Goal: Task Accomplishment & Management: Use online tool/utility

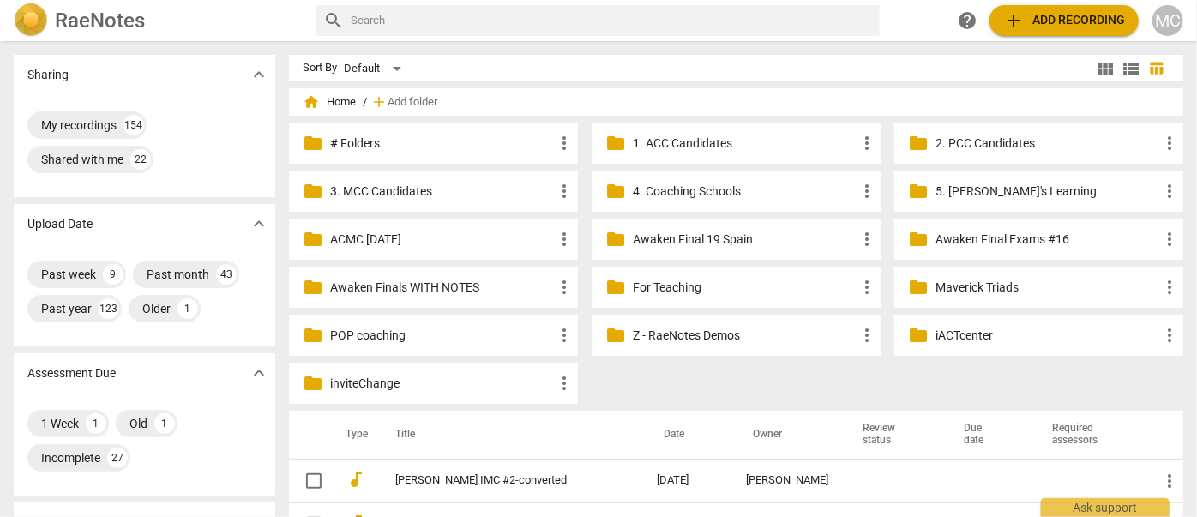
click at [1044, 23] on span "add Add recording" at bounding box center [1064, 20] width 122 height 21
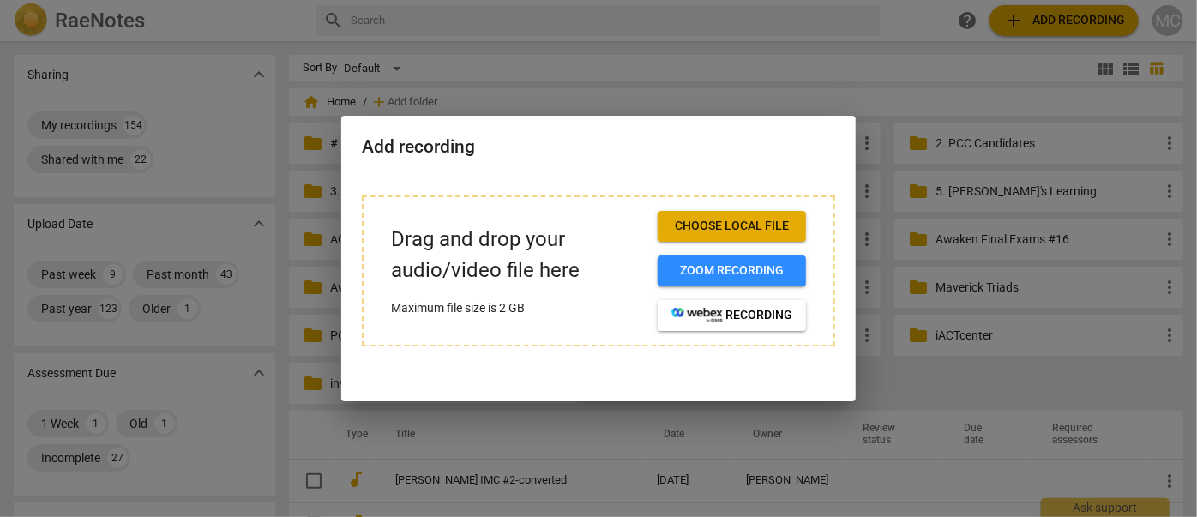
click at [747, 220] on span "Choose local file" at bounding box center [731, 226] width 121 height 17
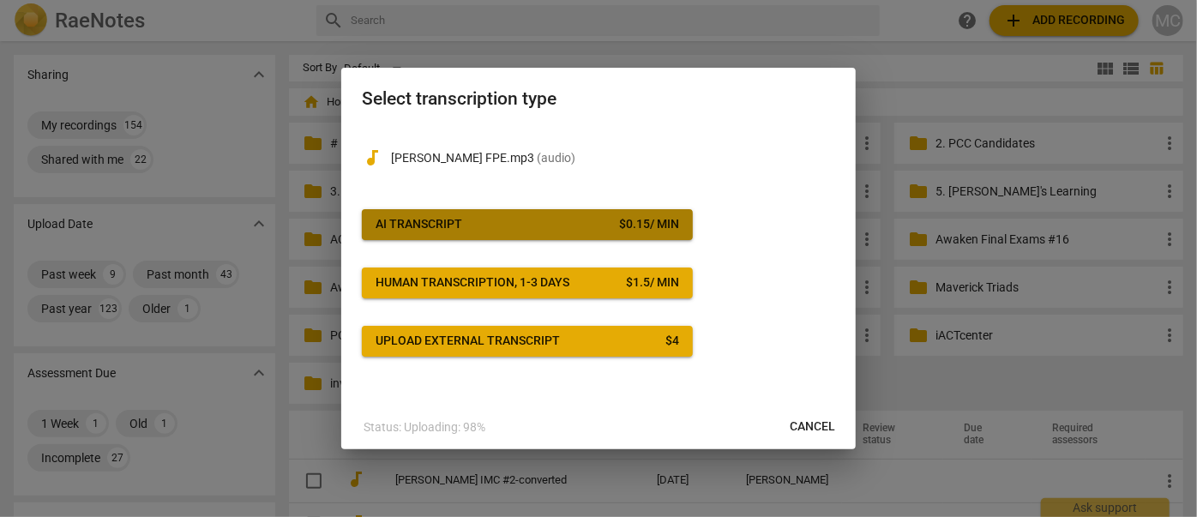
click at [474, 223] on span "AI Transcript $ 0.15 / min" at bounding box center [528, 224] width 304 height 17
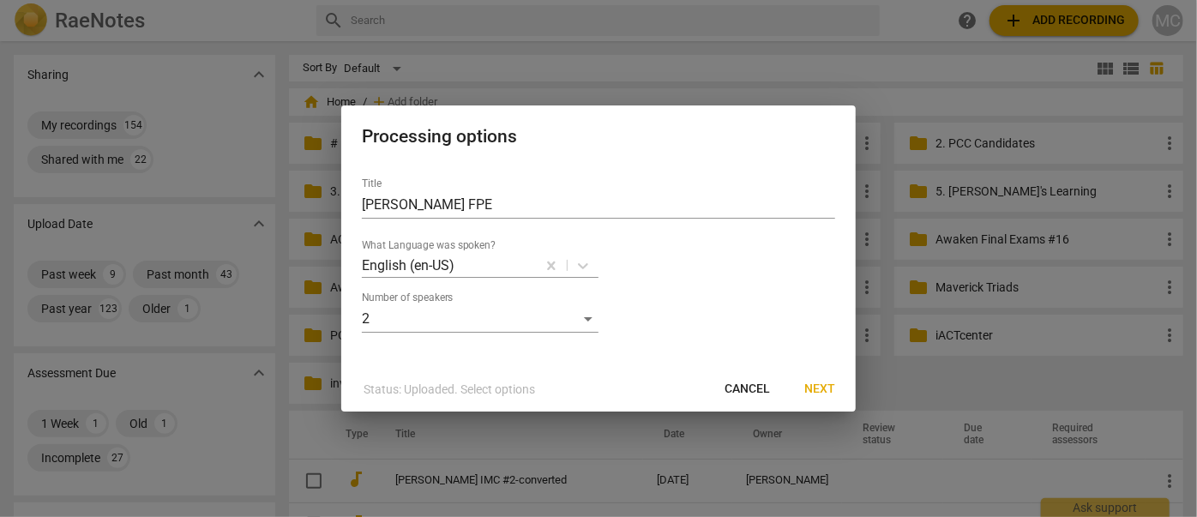
click at [827, 388] on span "Next" at bounding box center [819, 389] width 31 height 17
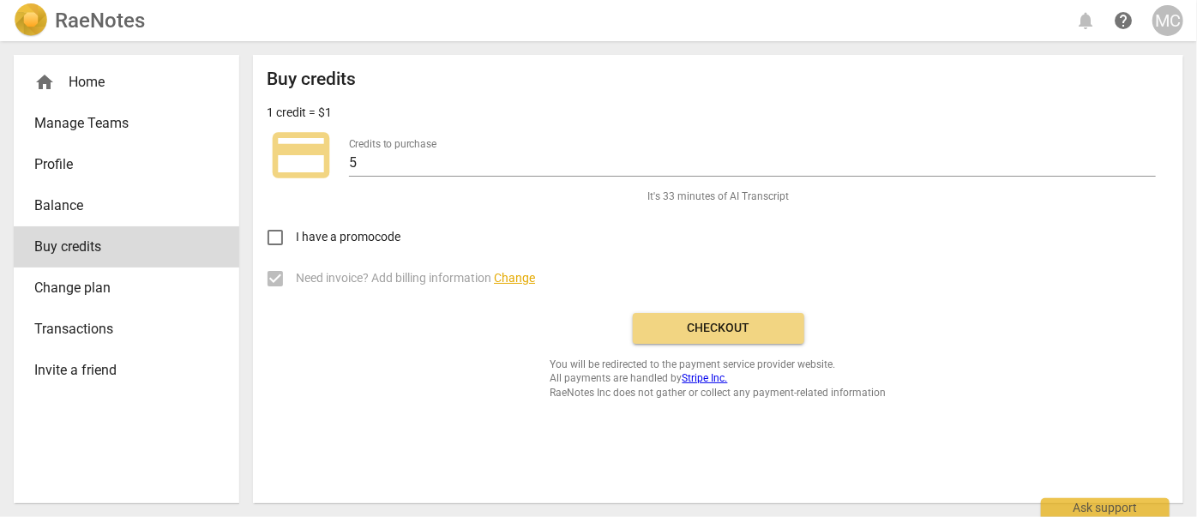
click at [713, 333] on span "Checkout" at bounding box center [719, 328] width 144 height 17
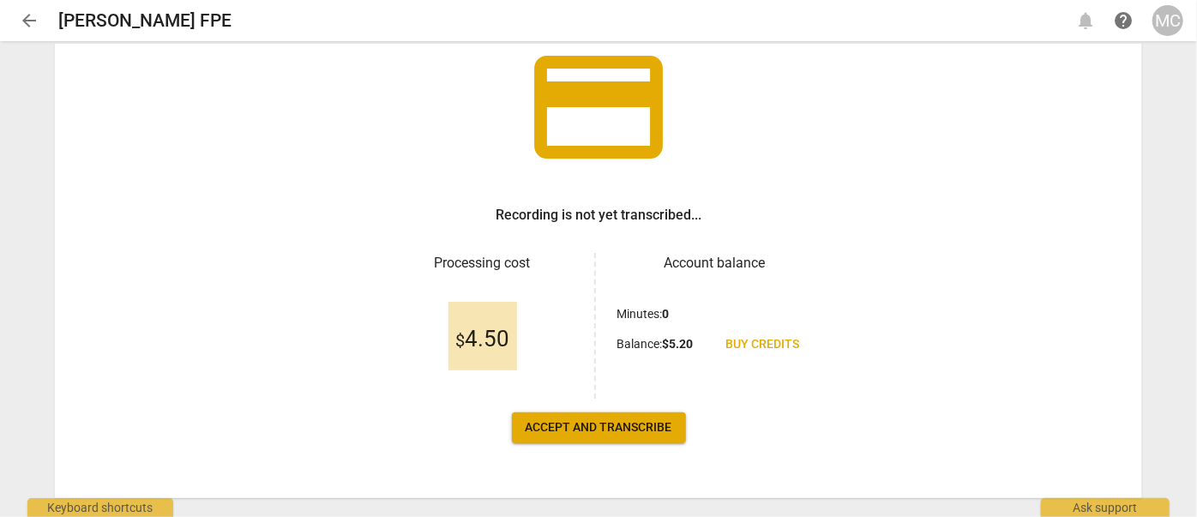
scroll to position [159, 0]
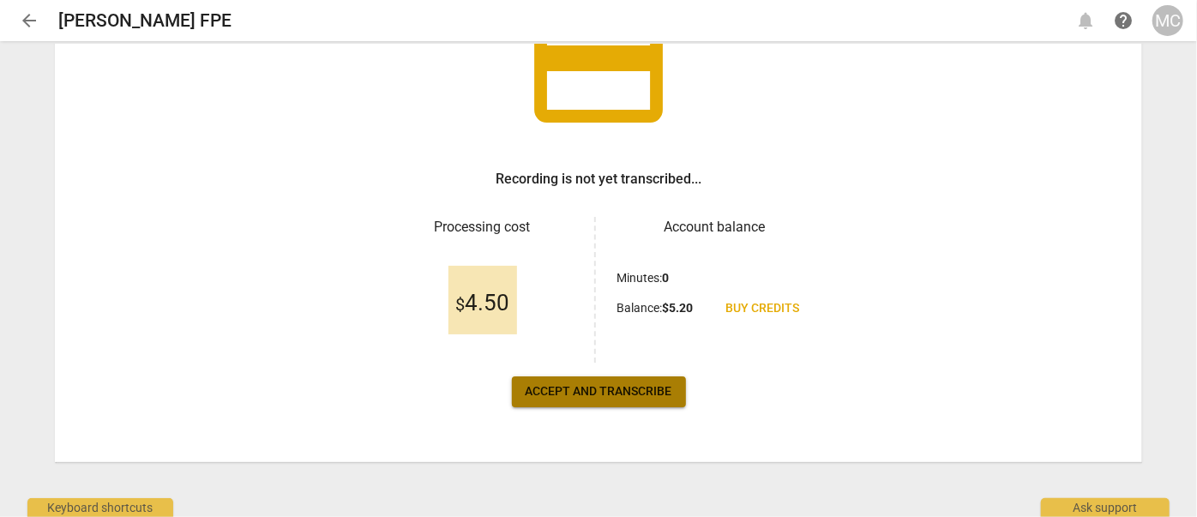
click at [572, 389] on span "Accept and transcribe" at bounding box center [599, 391] width 147 height 17
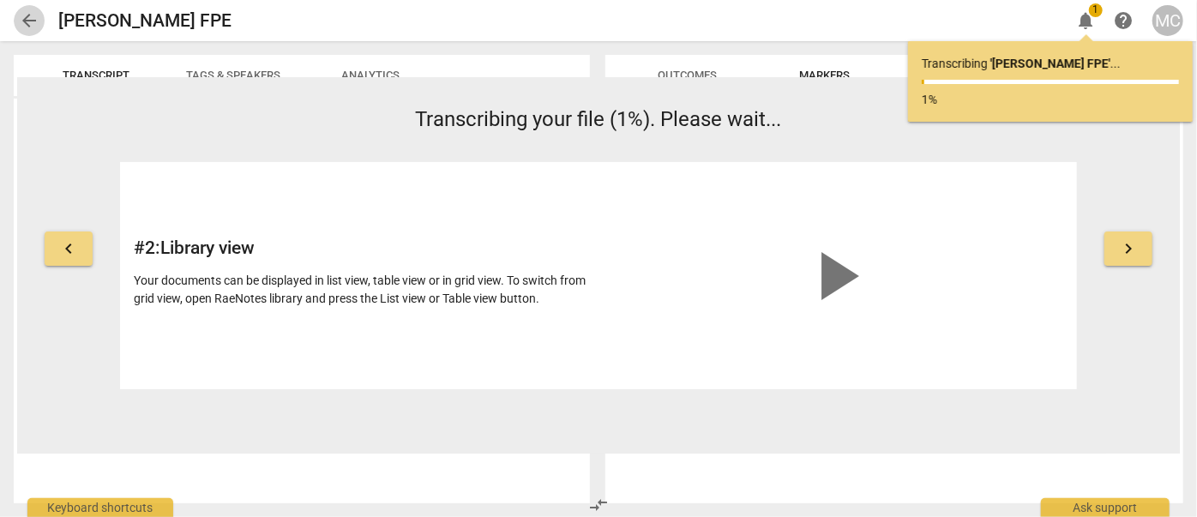
click at [27, 22] on span "arrow_back" at bounding box center [29, 20] width 21 height 21
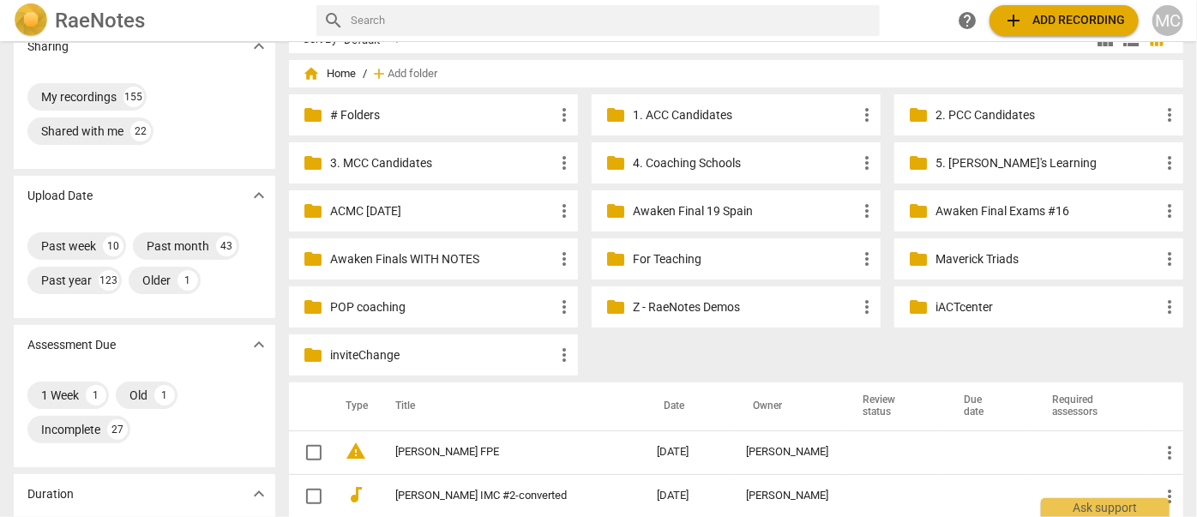
scroll to position [77, 0]
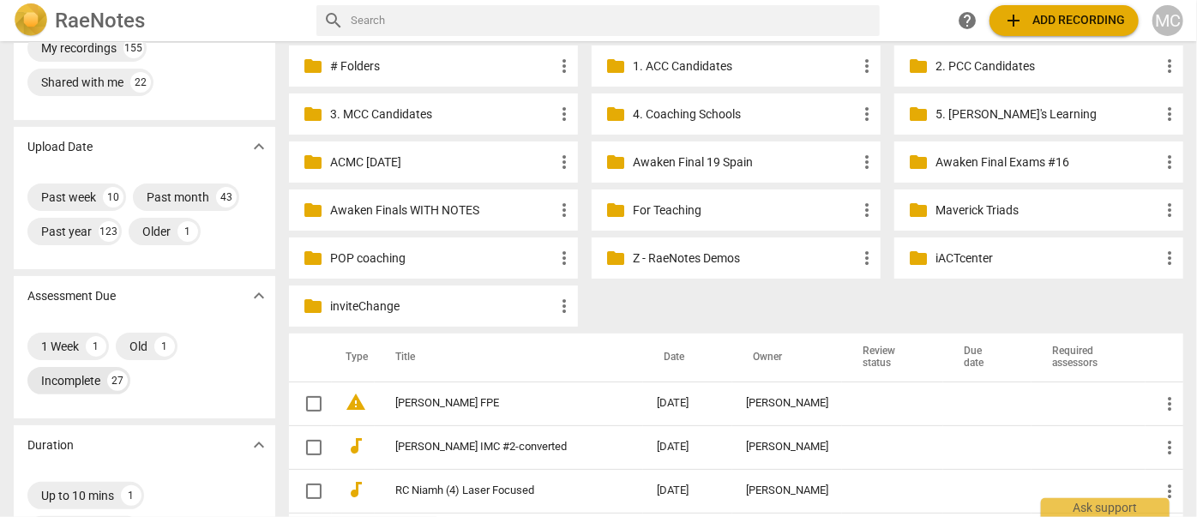
click at [93, 389] on div "Incomplete" at bounding box center [70, 380] width 59 height 17
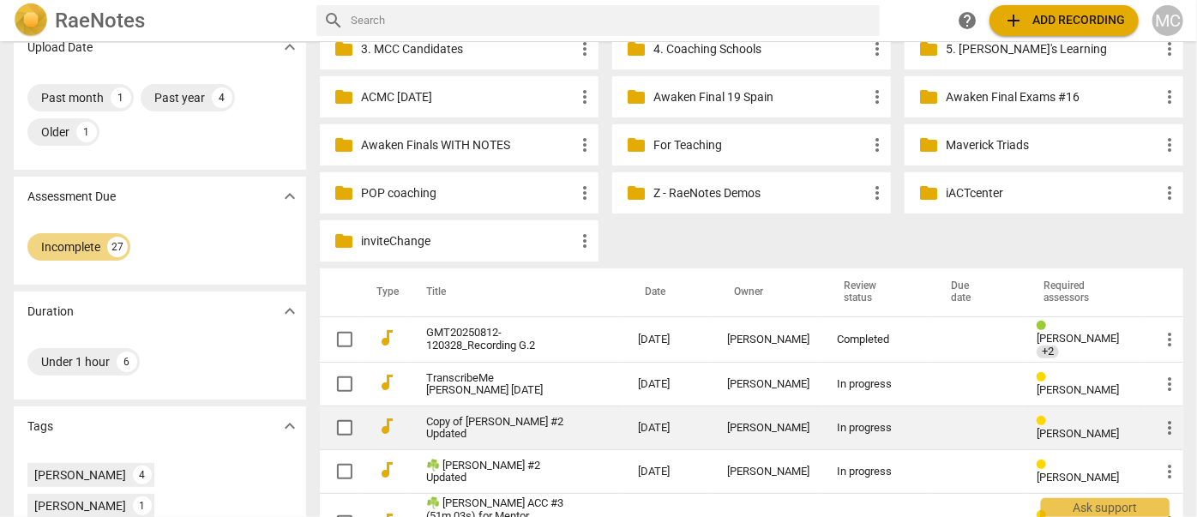
scroll to position [311, 0]
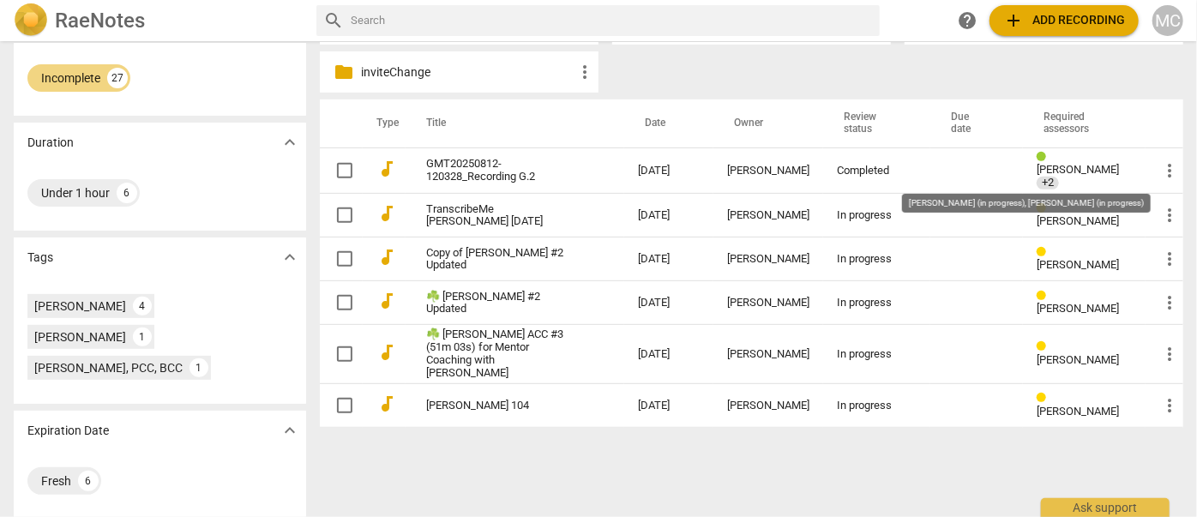
click at [1038, 178] on span "+2" at bounding box center [1048, 183] width 22 height 13
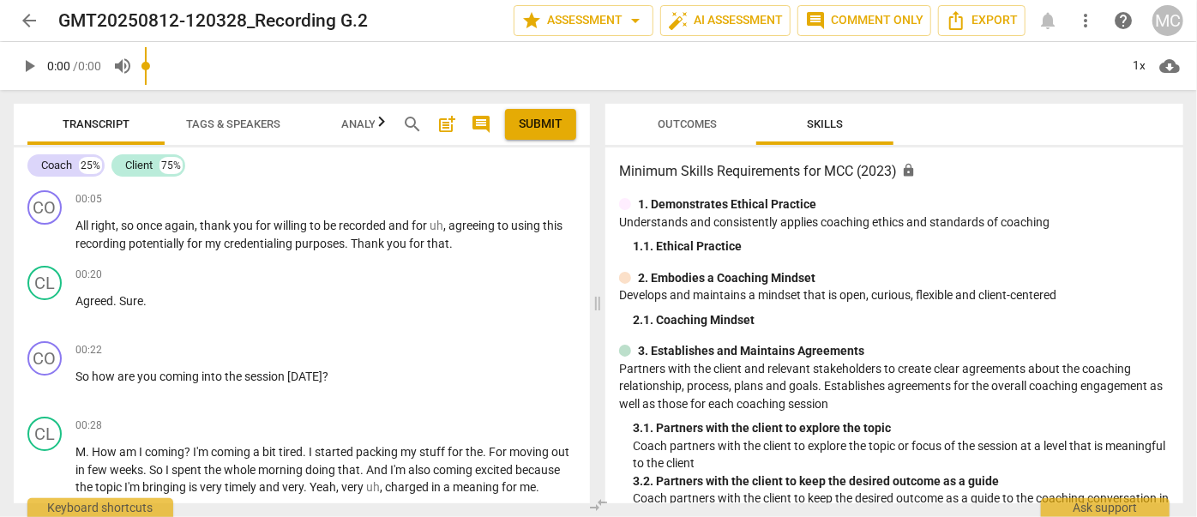
click at [32, 13] on span "arrow_back" at bounding box center [29, 20] width 21 height 21
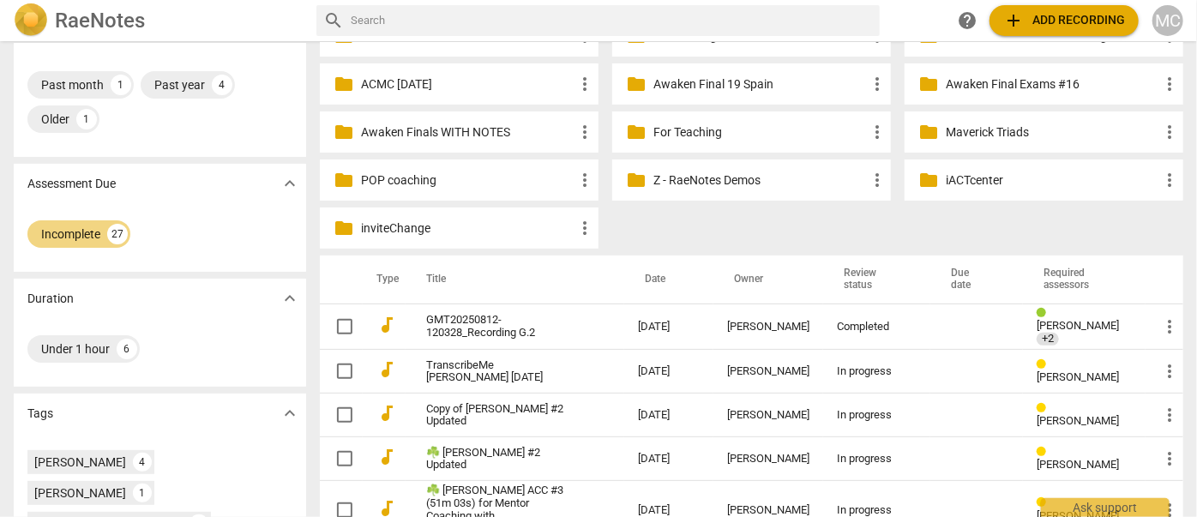
scroll to position [320, 0]
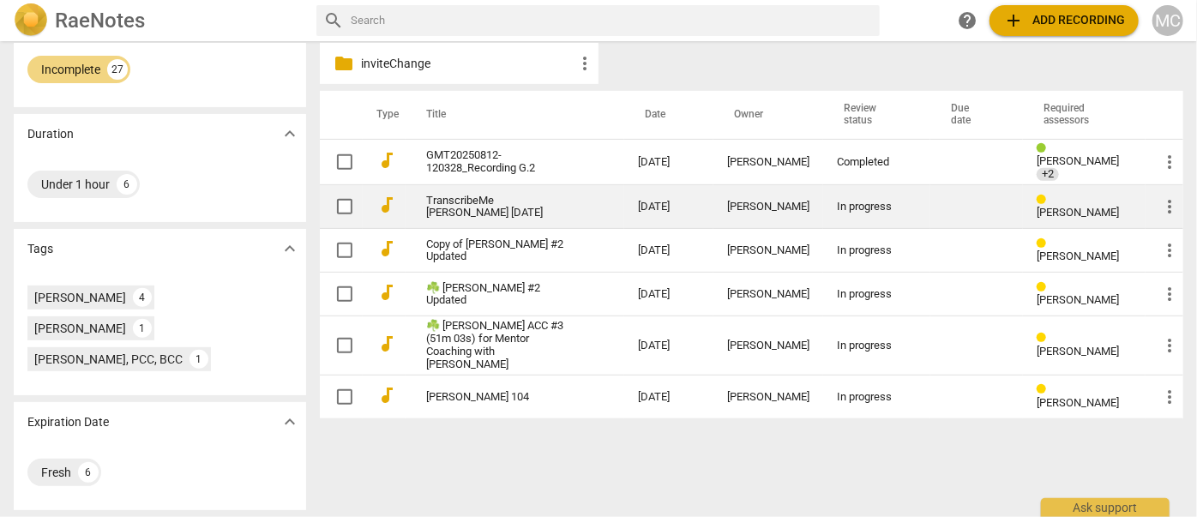
click at [1170, 202] on span "more_vert" at bounding box center [1169, 206] width 21 height 21
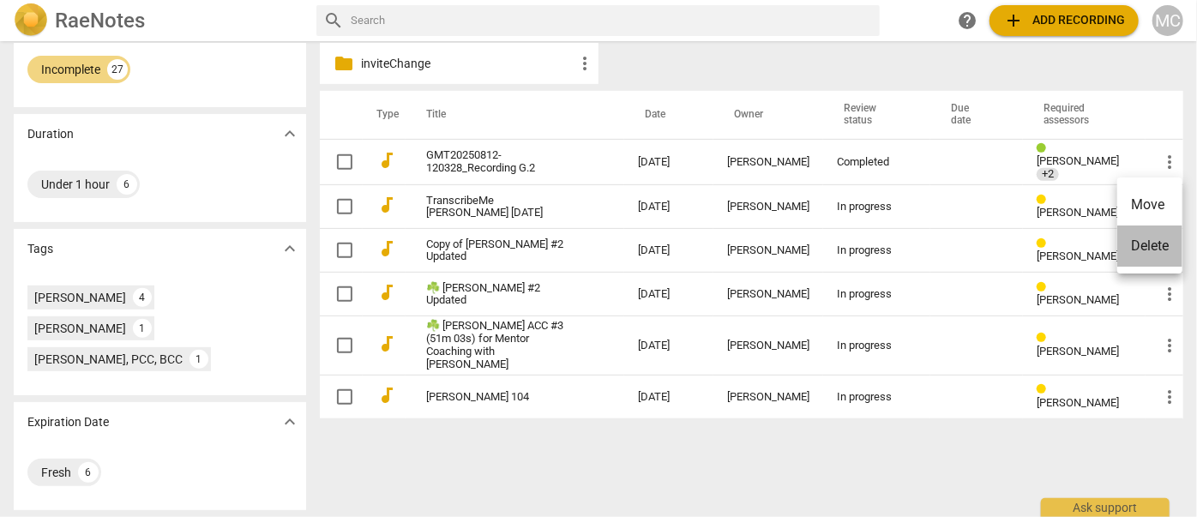
click at [1143, 250] on li "Delete" at bounding box center [1149, 246] width 65 height 41
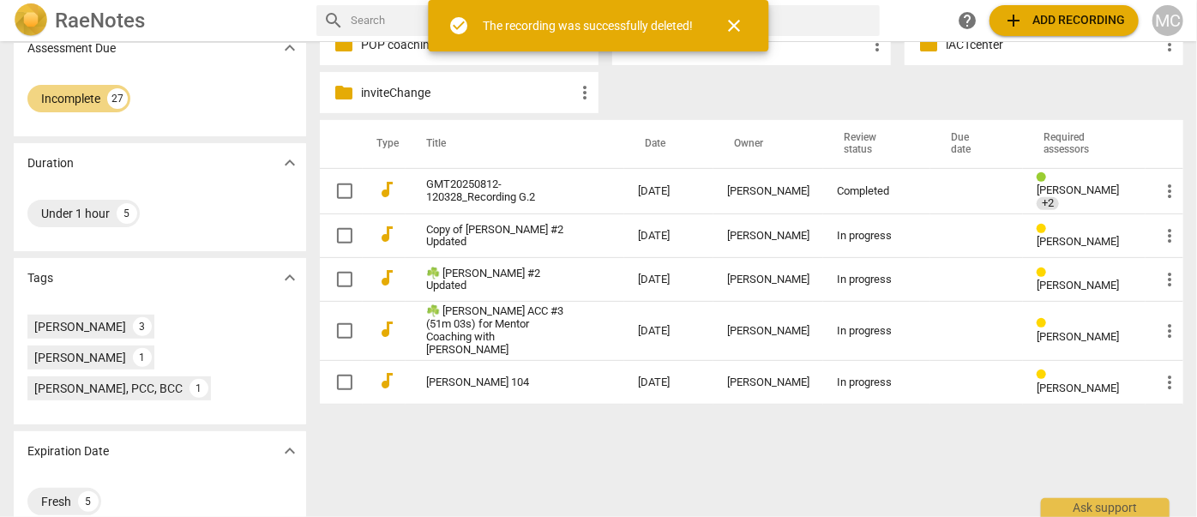
scroll to position [311, 0]
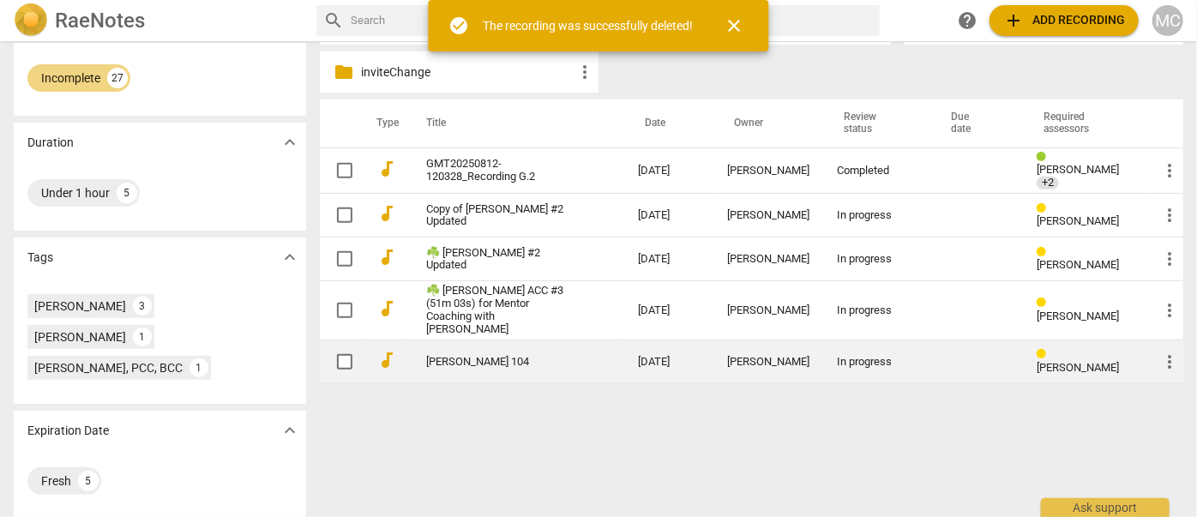
click at [1159, 352] on span "more_vert" at bounding box center [1169, 362] width 21 height 21
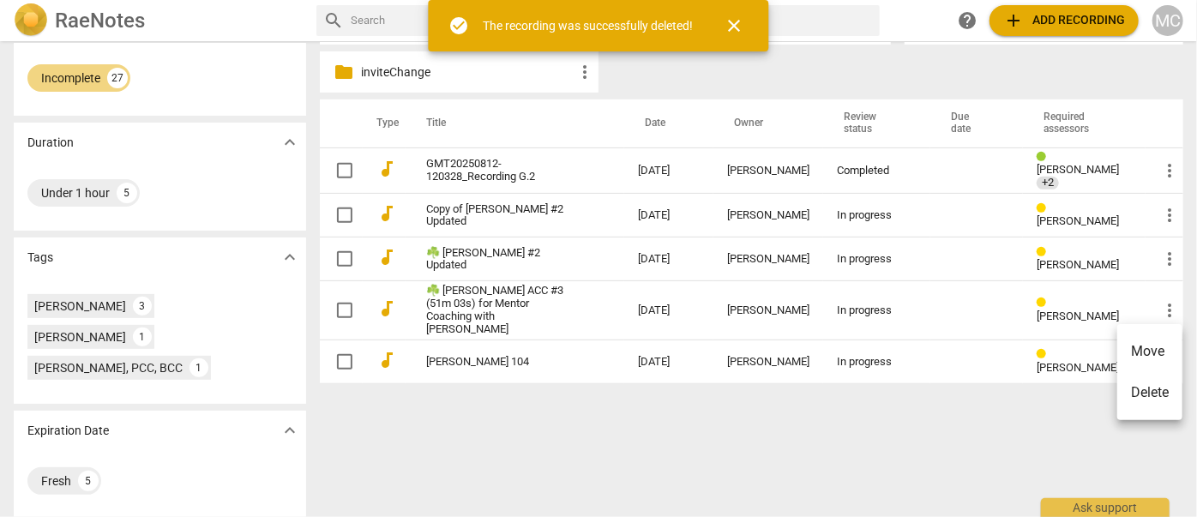
click at [1132, 395] on li "Delete" at bounding box center [1149, 392] width 65 height 41
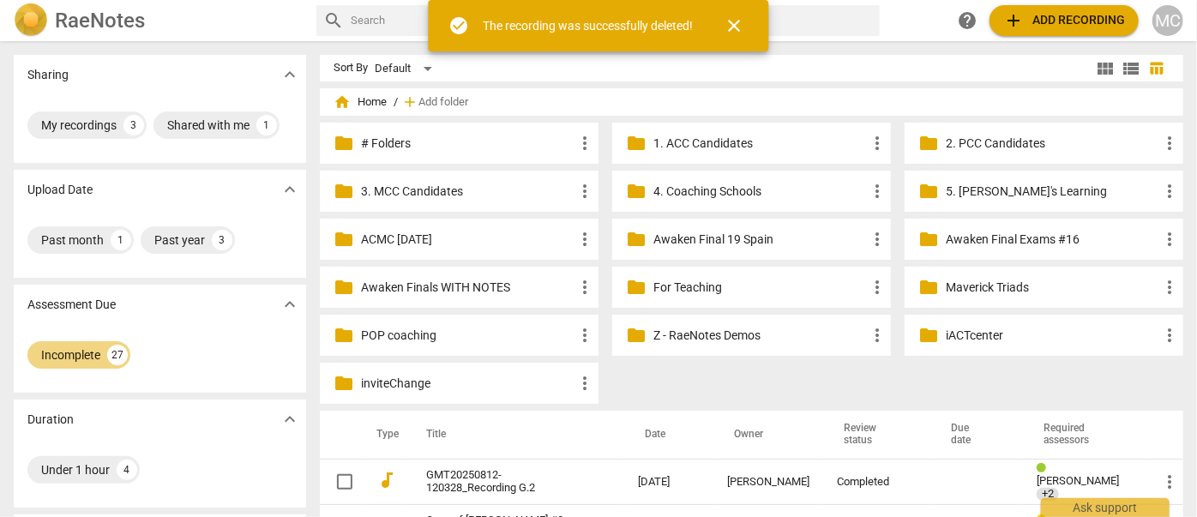
scroll to position [255, 0]
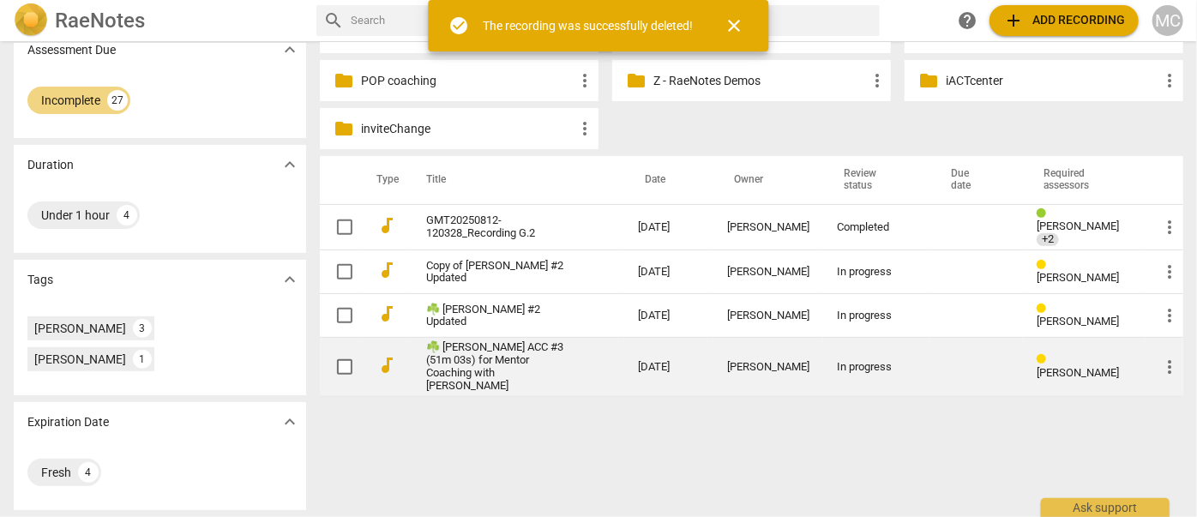
click at [1164, 362] on span "more_vert" at bounding box center [1169, 367] width 21 height 21
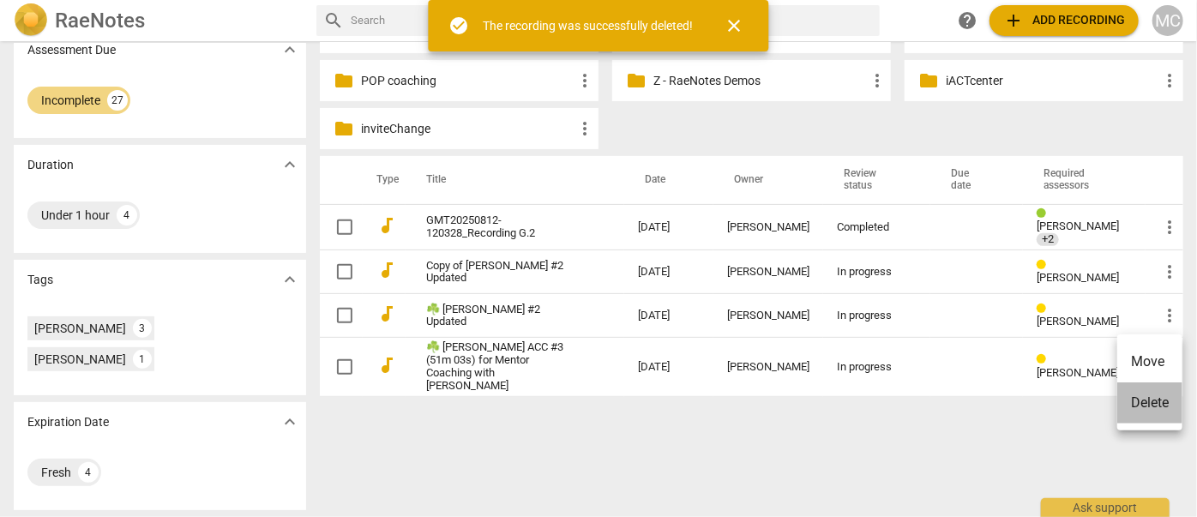
click at [1155, 399] on li "Delete" at bounding box center [1149, 402] width 65 height 41
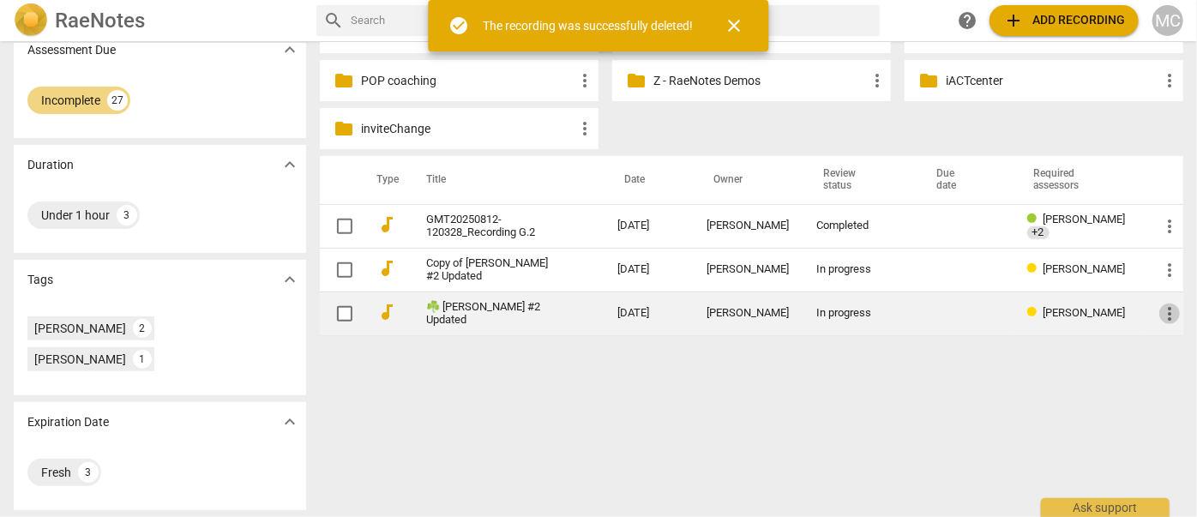
click at [1170, 308] on span "more_vert" at bounding box center [1169, 314] width 21 height 21
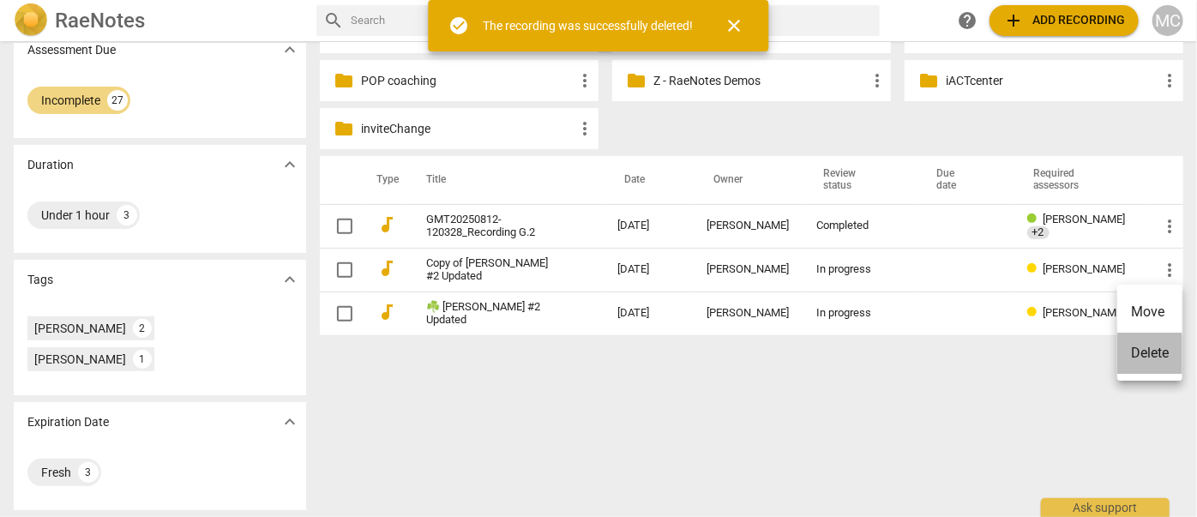
click at [1146, 360] on li "Delete" at bounding box center [1149, 353] width 65 height 41
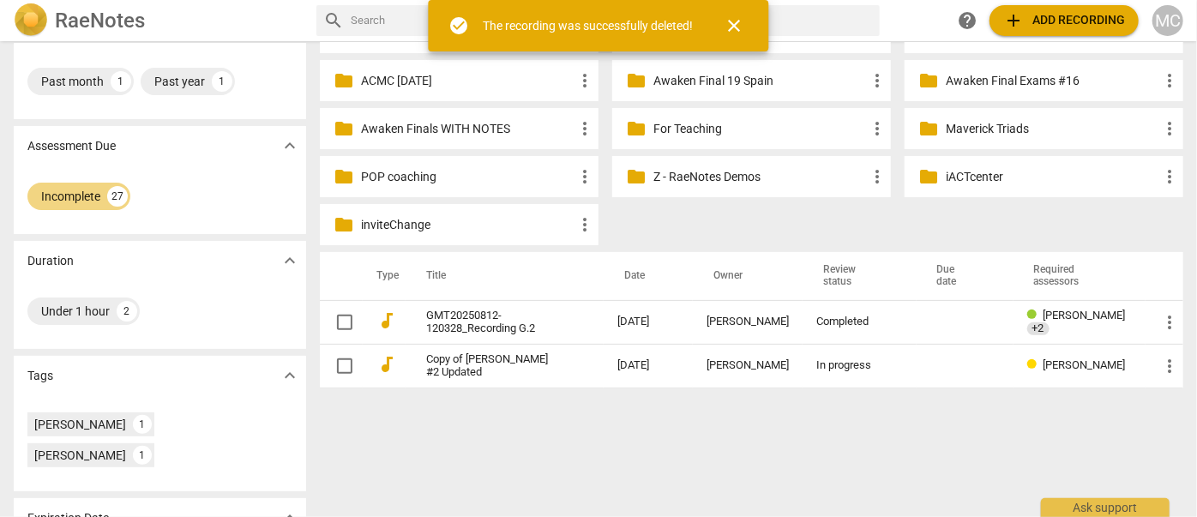
scroll to position [233, 0]
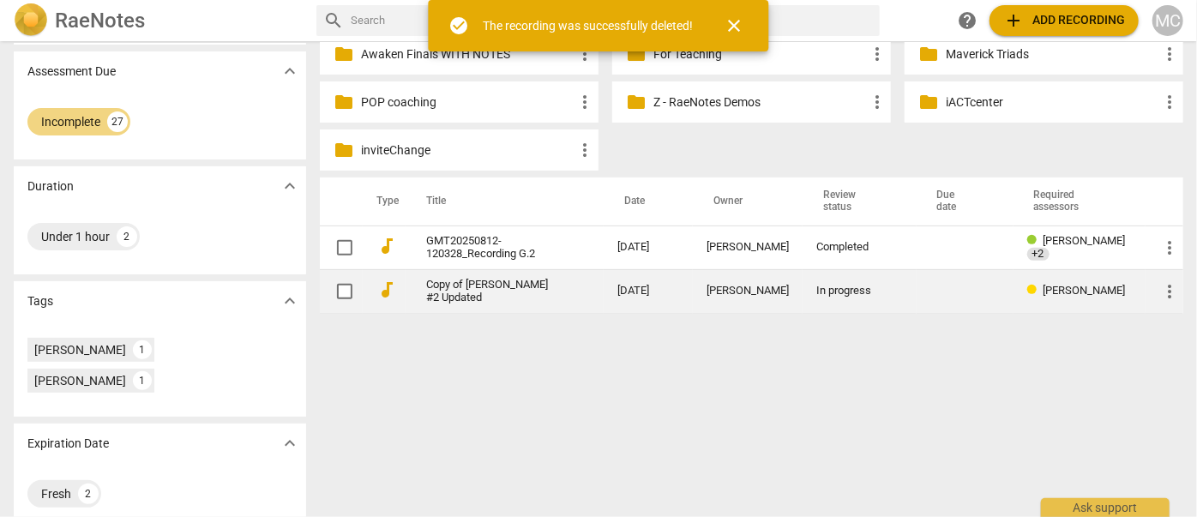
click at [1166, 290] on span "more_vert" at bounding box center [1169, 291] width 21 height 21
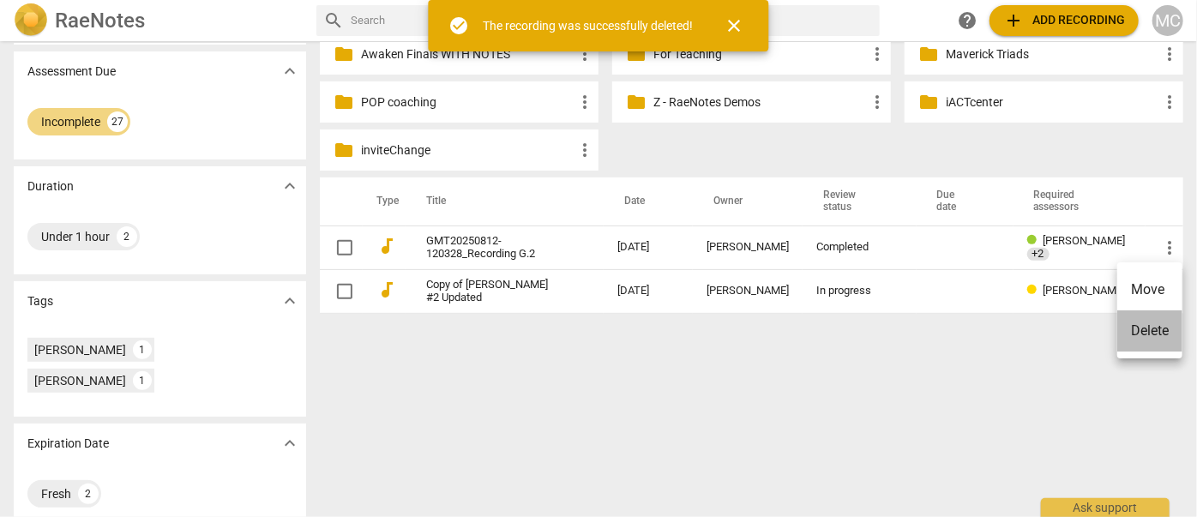
click at [1147, 337] on li "Delete" at bounding box center [1149, 330] width 65 height 41
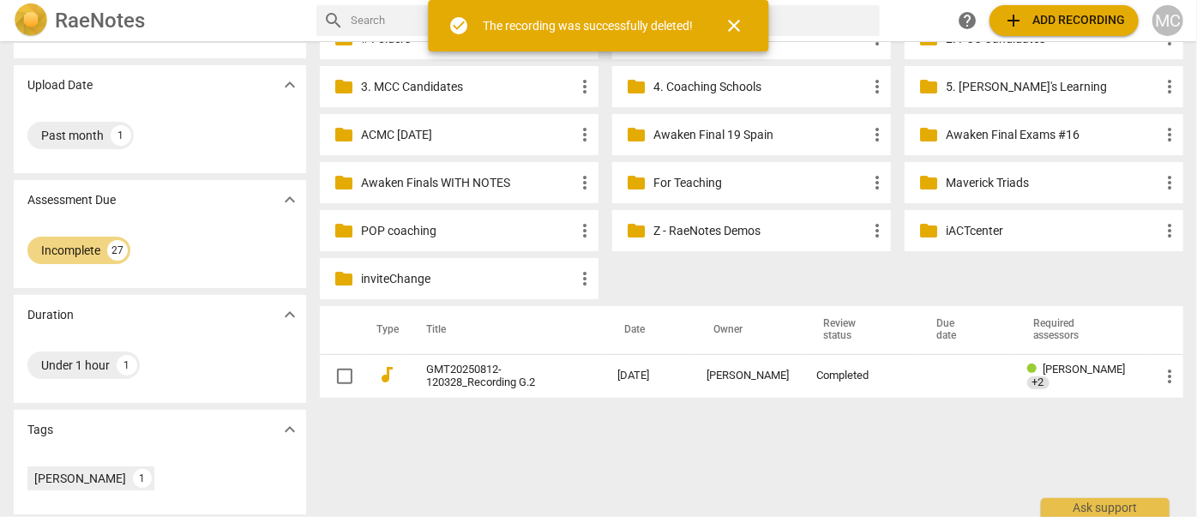
scroll to position [155, 0]
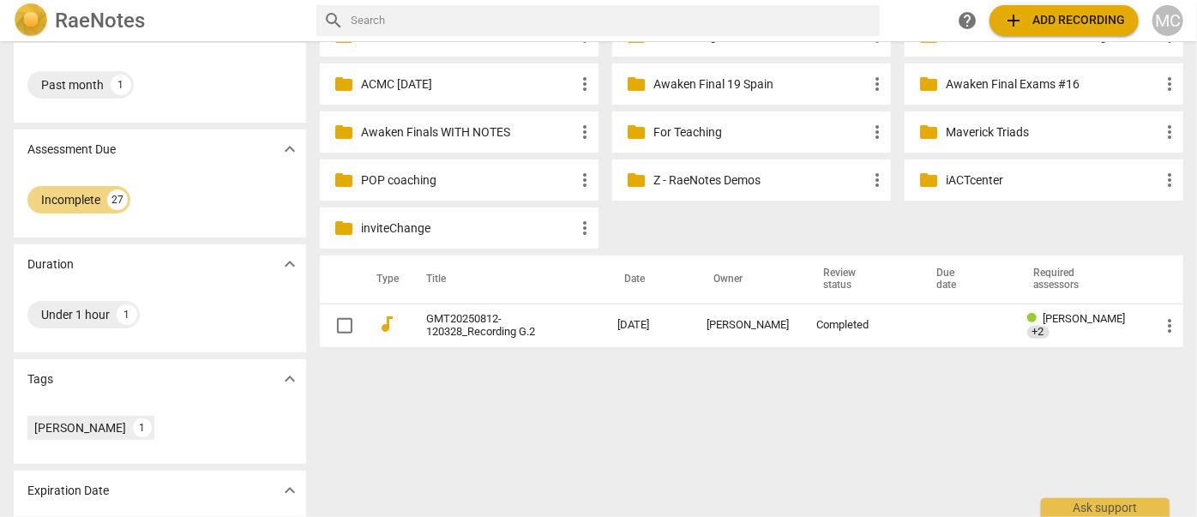
click at [133, 24] on h2 "RaeNotes" at bounding box center [100, 21] width 90 height 24
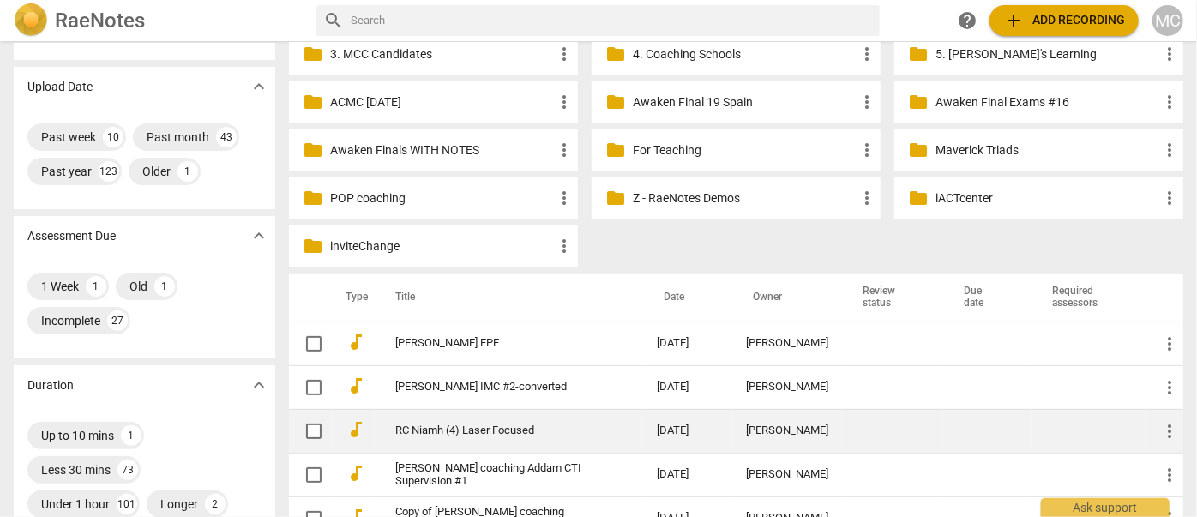
scroll to position [233, 0]
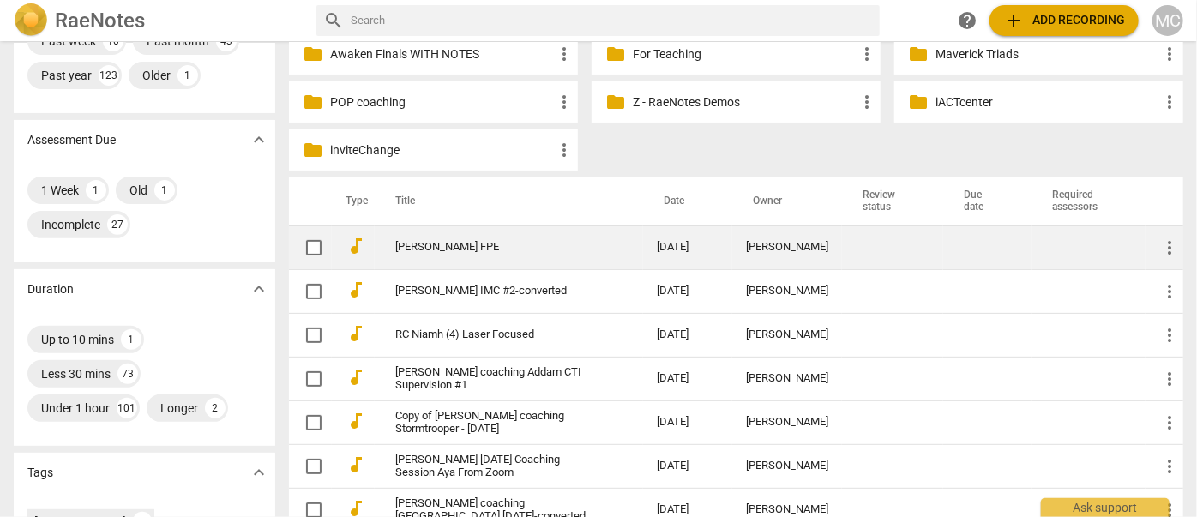
click at [409, 244] on link "[PERSON_NAME] FPE" at bounding box center [495, 247] width 200 height 13
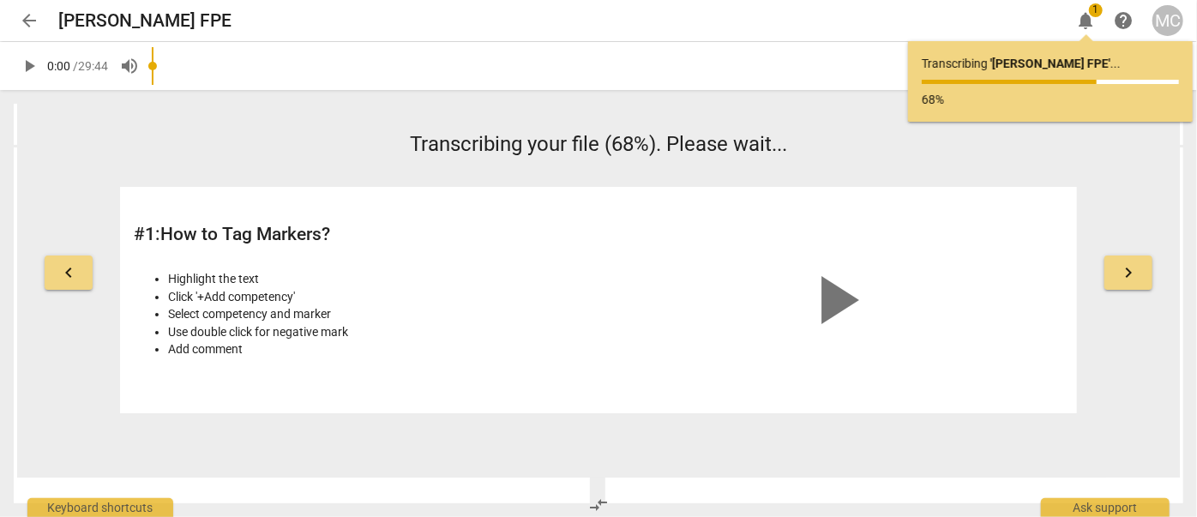
click at [253, 123] on div "keyboard_arrow_left Transcribing your file (68%). Please wait... # 1 : How to T…" at bounding box center [598, 290] width 1163 height 376
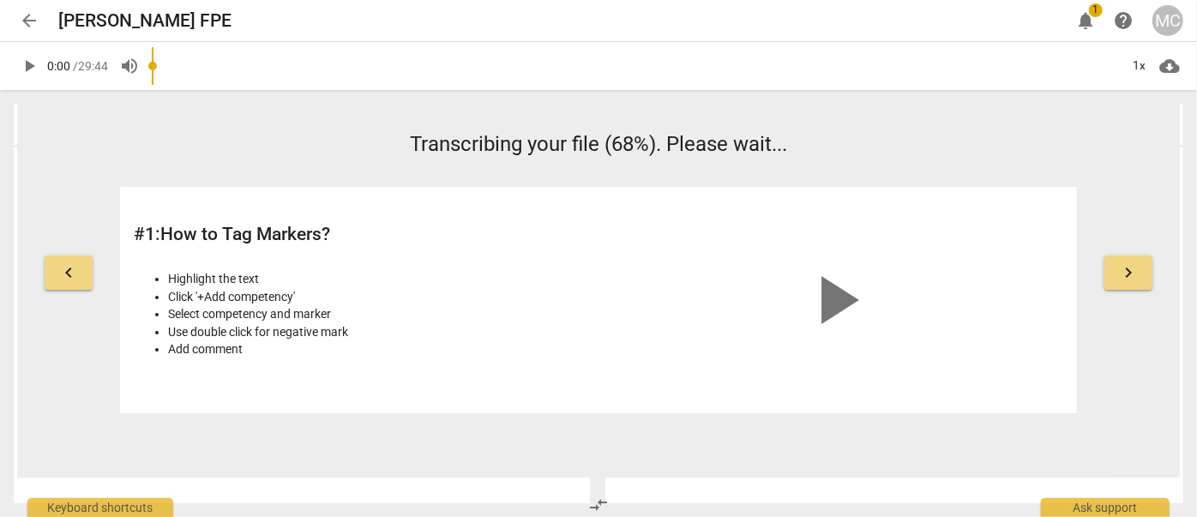
click at [1090, 9] on span "1" at bounding box center [1096, 10] width 14 height 14
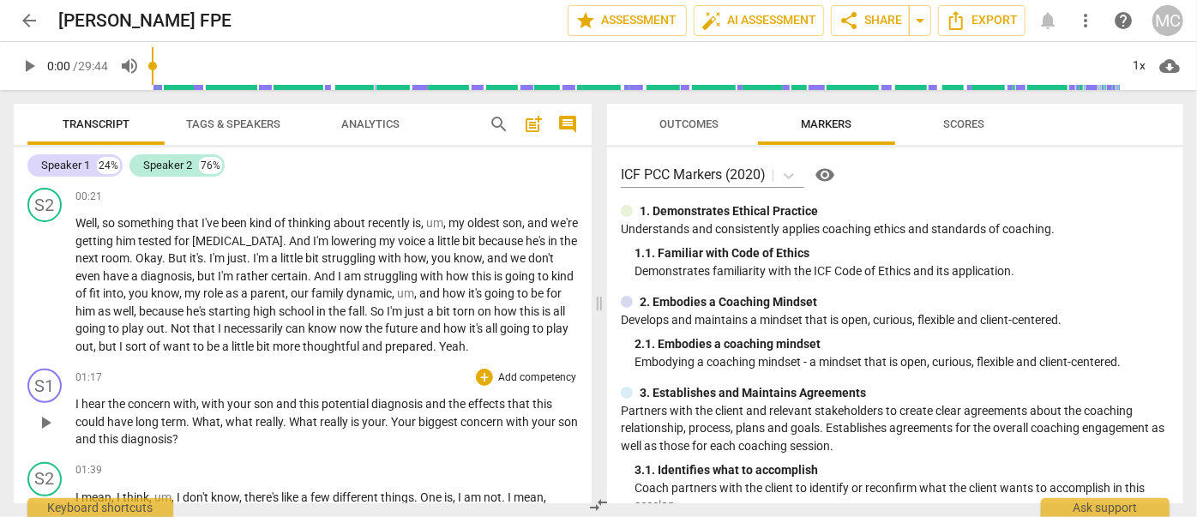
scroll to position [467, 0]
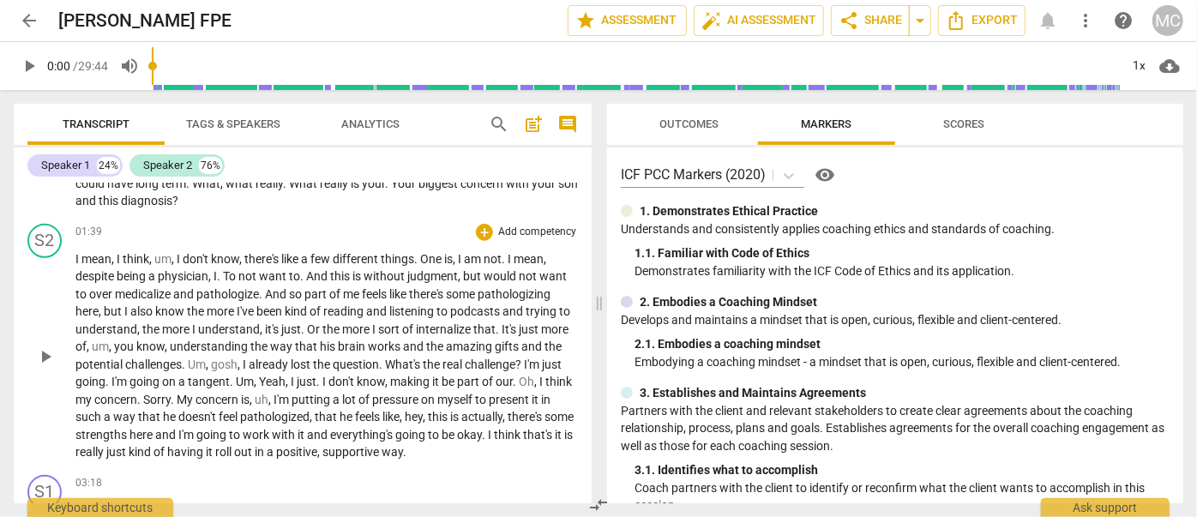
click at [243, 283] on p "I mean , I think , um , I don't know , there's like a few different things . On…" at bounding box center [326, 355] width 502 height 211
drag, startPoint x: 931, startPoint y: 1, endPoint x: 297, endPoint y: 257, distance: 684.4
click at [360, 301] on p "I mean , I think , um , I don't know , there's like a few different things . On…" at bounding box center [326, 355] width 502 height 211
click at [503, 121] on span "search" at bounding box center [499, 124] width 21 height 21
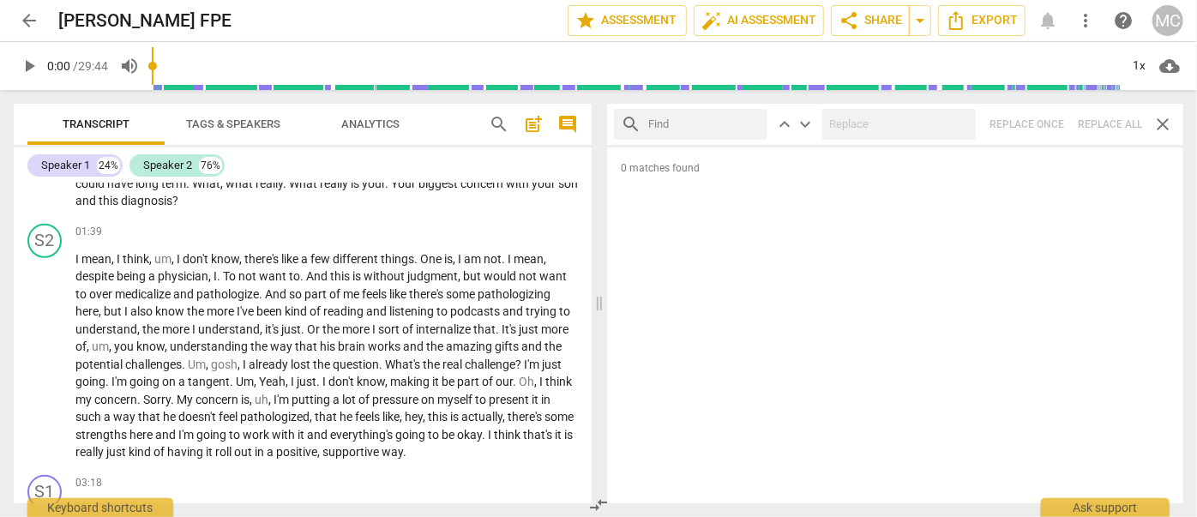
click at [666, 124] on input "text" at bounding box center [704, 124] width 112 height 27
type input "m"
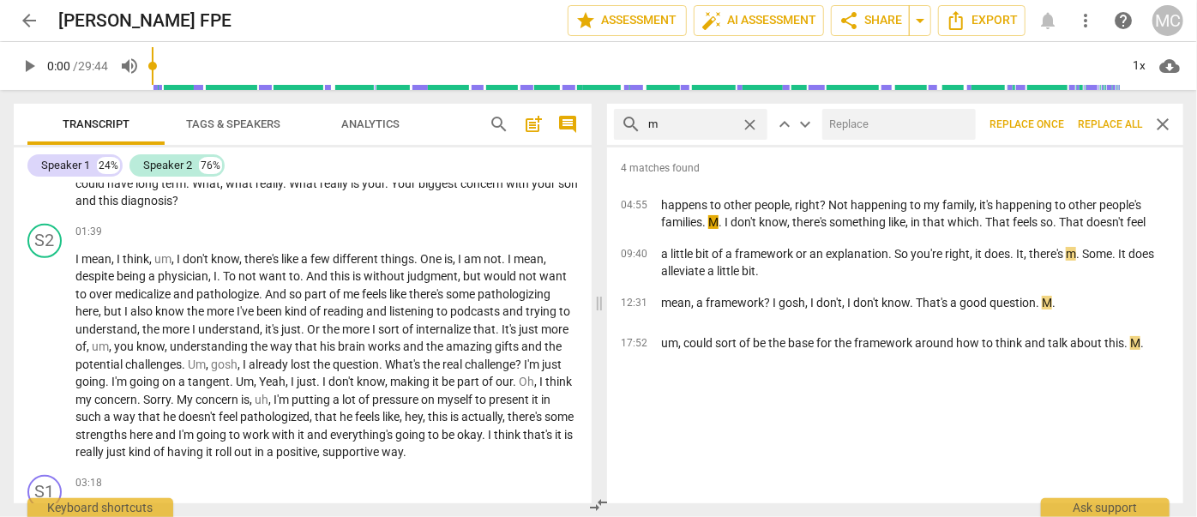
click at [1109, 129] on span "Replace all" at bounding box center [1110, 124] width 64 height 15
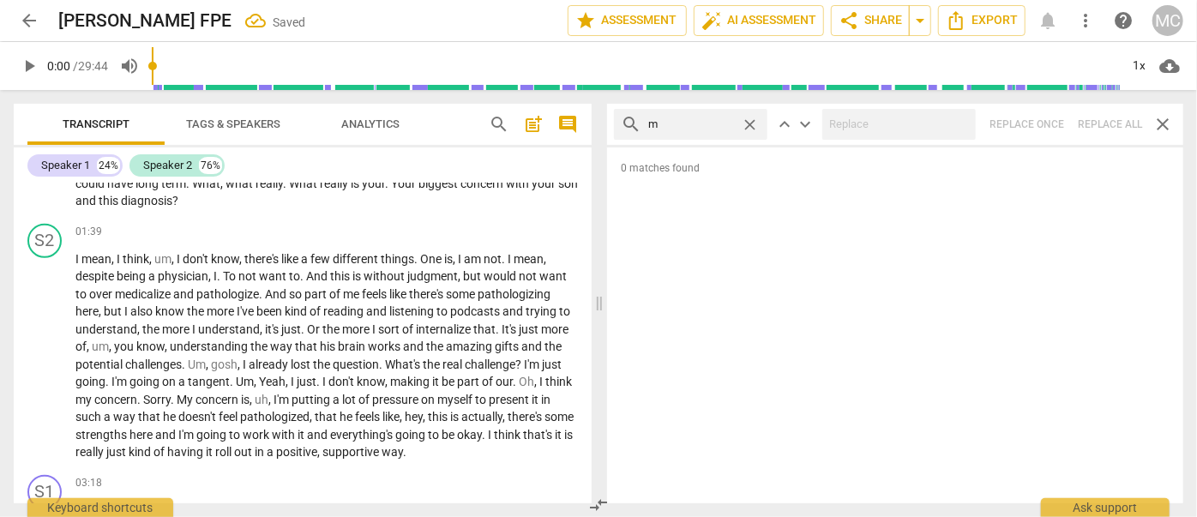
click at [747, 118] on span "close" at bounding box center [750, 125] width 18 height 18
click at [678, 118] on input "text" at bounding box center [704, 124] width 112 height 27
type input ","
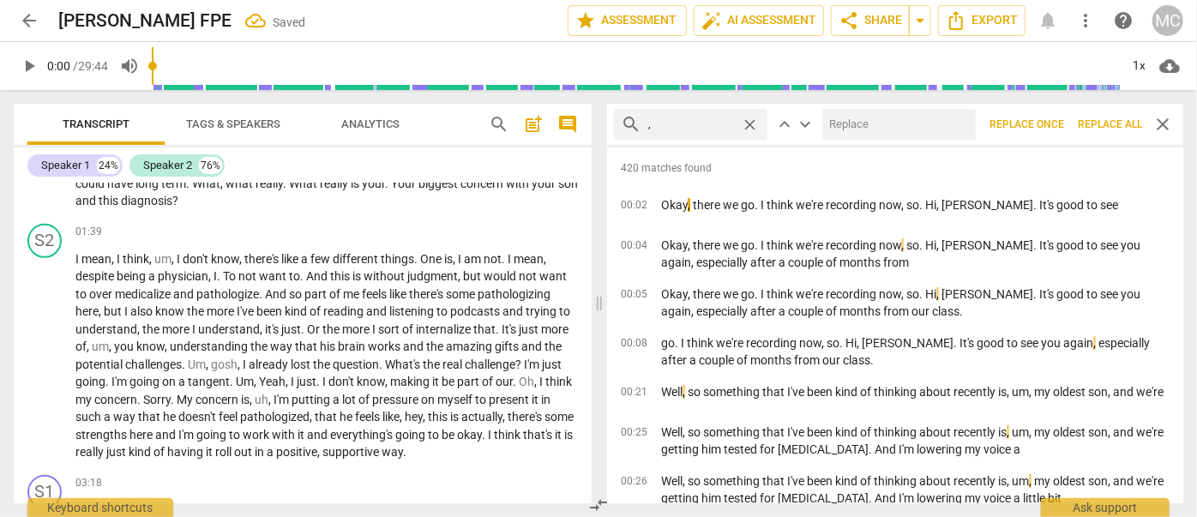
click at [1099, 125] on span "Replace all" at bounding box center [1110, 124] width 64 height 15
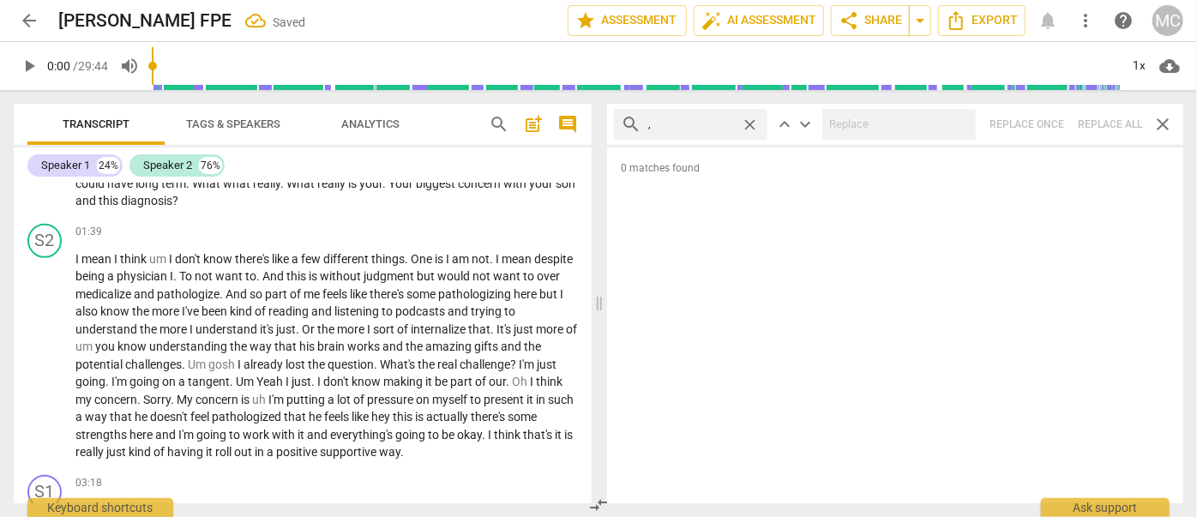
click at [749, 123] on span "close" at bounding box center [750, 125] width 18 height 18
click at [696, 123] on input "text" at bounding box center [704, 124] width 112 height 27
type input ". like"
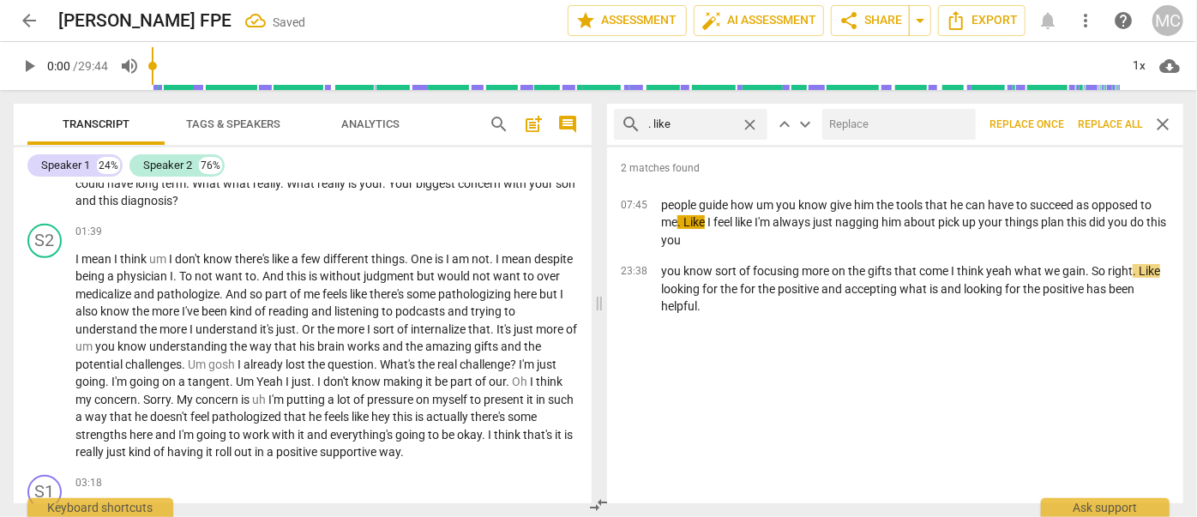
click at [862, 123] on input "text" at bounding box center [895, 124] width 147 height 27
type input "(like)"
click at [1099, 123] on span "Replace all" at bounding box center [1110, 124] width 64 height 15
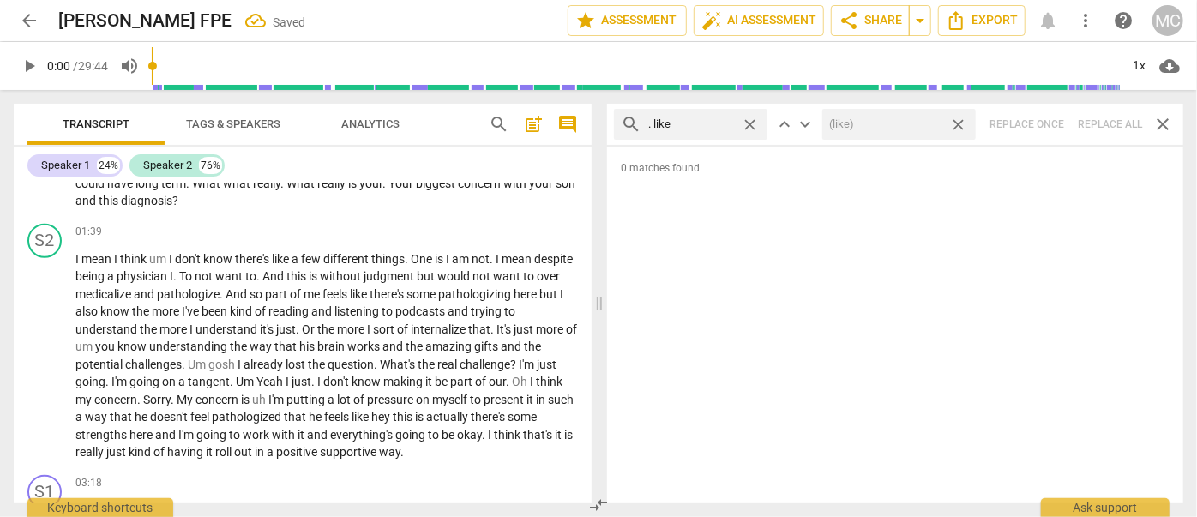
click at [960, 124] on span "close" at bounding box center [958, 125] width 18 height 18
click at [752, 124] on span "close" at bounding box center [750, 125] width 18 height 18
click at [684, 127] on input "text" at bounding box center [704, 124] width 112 height 27
type input ". um"
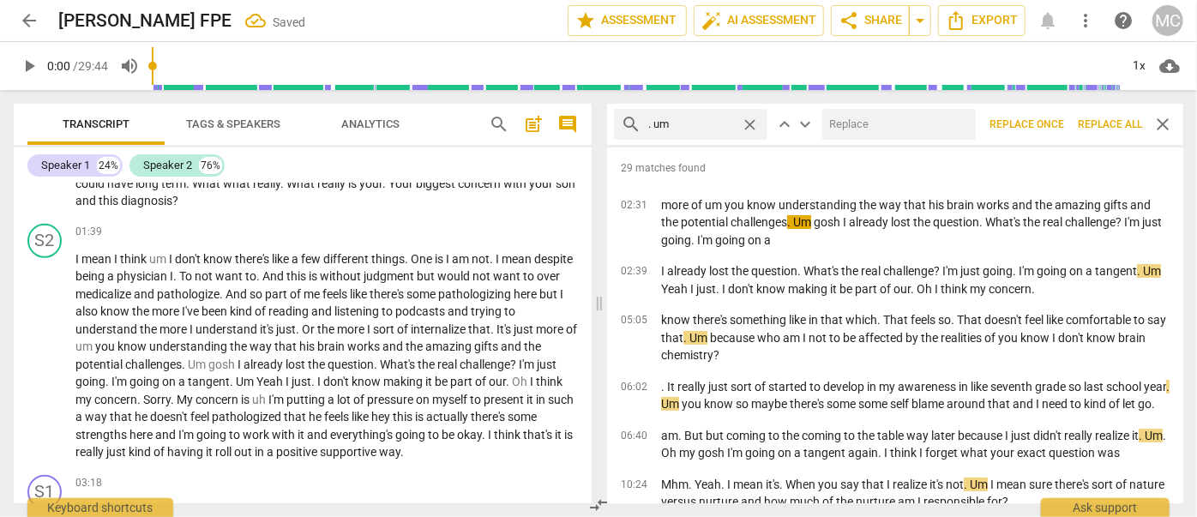
click at [842, 125] on input "text" at bounding box center [895, 124] width 147 height 27
type input "(umm)"
click at [1099, 122] on span "Replace all" at bounding box center [1110, 124] width 64 height 15
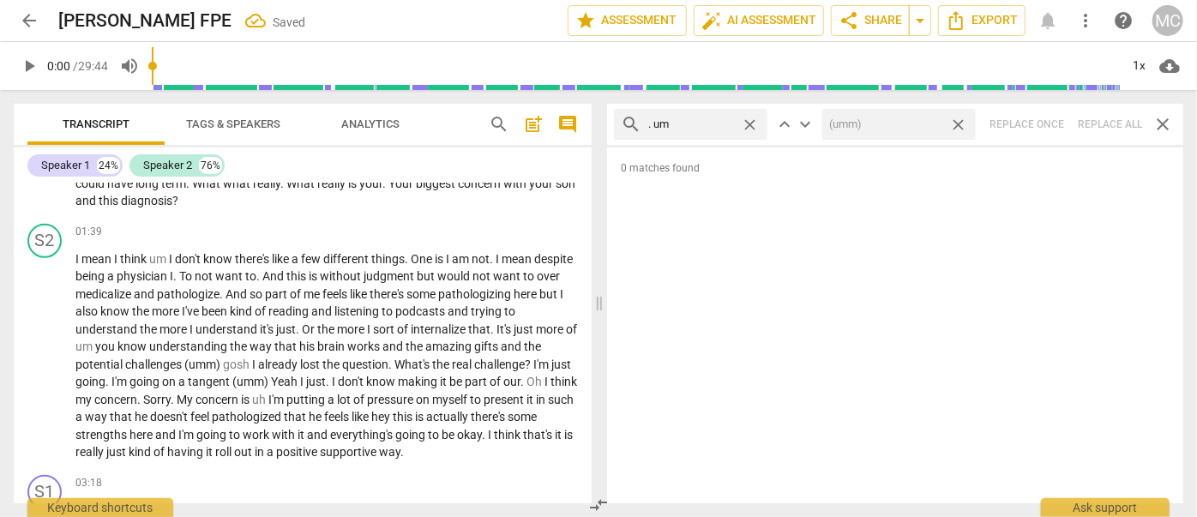
click at [960, 123] on span "close" at bounding box center [958, 125] width 18 height 18
click at [747, 118] on span "close" at bounding box center [750, 125] width 18 height 18
click at [706, 120] on input "text" at bounding box center [704, 124] width 112 height 27
type input ". uh"
click at [1110, 123] on div "search . uh close keyboard_arrow_up keyboard_arrow_down Replace once Replace al…" at bounding box center [895, 124] width 576 height 41
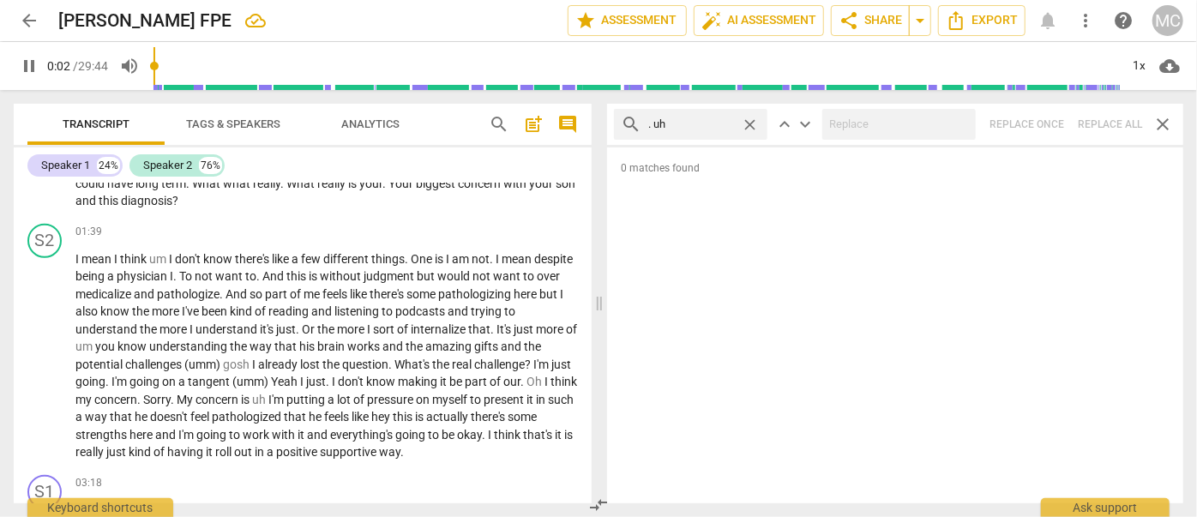
scroll to position [34, 0]
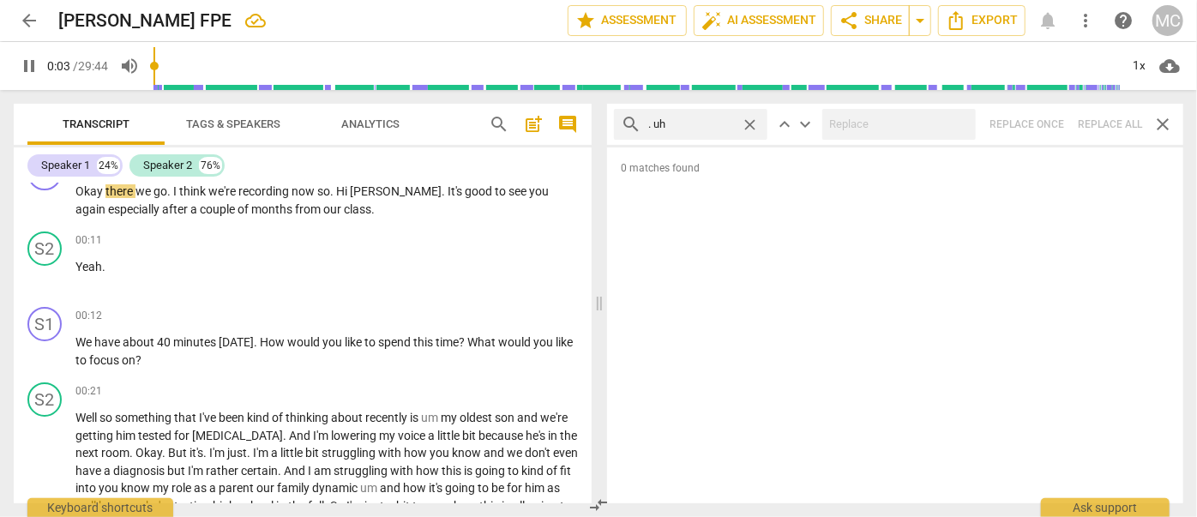
type input "3"
click at [750, 121] on span "close" at bounding box center [750, 125] width 18 height 18
click at [696, 121] on input "text" at bounding box center [704, 124] width 112 height 27
type input "4"
type input "um"
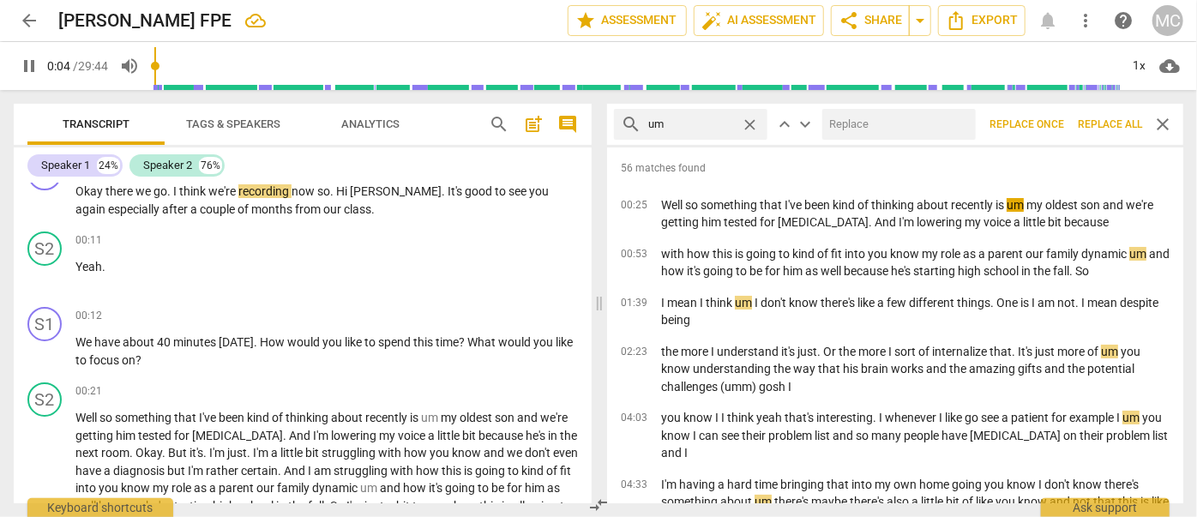
click at [844, 127] on input "text" at bounding box center [895, 124] width 147 height 27
type input "5"
type input "("
type input "5"
type input "(umm"
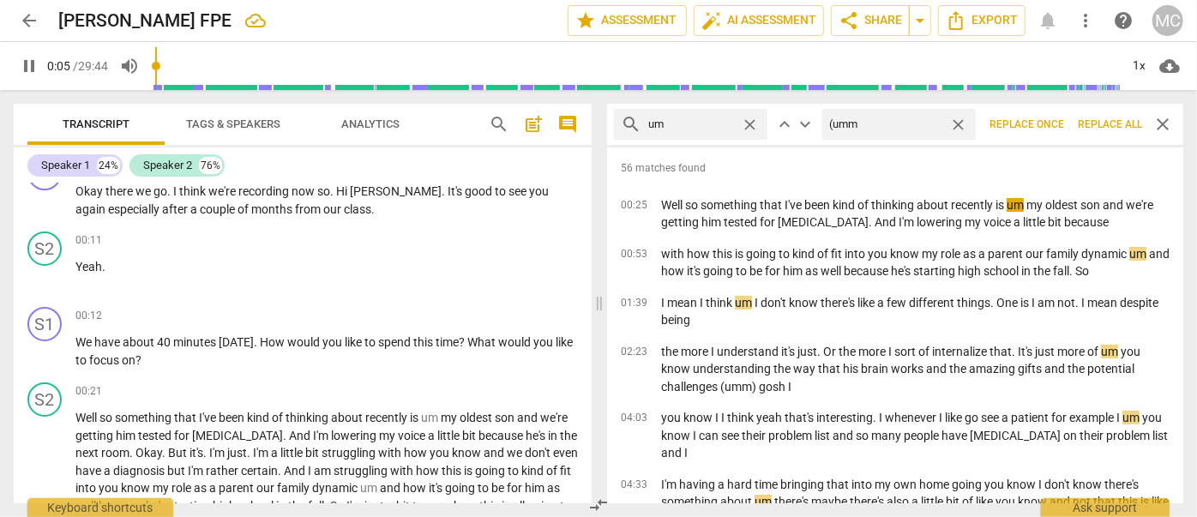
type input "6"
type input "(umm)"
type input "7"
type input "(umm)"
click at [1102, 129] on span "Replace all" at bounding box center [1110, 124] width 64 height 15
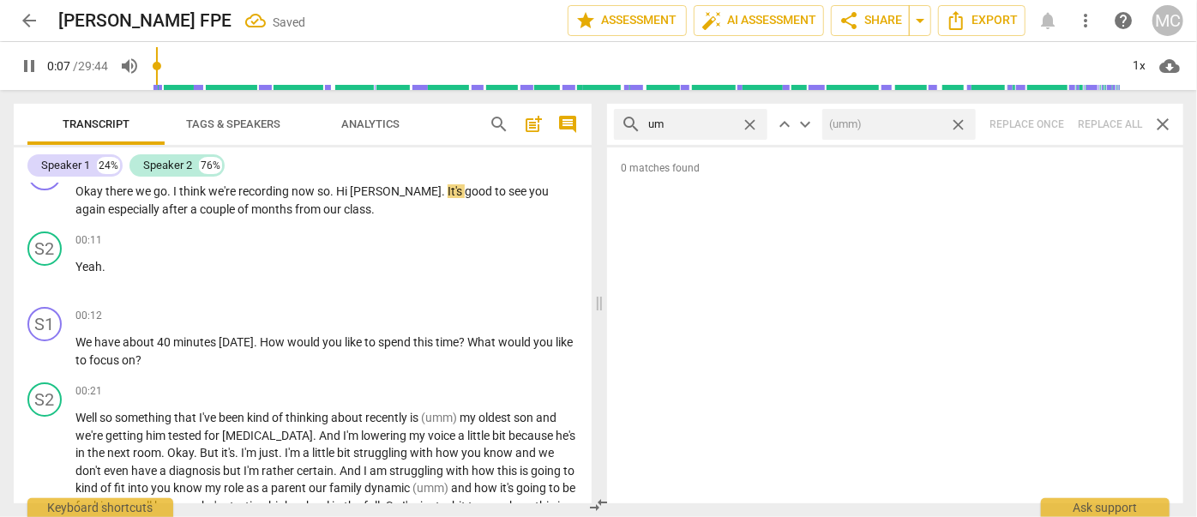
click at [958, 123] on span "close" at bounding box center [958, 125] width 18 height 18
type input "8"
type input "9"
click at [754, 123] on span "close" at bounding box center [750, 125] width 18 height 18
click at [720, 122] on input "text" at bounding box center [704, 124] width 112 height 27
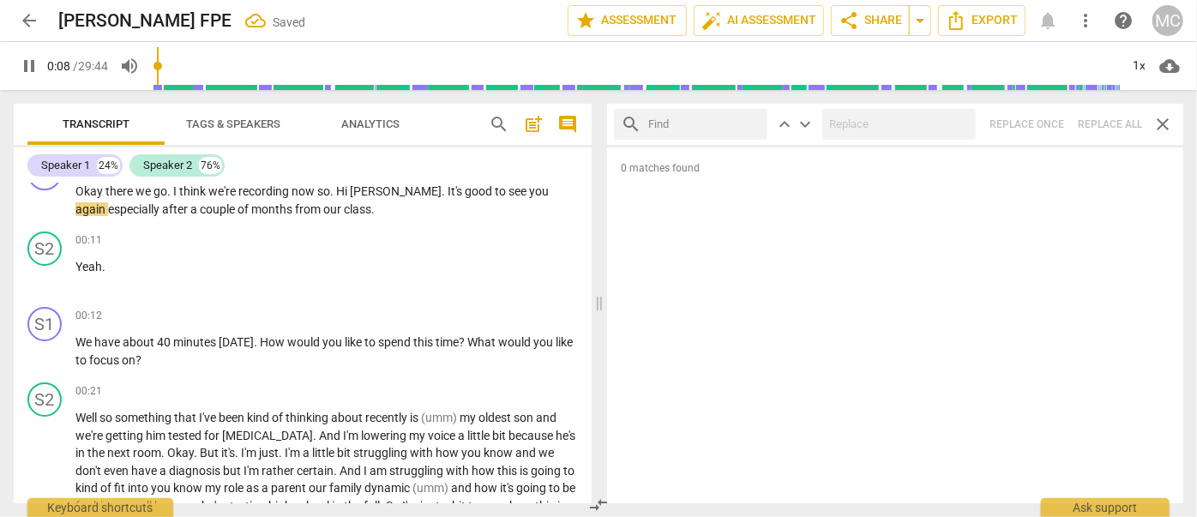
type input "9"
type input "u"
type input "9"
type input "uh"
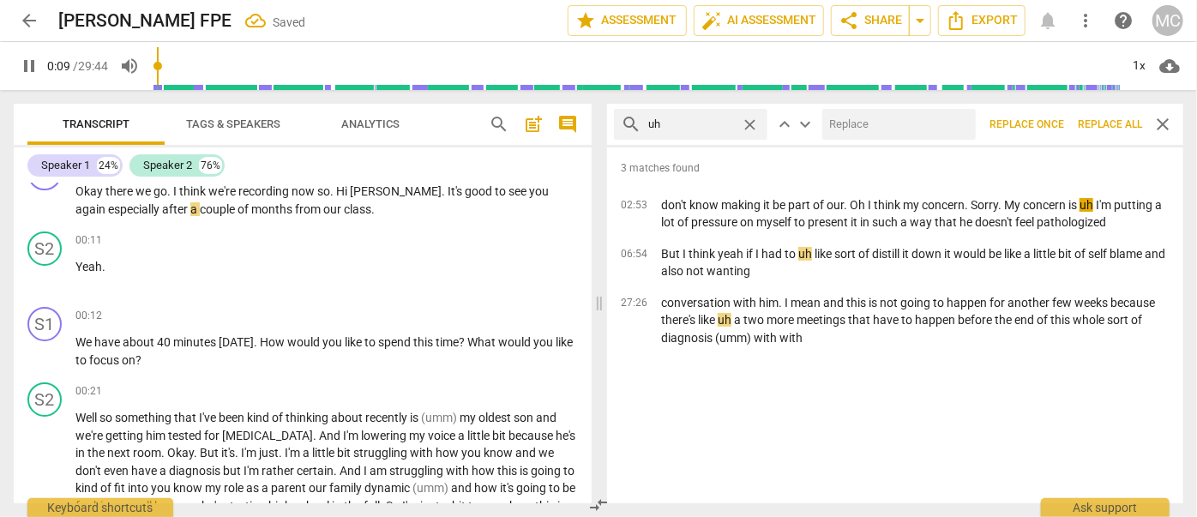
click at [870, 121] on input "text" at bounding box center [895, 124] width 147 height 27
type input "10"
type input "("
type input "11"
type input "(uh"
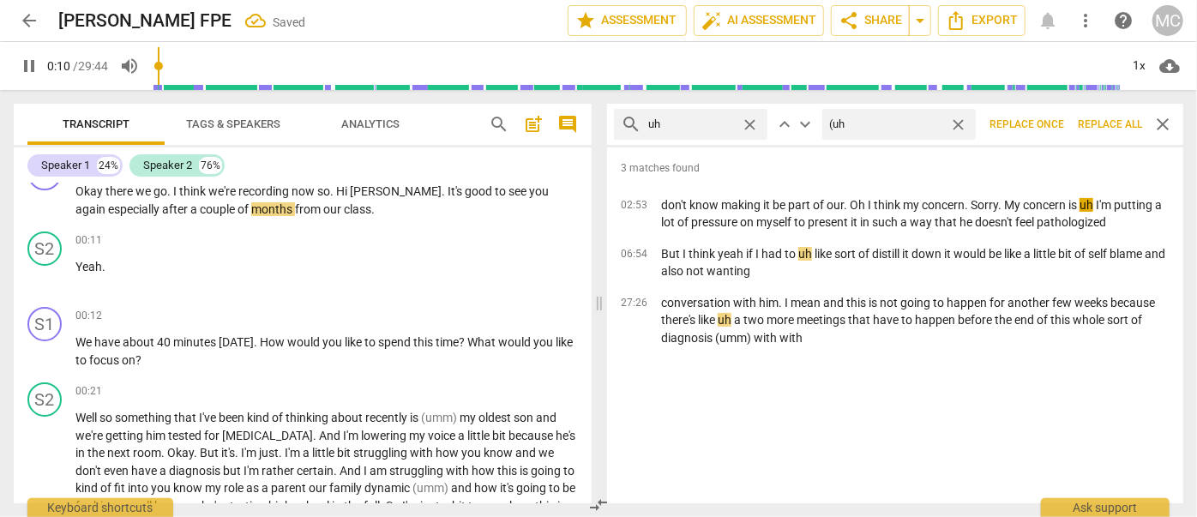
type input "11"
type input "(uh)"
type input "11"
type input "(uh)"
click at [1107, 123] on span "Replace all" at bounding box center [1110, 124] width 64 height 15
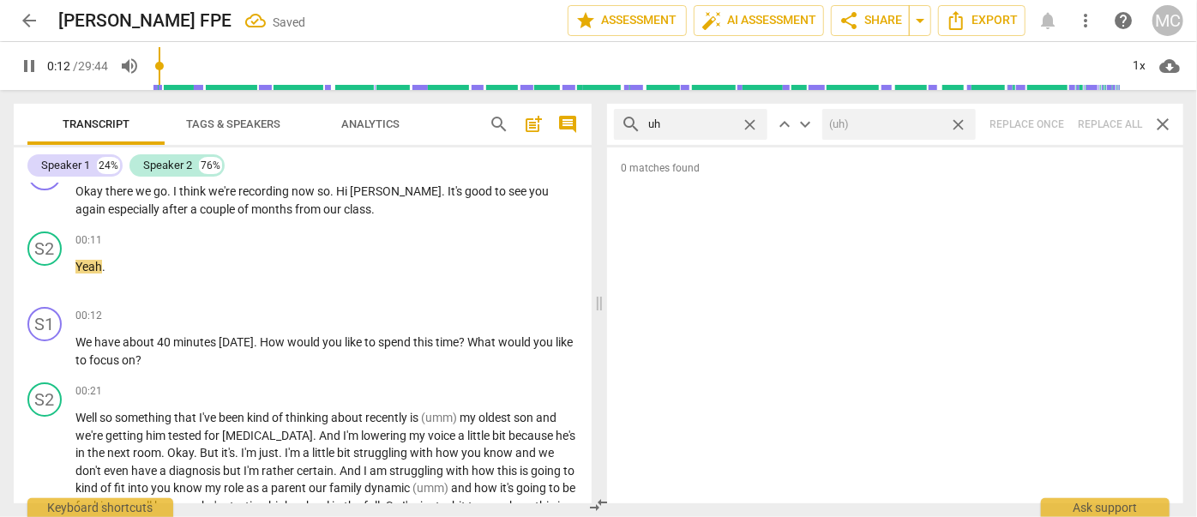
type input "12"
click at [962, 122] on span "close" at bounding box center [958, 125] width 18 height 18
type input "13"
click at [752, 123] on span "close" at bounding box center [750, 125] width 18 height 18
click at [707, 129] on input "text" at bounding box center [704, 124] width 112 height 27
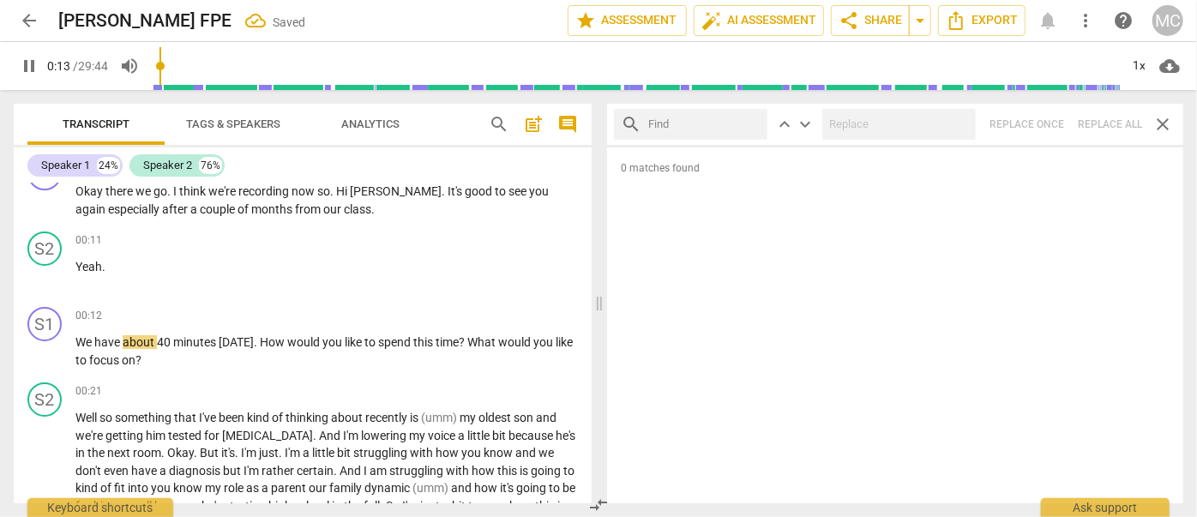
type input "14"
type input "kin"
type input "14"
type input "kind of"
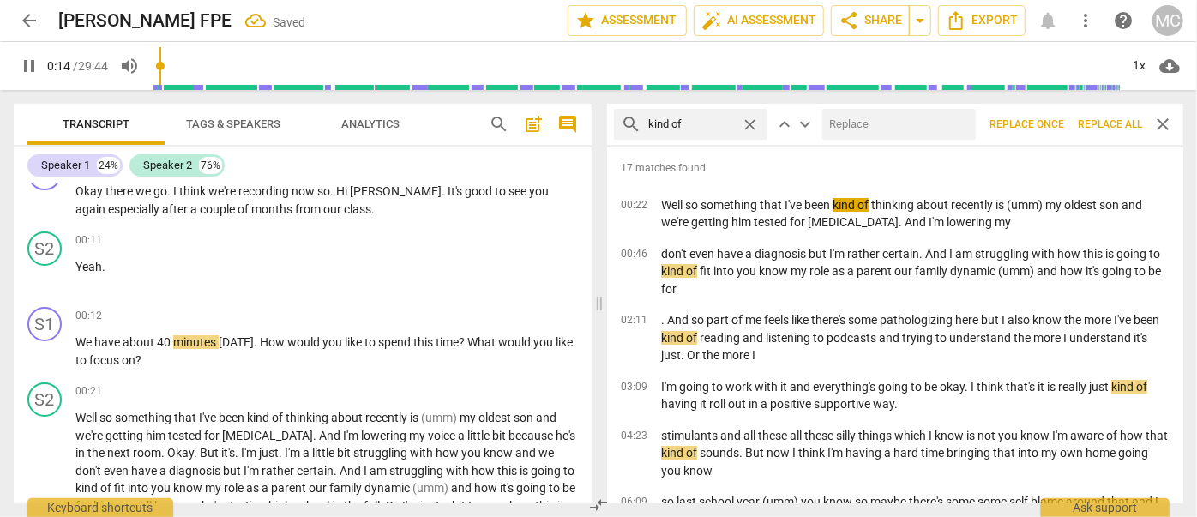
click at [848, 129] on input "text" at bounding box center [895, 124] width 147 height 27
type input "15"
type input "(kin"
type input "15"
type input "(kind 0f"
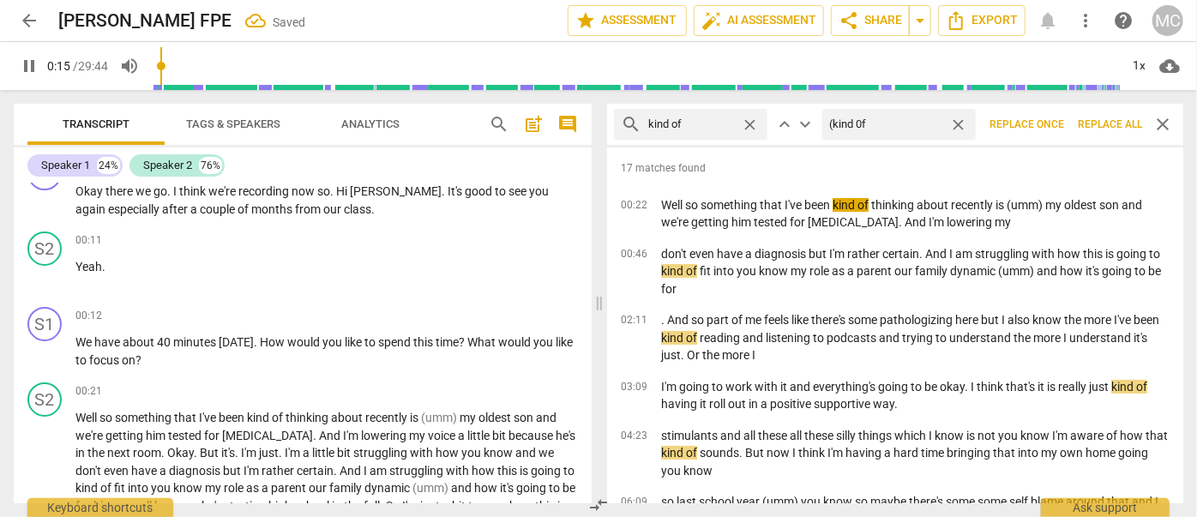
type input "16"
type input "(kind 0"
type input "16"
type input "(kind of)"
type input "16"
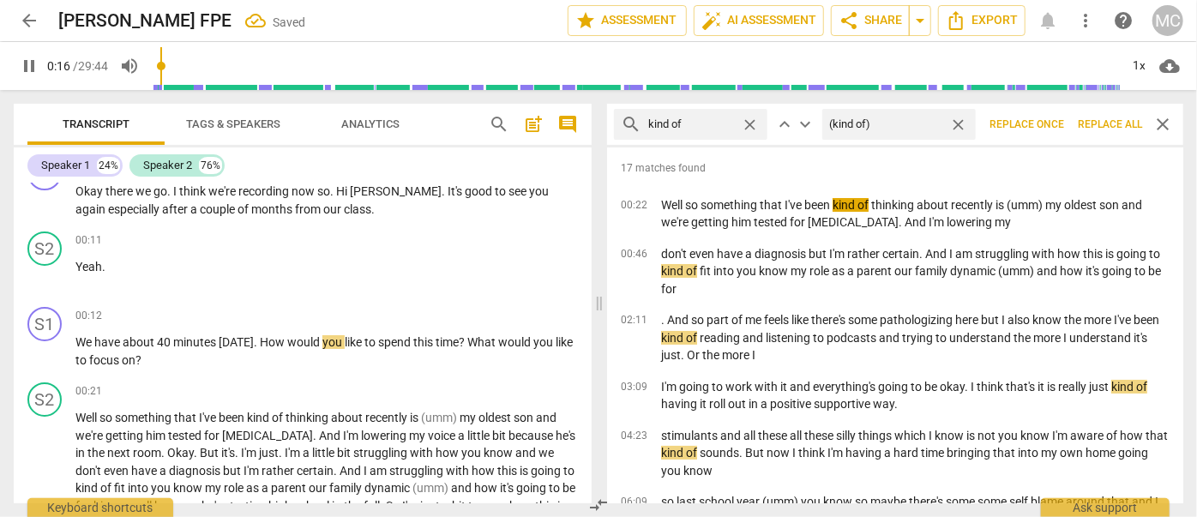
type input "(kind of)"
click at [1104, 124] on span "Replace all" at bounding box center [1110, 124] width 64 height 15
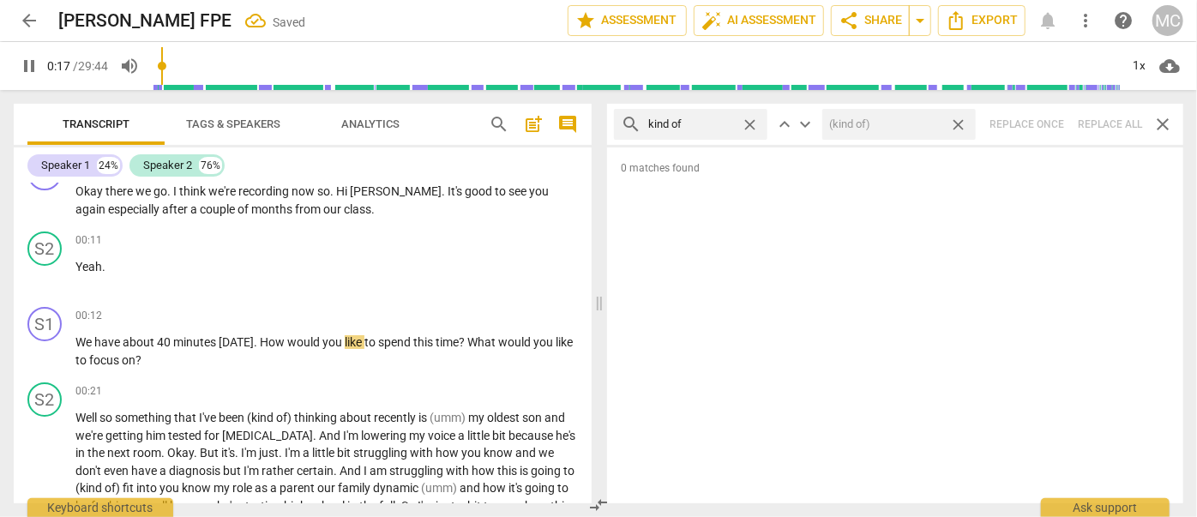
type input "17"
click at [957, 119] on span "close" at bounding box center [958, 125] width 18 height 18
type input "18"
click at [752, 121] on span "close" at bounding box center [750, 125] width 18 height 18
click at [701, 125] on input "text" at bounding box center [704, 124] width 112 height 27
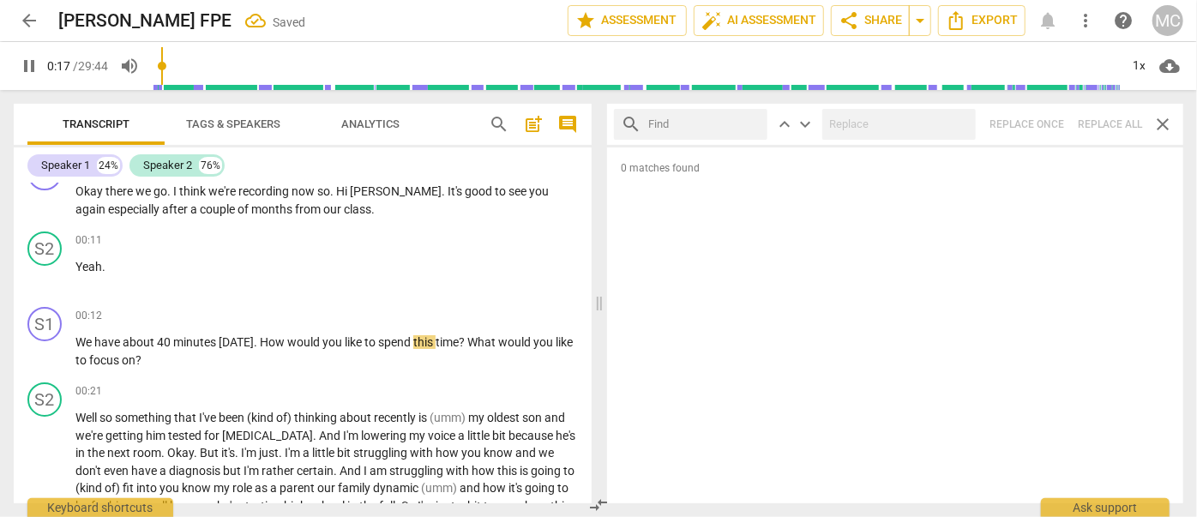
type input "18"
type input "sort"
type input "19"
type input "sort of"
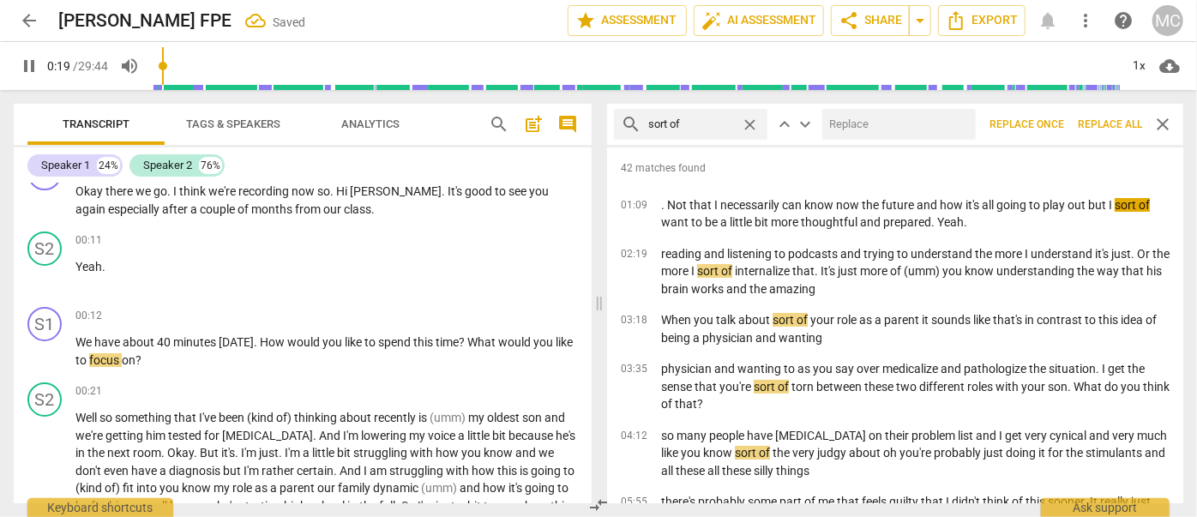
click at [871, 118] on input "text" at bounding box center [895, 124] width 147 height 27
type input "19"
type input "(s"
type input "20"
type input "(sort o"
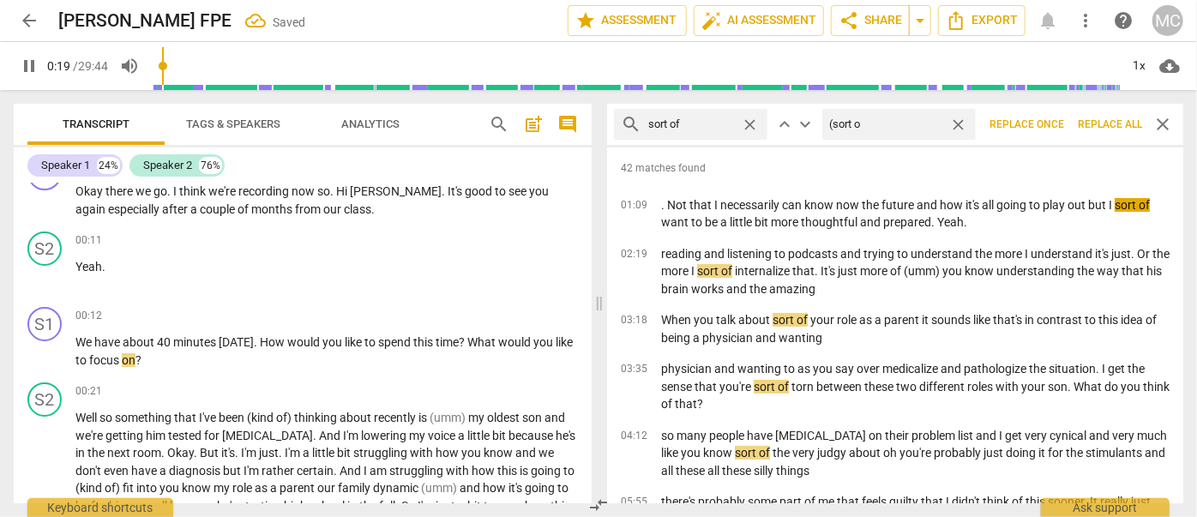
type input "20"
type input "(sort of)"
type input "21"
type input "(sort of)"
click at [1106, 127] on span "Replace all" at bounding box center [1110, 124] width 64 height 15
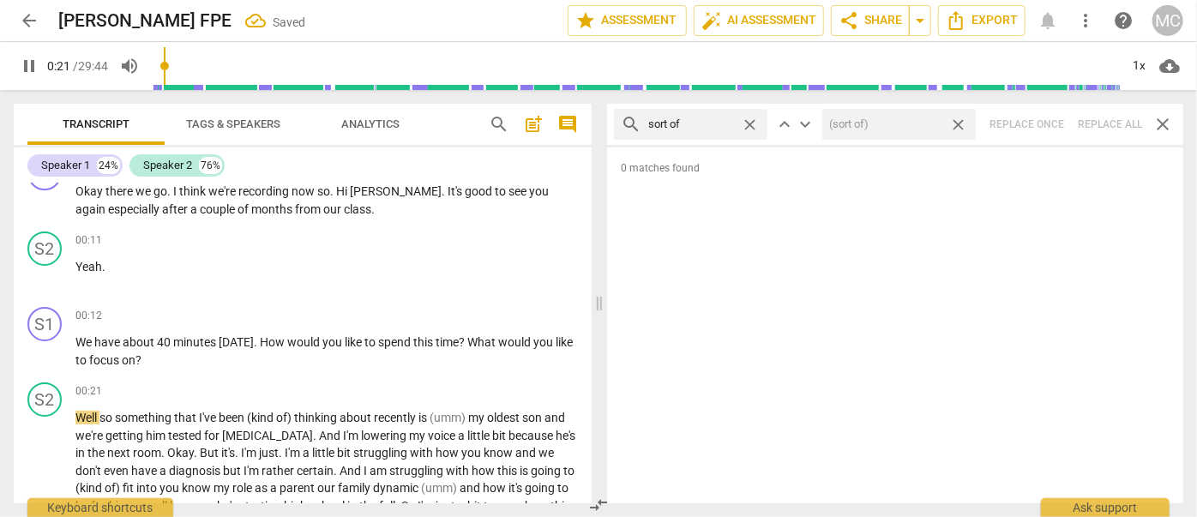
type input "22"
click at [960, 120] on span "close" at bounding box center [958, 125] width 18 height 18
type input "23"
click at [749, 122] on span "close" at bounding box center [750, 125] width 18 height 18
click at [708, 120] on input "text" at bounding box center [704, 124] width 112 height 27
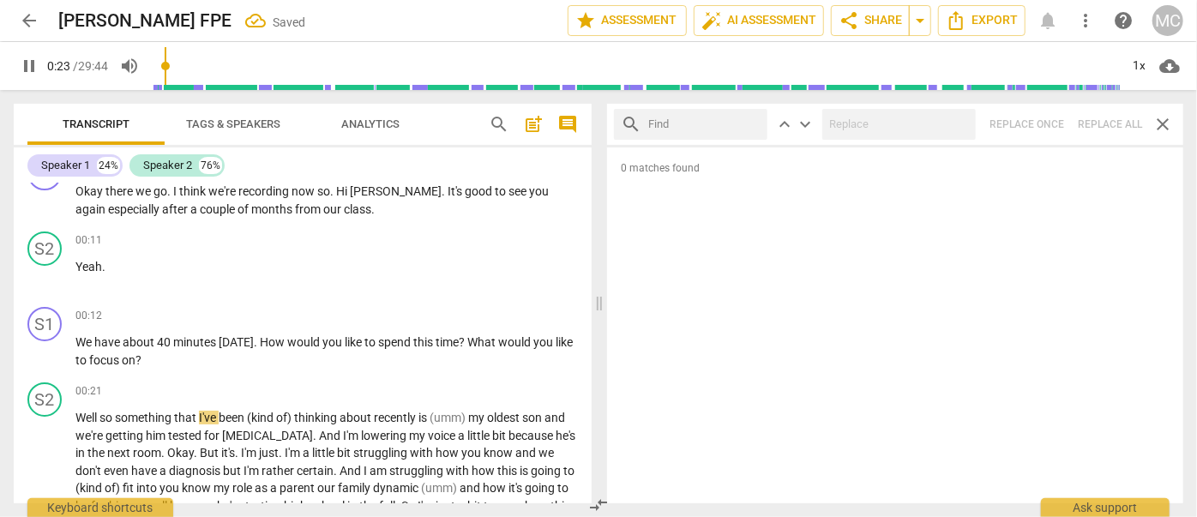
type input "24"
type input "and"
type input "24"
type input "and then"
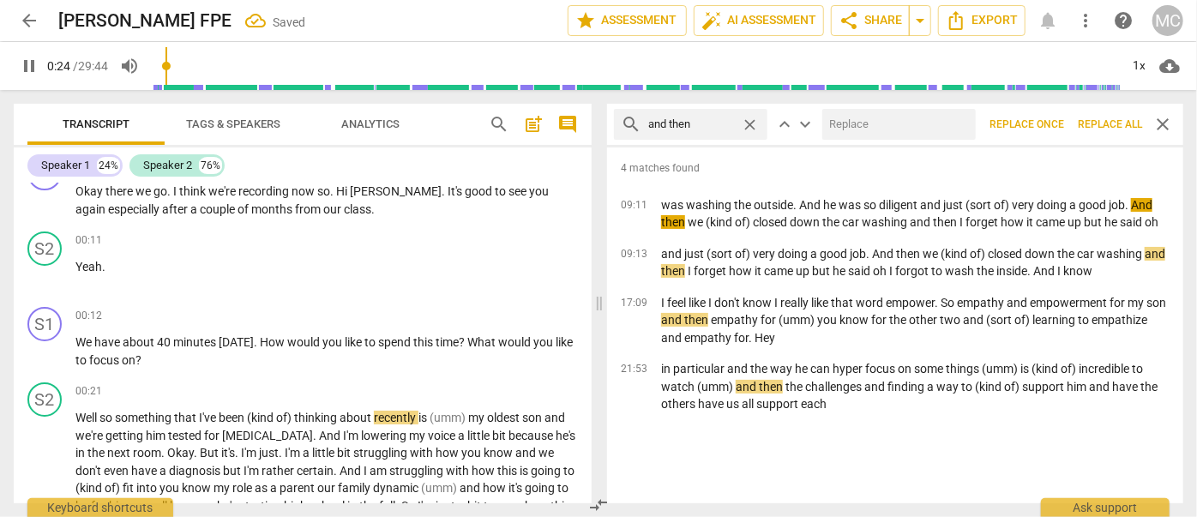
click at [842, 118] on input "text" at bounding box center [895, 124] width 147 height 27
type input "25"
type input "(th"
type input "26"
type input "(then)"
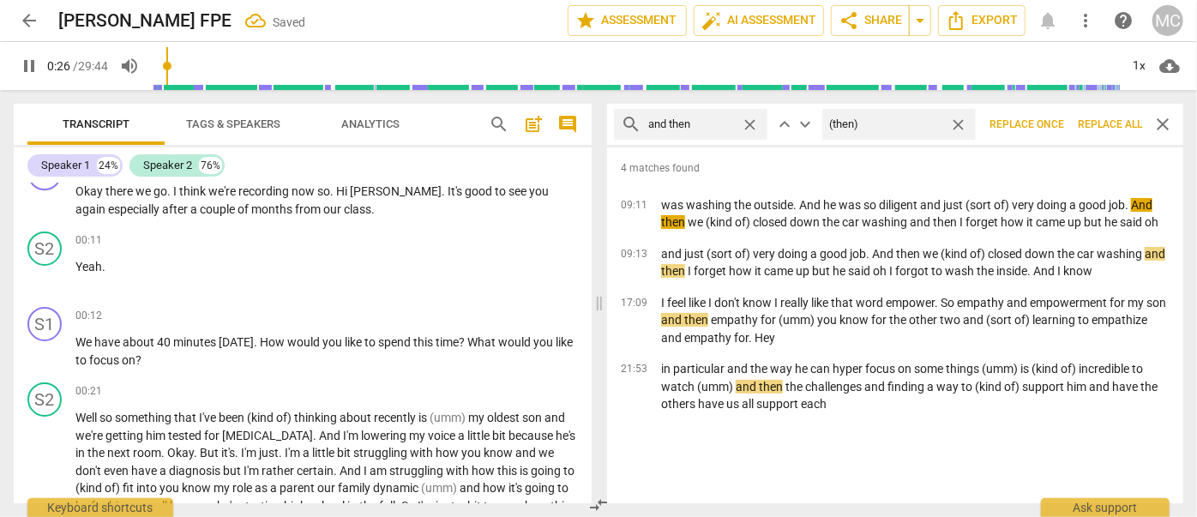
type input "26"
type input "(then)"
click at [1107, 122] on span "Replace all" at bounding box center [1110, 124] width 64 height 15
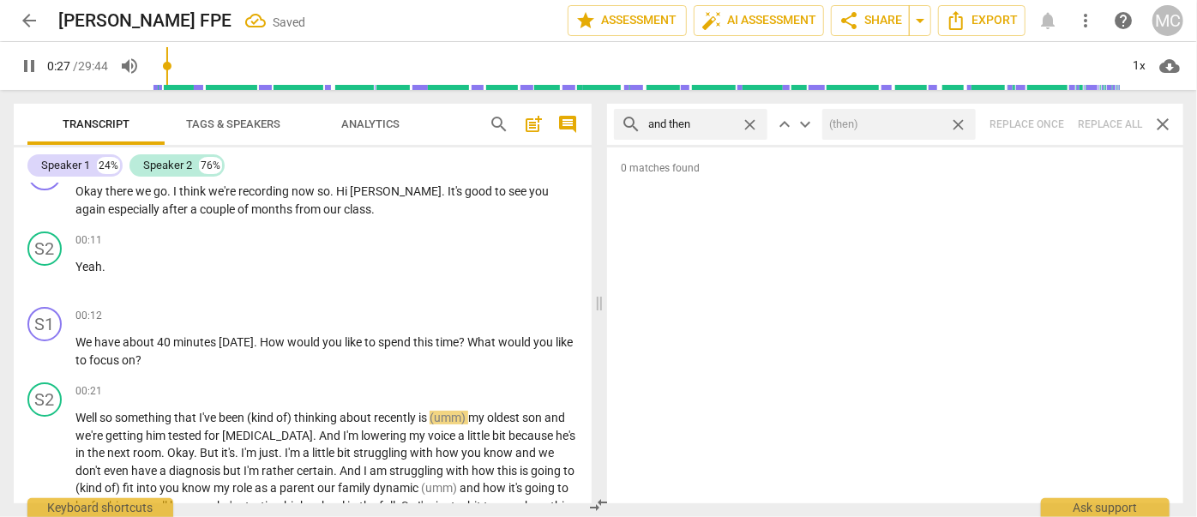
type input "27"
click at [958, 123] on span "close" at bounding box center [958, 125] width 18 height 18
type input "28"
click at [747, 122] on span "close" at bounding box center [750, 125] width 18 height 18
click at [717, 120] on input "text" at bounding box center [704, 124] width 112 height 27
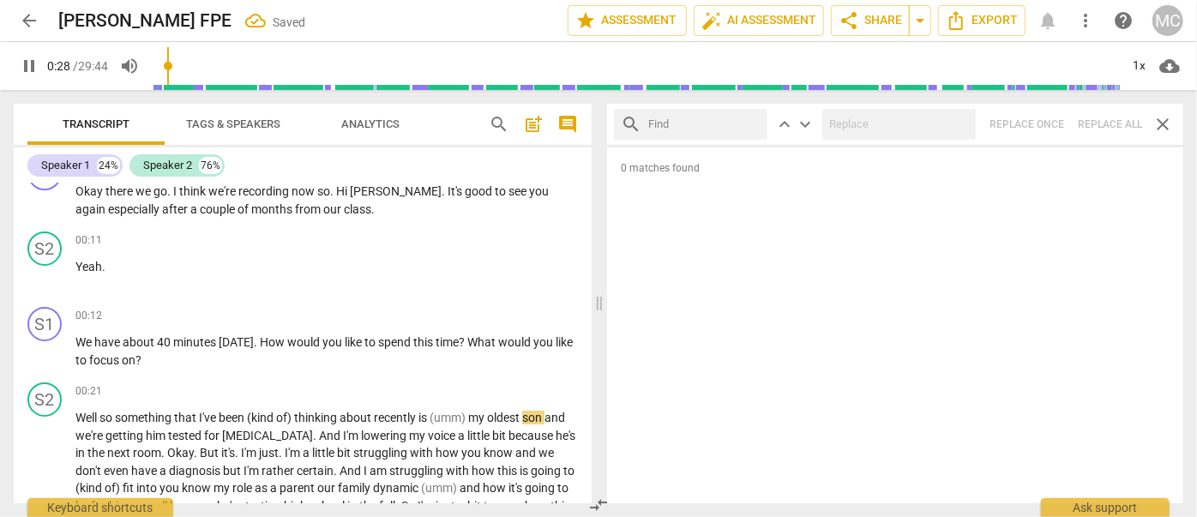
type input "29"
type input "li"
type input "29"
type input "like"
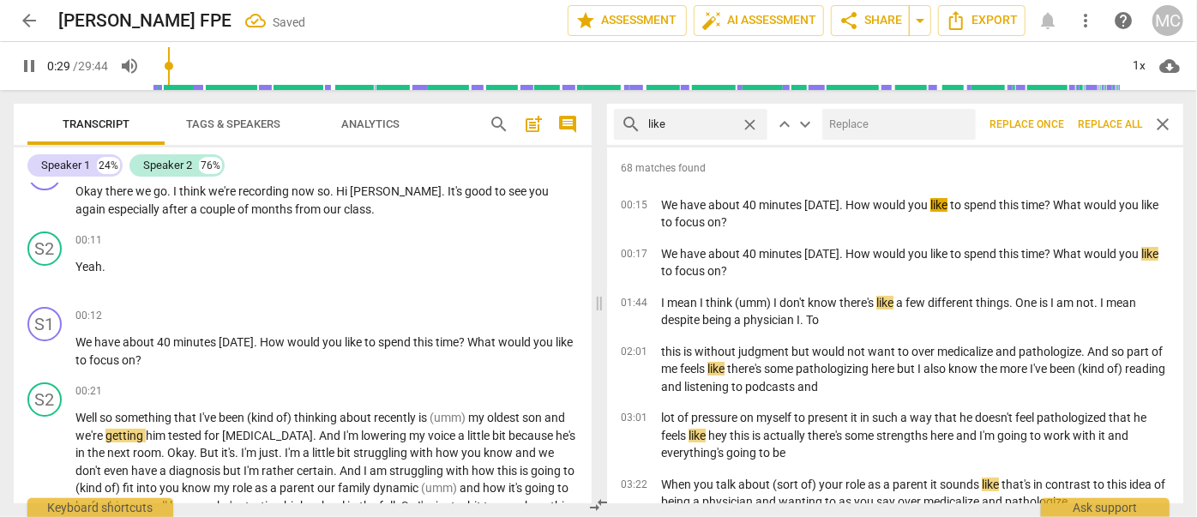
click at [888, 123] on input "text" at bounding box center [895, 124] width 147 height 27
type input "30"
type input "("
type input "31"
type input "(lik"
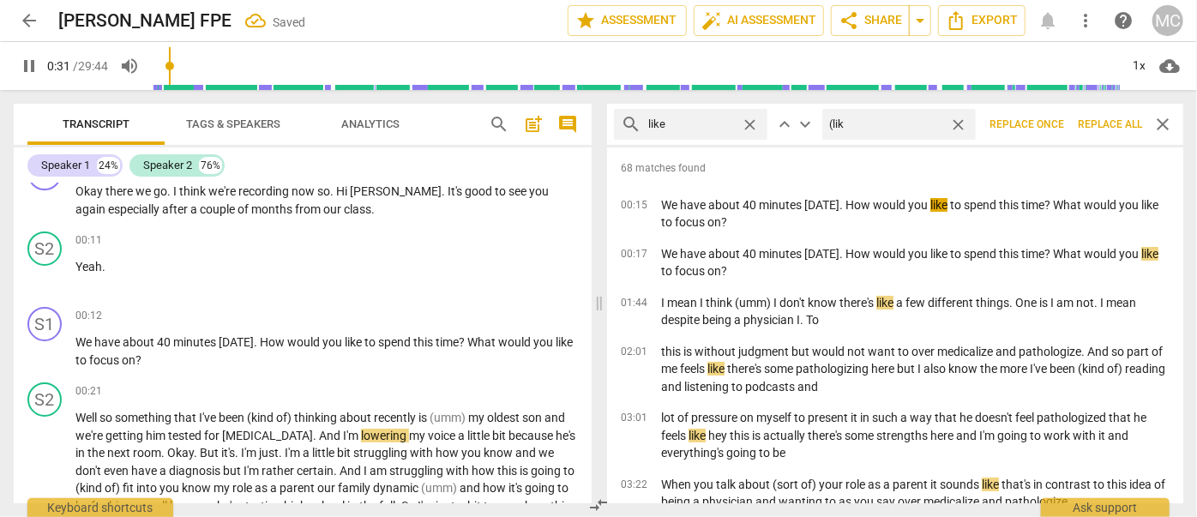
type input "32"
type input "(like"
type input "32"
type input "(like)"
type input "32"
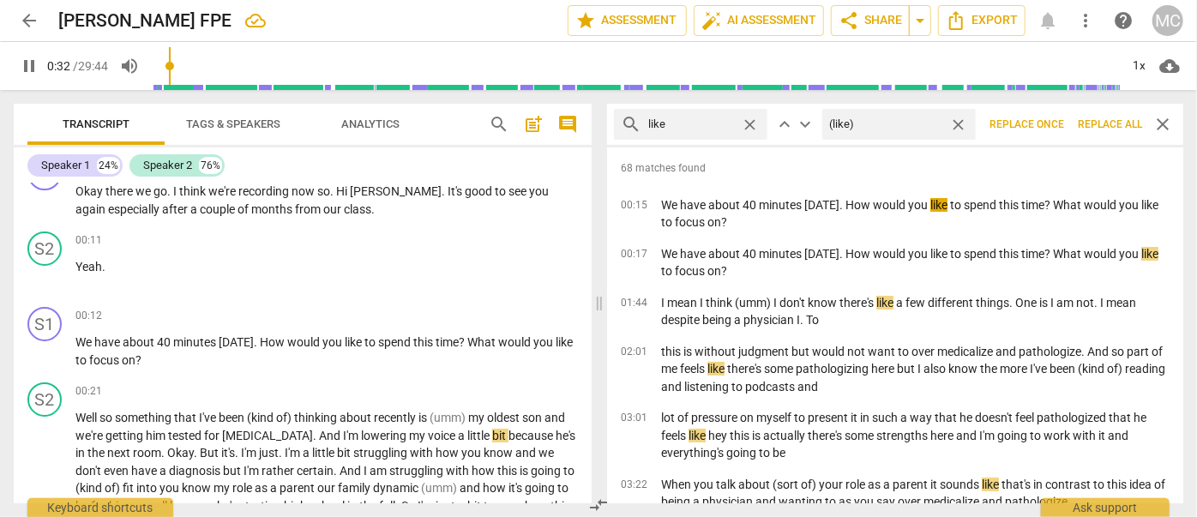
type input "(like)"
type input "33"
type input "(like)"
type input "33"
type input "(like)"
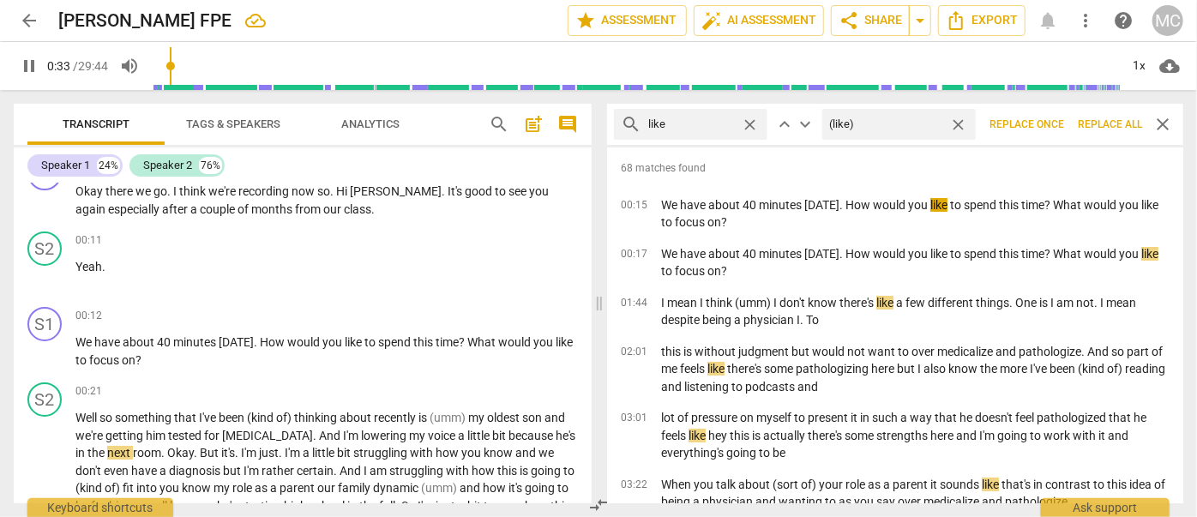
click at [1116, 125] on span "Replace all" at bounding box center [1110, 124] width 64 height 15
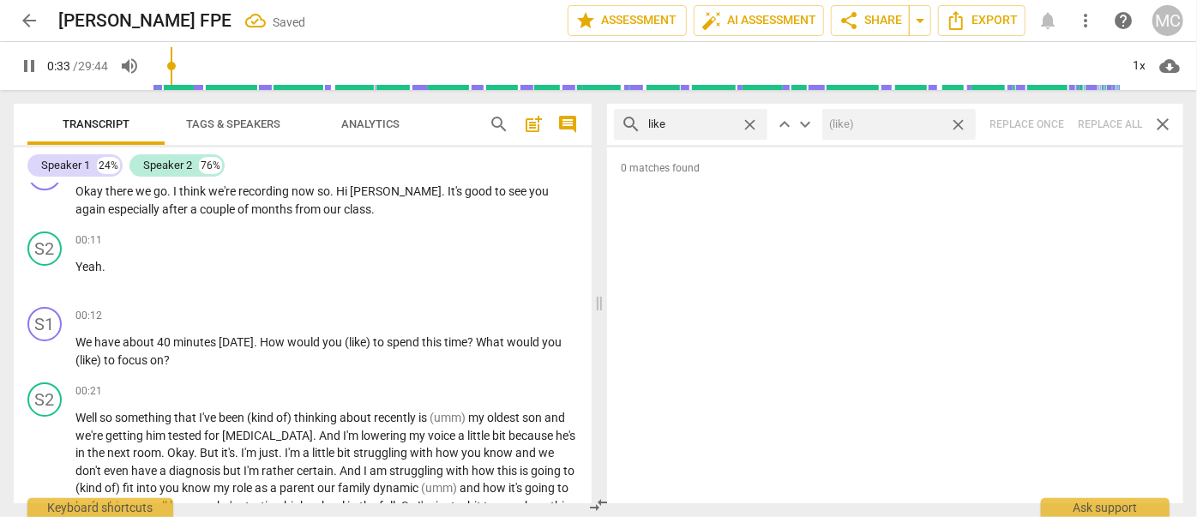
type input "34"
click at [960, 120] on span "close" at bounding box center [958, 125] width 18 height 18
click at [752, 124] on span "close" at bounding box center [750, 125] width 18 height 18
type input "35"
click at [701, 123] on input "text" at bounding box center [704, 124] width 112 height 27
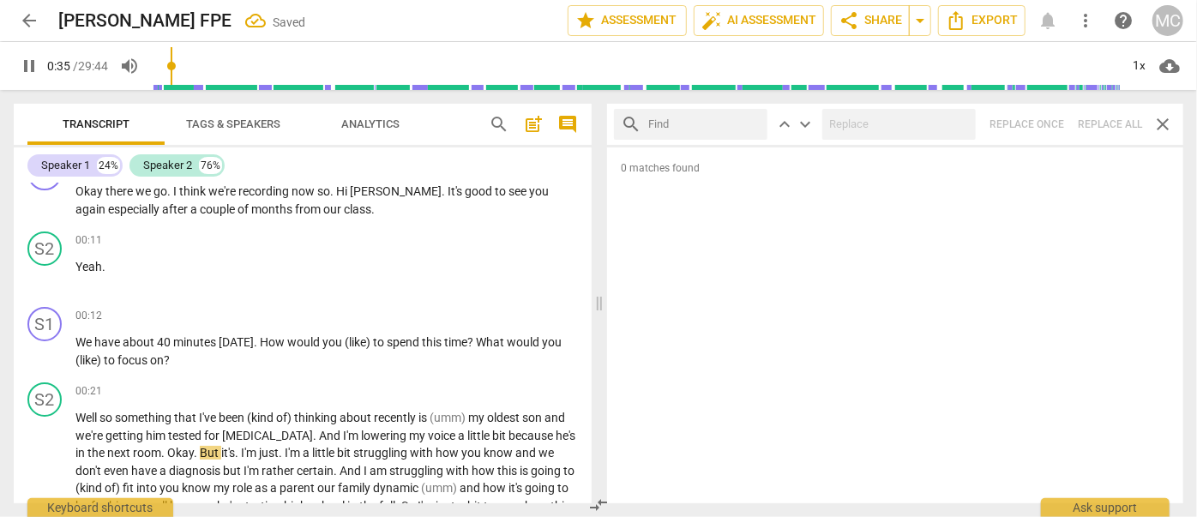
type input "36"
type input "j"
type input "36"
type input "just"
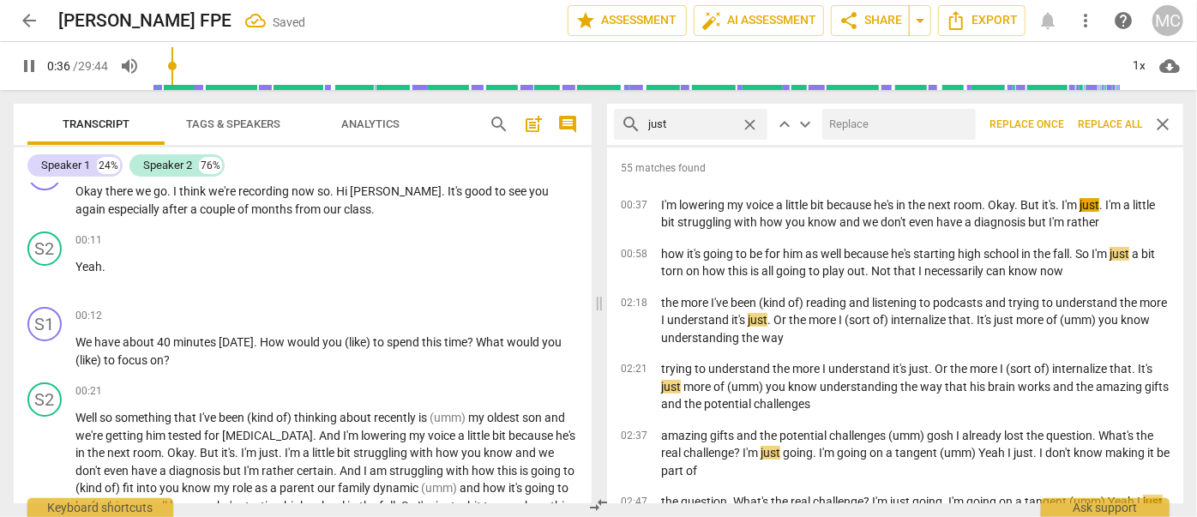
click at [852, 120] on input "text" at bounding box center [895, 124] width 147 height 27
type input "37"
type input "("
type input "37"
type input "(just"
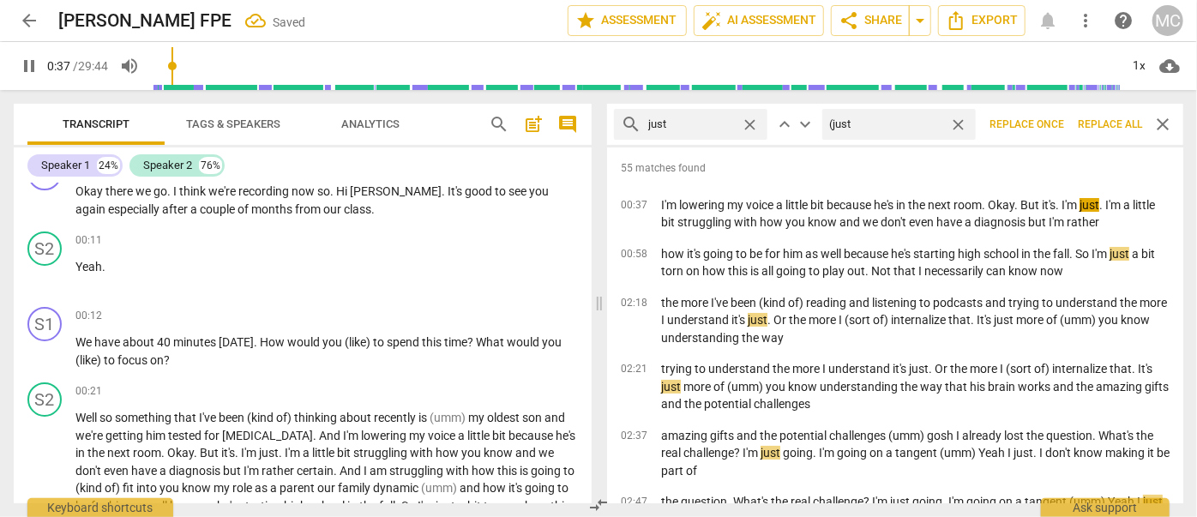
type input "37"
type input "(just)"
type input "38"
type input "(just)"
click at [1102, 121] on span "Replace all" at bounding box center [1110, 124] width 64 height 15
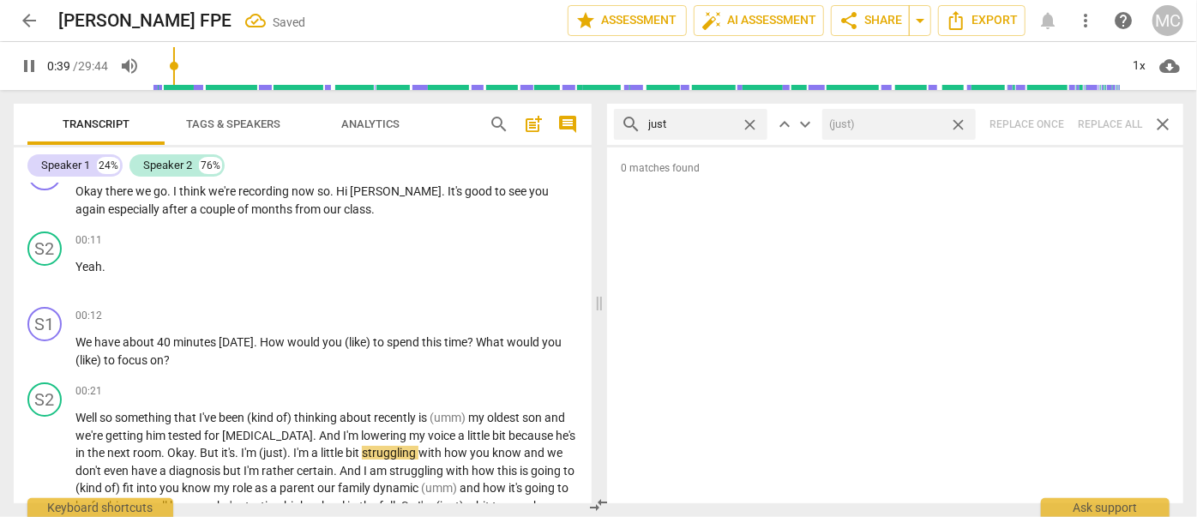
type input "40"
click at [957, 122] on span "close" at bounding box center [958, 125] width 18 height 18
type input "41"
click at [748, 120] on span "close" at bounding box center [750, 125] width 18 height 18
click at [698, 120] on input "text" at bounding box center [704, 124] width 112 height 27
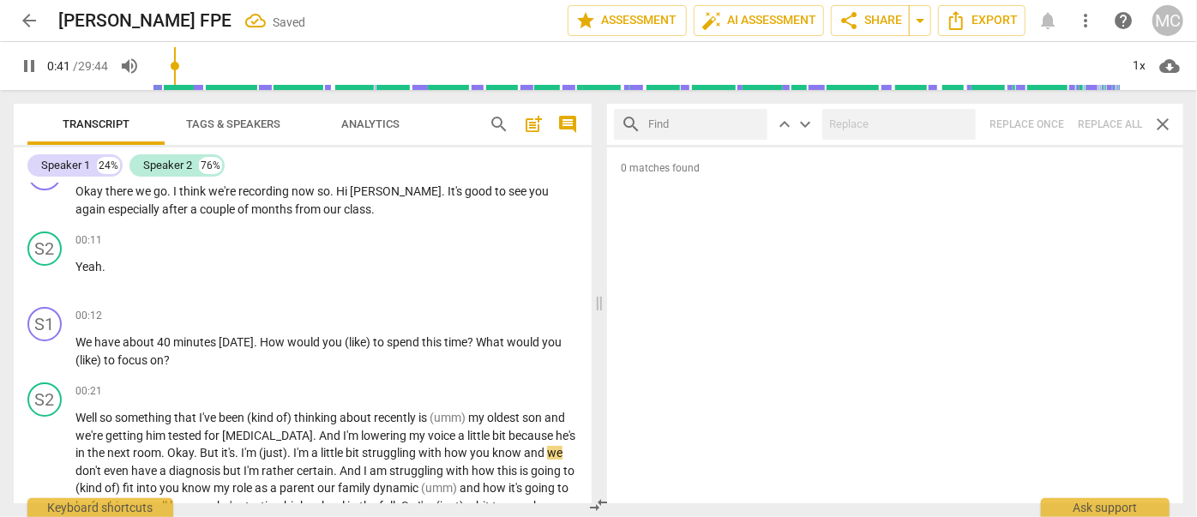
type input "41"
type input "you"
type input "42"
type input "you know"
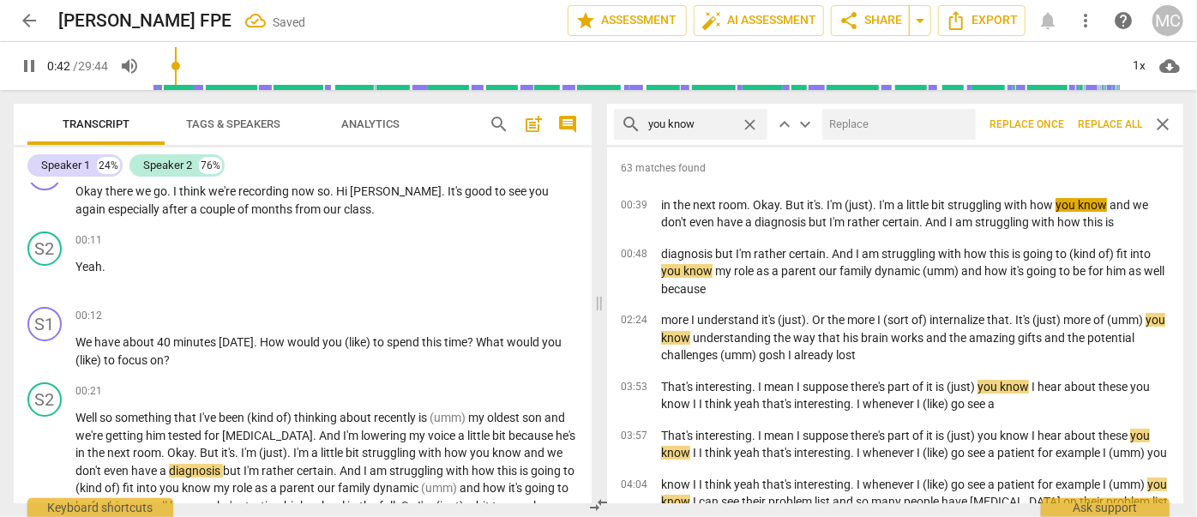
click at [873, 126] on input "text" at bounding box center [895, 124] width 147 height 27
type input "43"
type input "(y"
type input "43"
type input "(you kn"
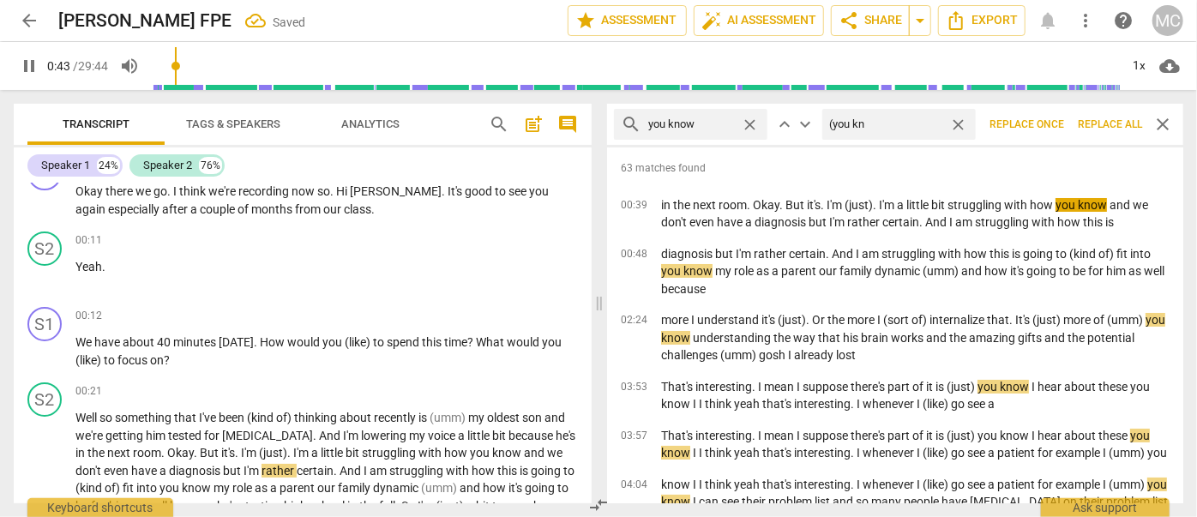
type input "43"
type input "(you know)"
type input "44"
type input "(you know)"
click at [1113, 118] on span "Replace all" at bounding box center [1110, 124] width 64 height 15
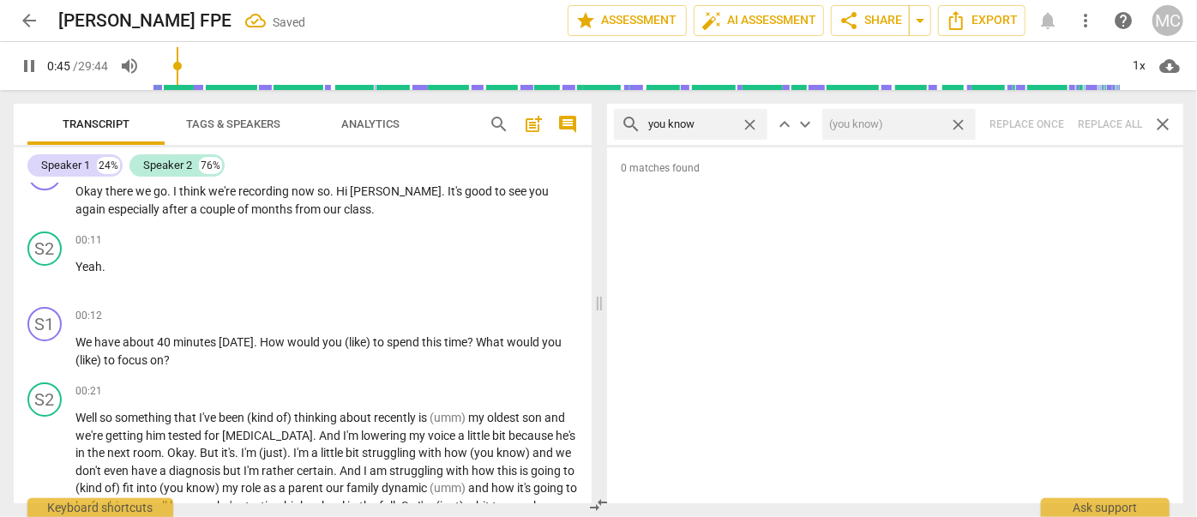
click at [960, 123] on span "close" at bounding box center [958, 125] width 18 height 18
type input "46"
click at [752, 124] on span "close" at bounding box center [750, 125] width 18 height 18
click at [706, 127] on input "text" at bounding box center [704, 124] width 112 height 27
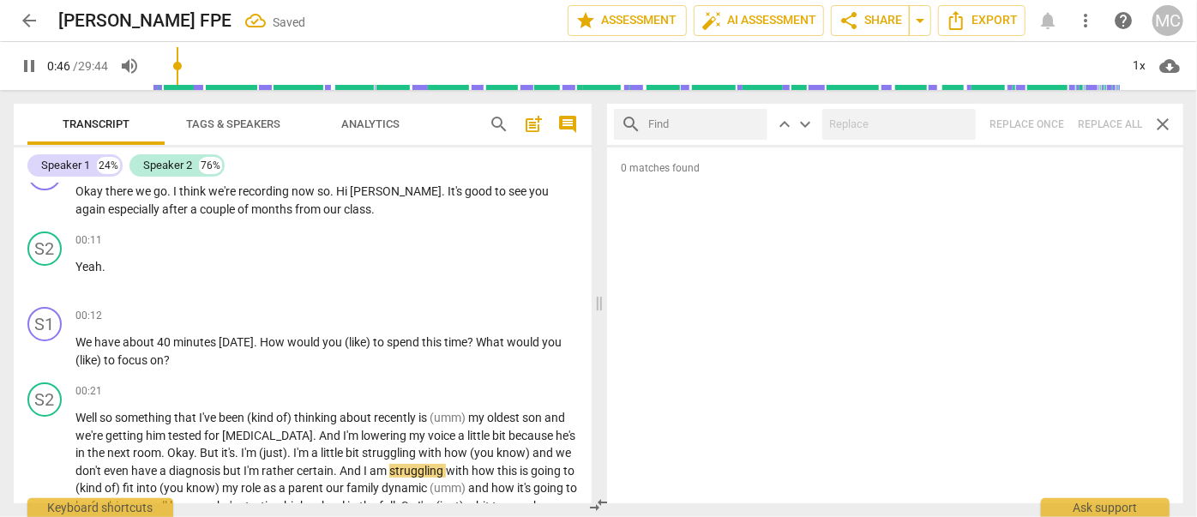
type input "47"
type input "I"
type input "47"
type input "I gues"
type input "47"
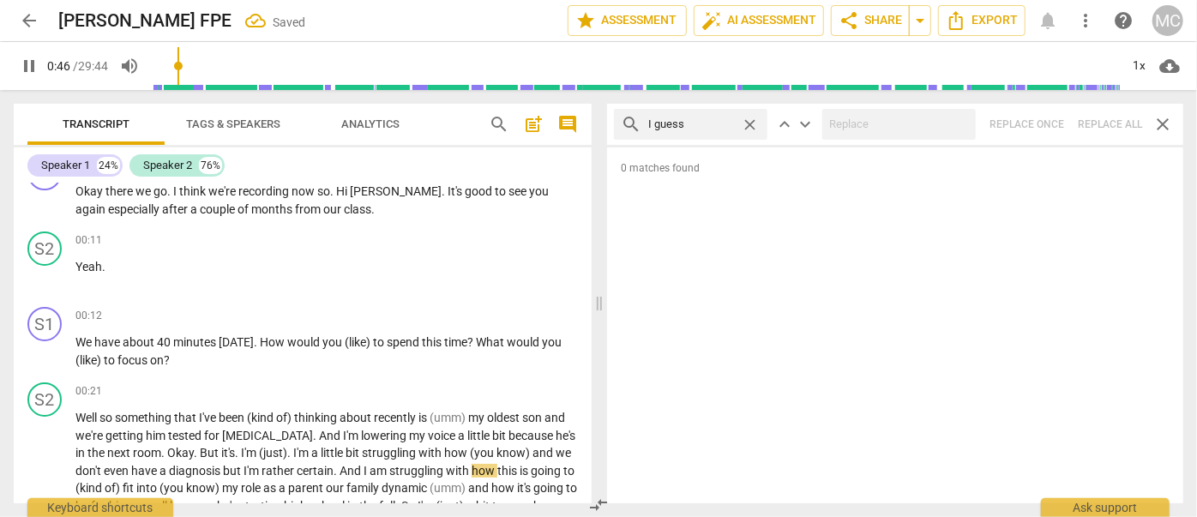
type input "I guess"
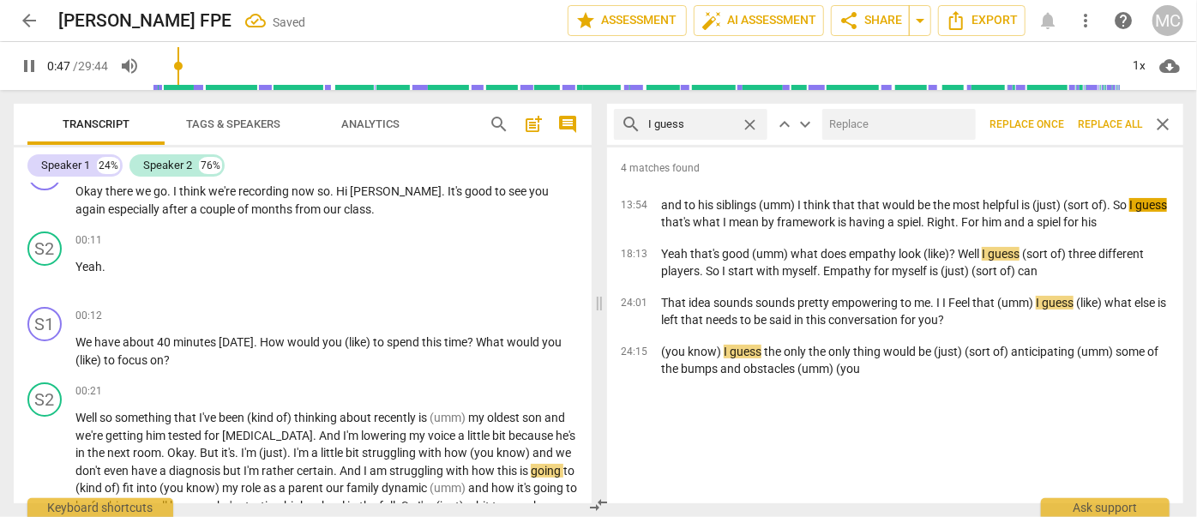
click at [895, 122] on input "text" at bounding box center [895, 124] width 147 height 27
type input "48"
type input "(I"
type input "48"
type input "(I guess"
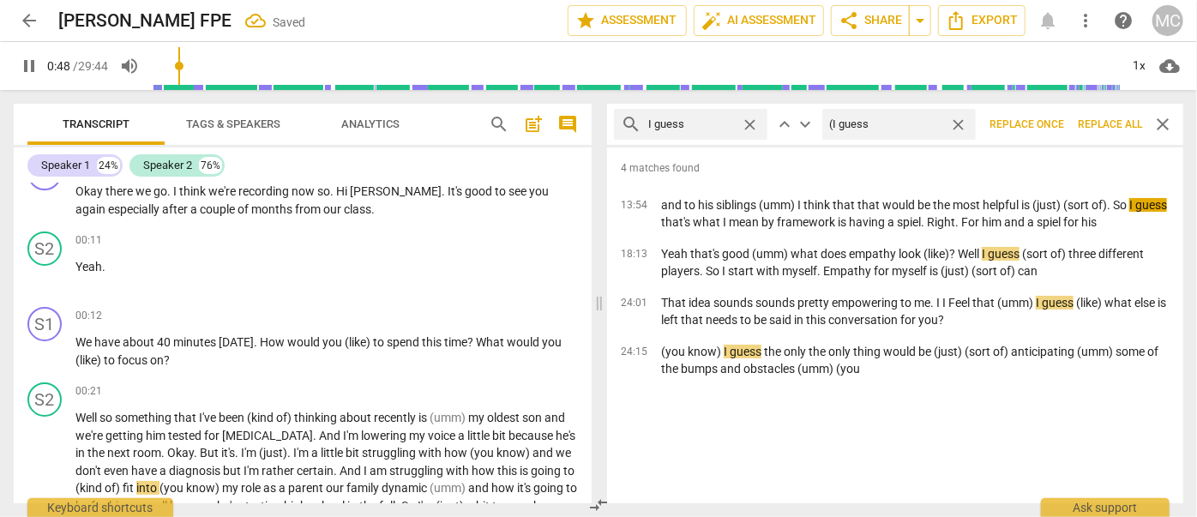
type input "49"
type input "(I guess)"
type input "50"
type input "(I guess)"
click at [1095, 123] on span "Replace all" at bounding box center [1110, 124] width 64 height 15
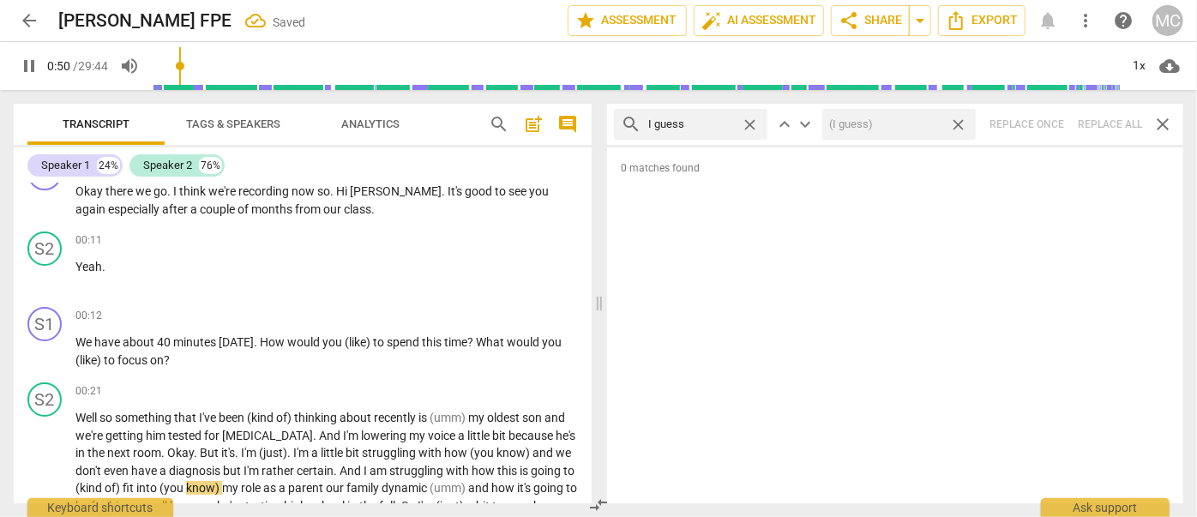
type input "51"
click at [957, 125] on span "close" at bounding box center [958, 125] width 18 height 18
type input "51"
click at [748, 120] on span "close" at bounding box center [750, 125] width 18 height 18
click at [693, 120] on input "text" at bounding box center [704, 124] width 112 height 27
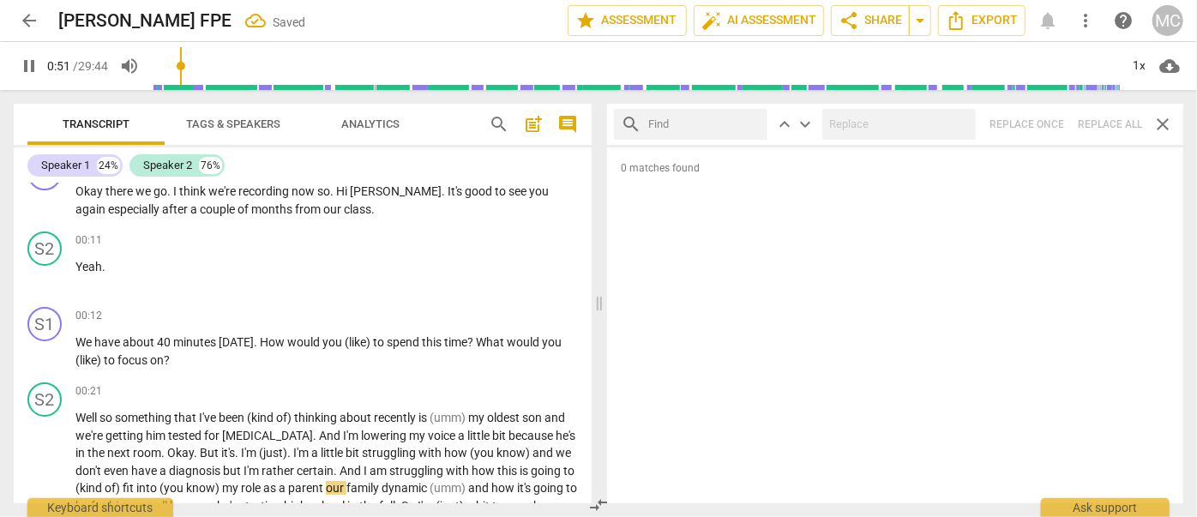
type input "52"
type input "I"
type input "53"
type input "I mean"
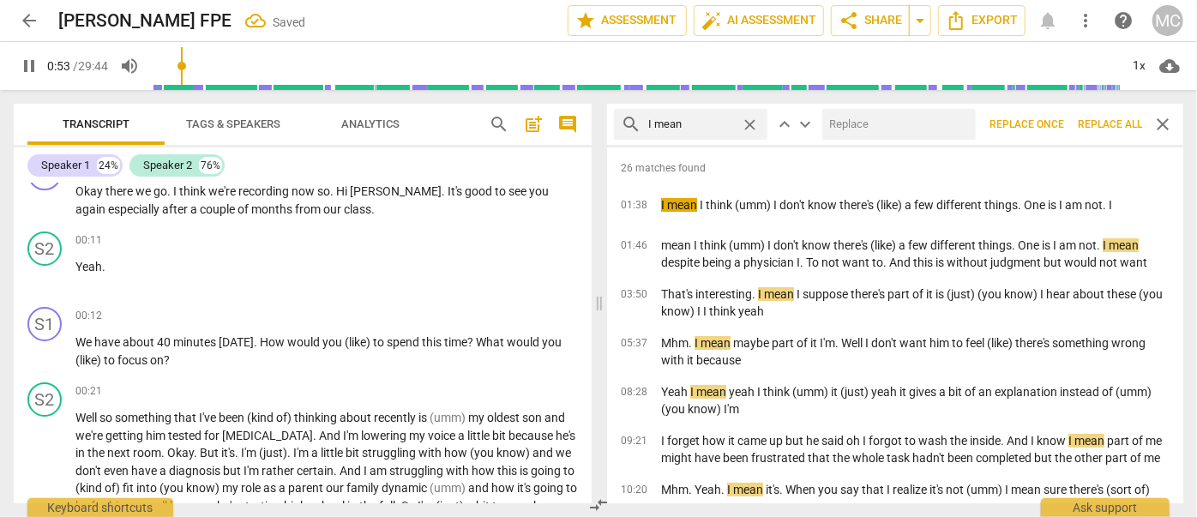
click at [878, 118] on input "text" at bounding box center [895, 124] width 147 height 27
type input "54"
type input "(I"
type input "54"
type input "(I mean"
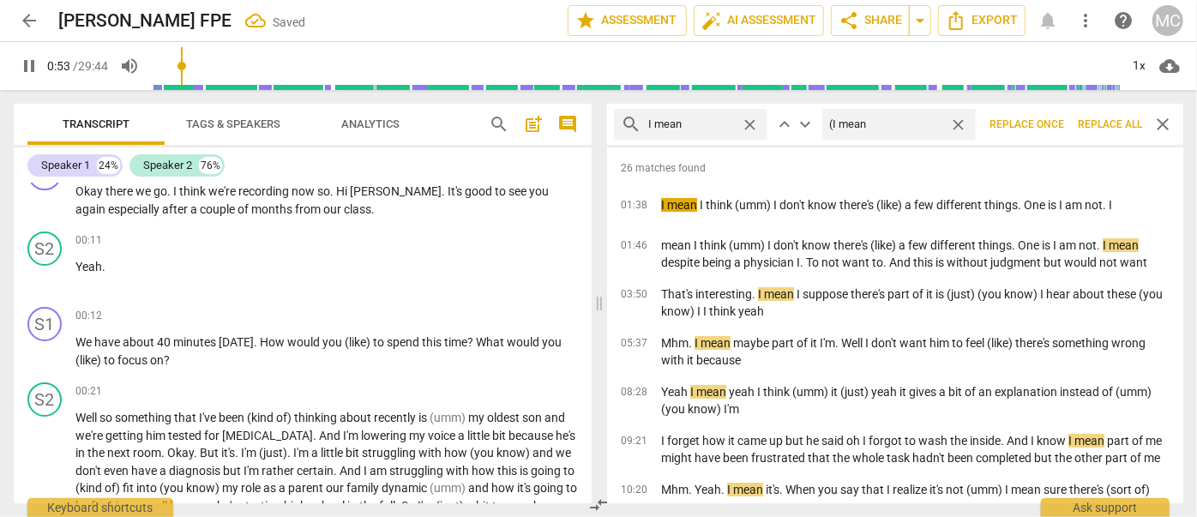
type input "54"
type input "(I mean)"
type input "55"
type input "(I mean)"
click at [1096, 124] on span "Replace all" at bounding box center [1110, 124] width 64 height 15
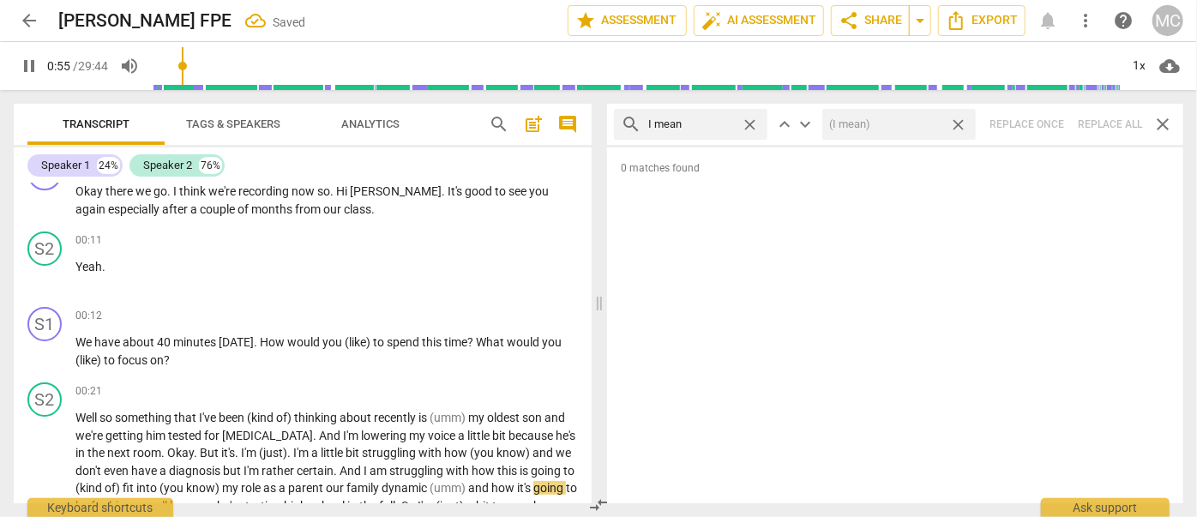
type input "56"
click at [958, 121] on span "close" at bounding box center [958, 125] width 18 height 18
type input "56"
click at [751, 123] on span "close" at bounding box center [750, 125] width 18 height 18
click at [702, 123] on input "text" at bounding box center [704, 124] width 112 height 27
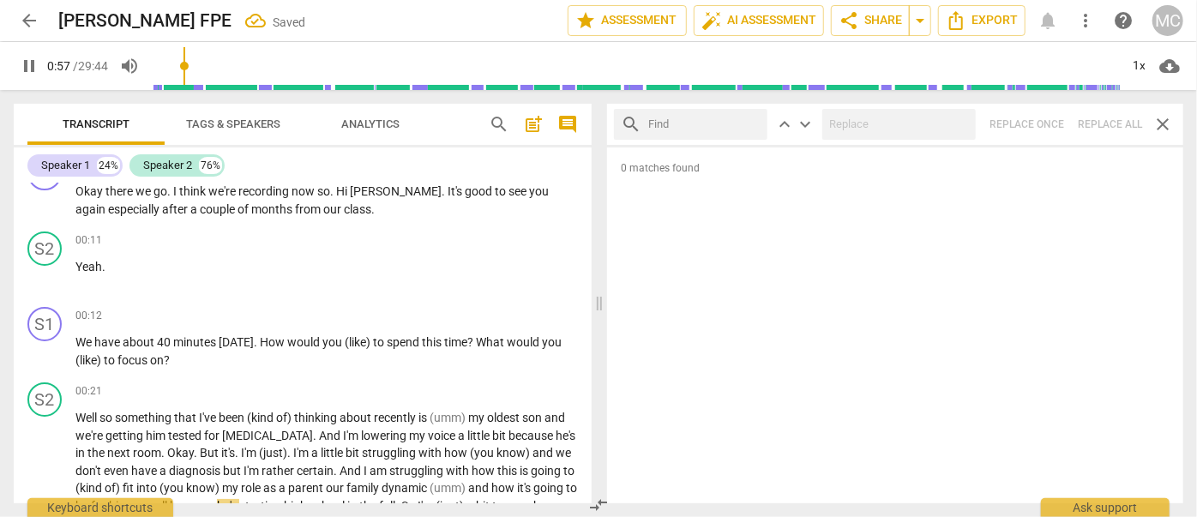
type input "58"
type input "you"
type input "58"
type input "you know"
type input "59"
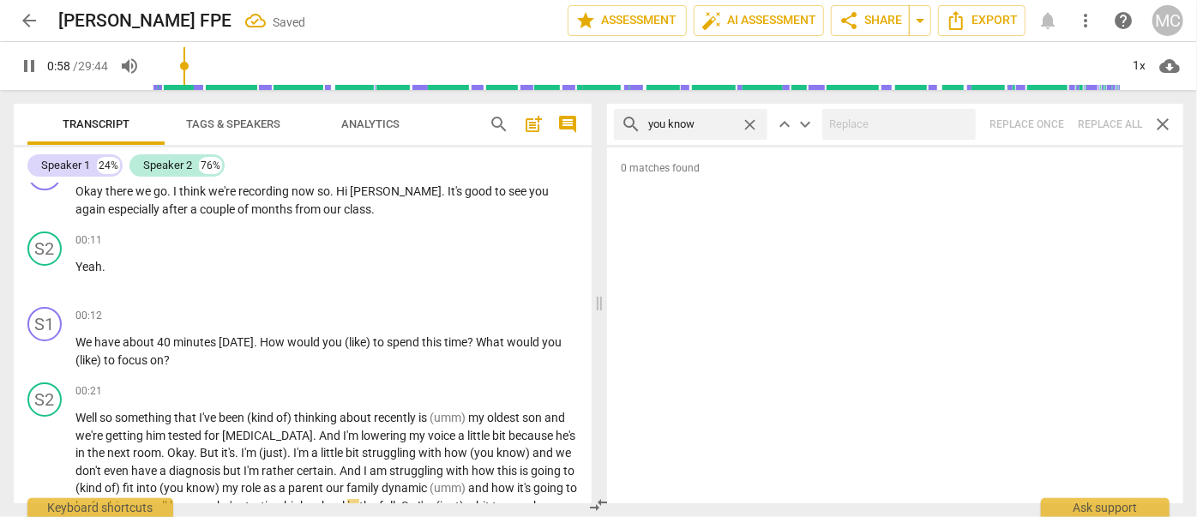
click at [746, 124] on span "close" at bounding box center [750, 125] width 18 height 18
click at [694, 129] on input "text" at bounding box center [704, 124] width 112 height 27
type input "60"
type input "o"
type input "60"
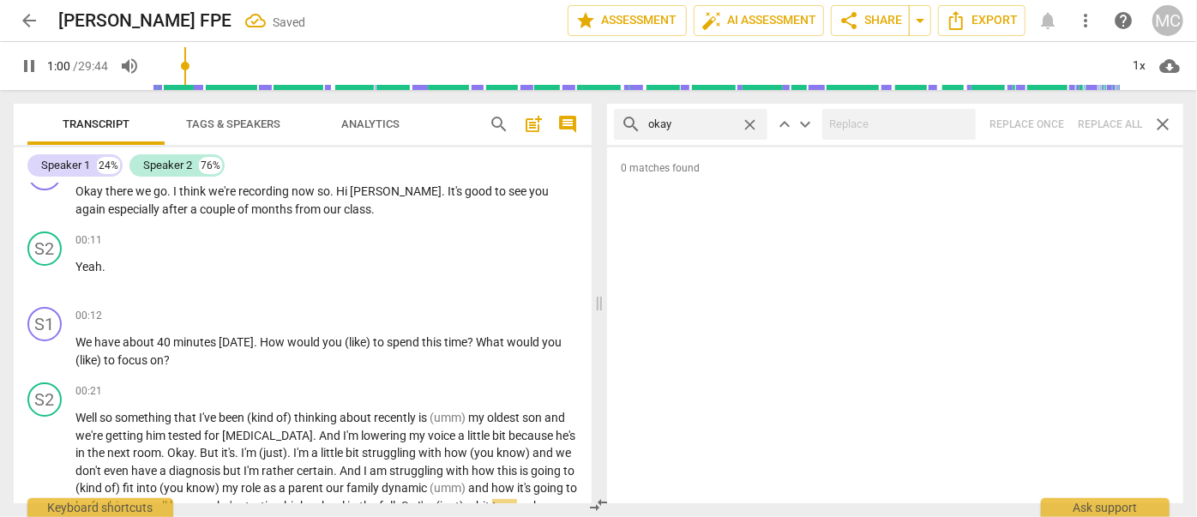
type input "okay"
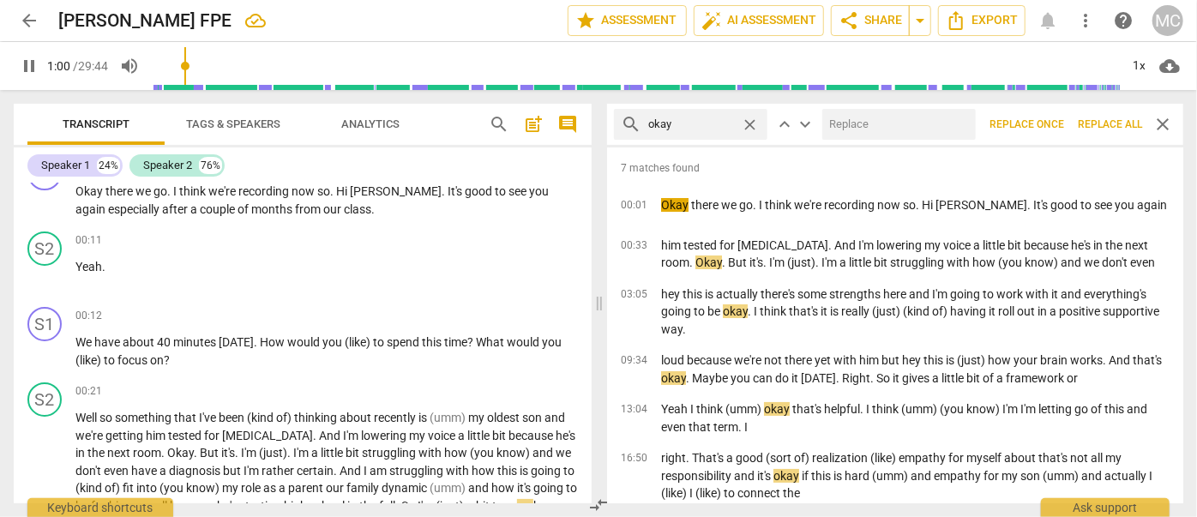
click at [855, 119] on input "text" at bounding box center [895, 124] width 147 height 27
type input "61"
type input "OK"
type input "62"
type input "OK"
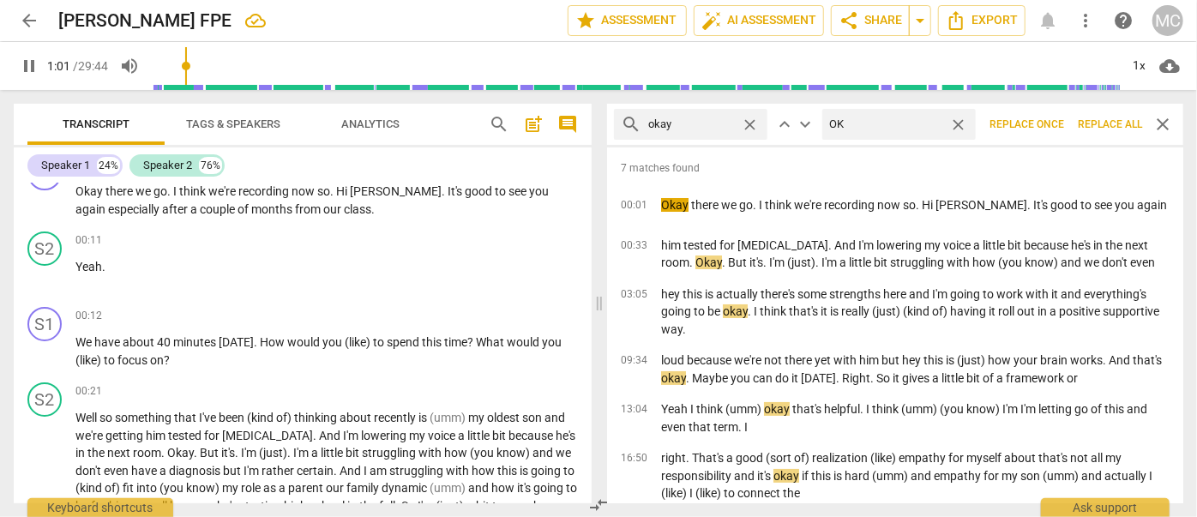
click at [1110, 125] on span "Replace all" at bounding box center [1110, 124] width 64 height 15
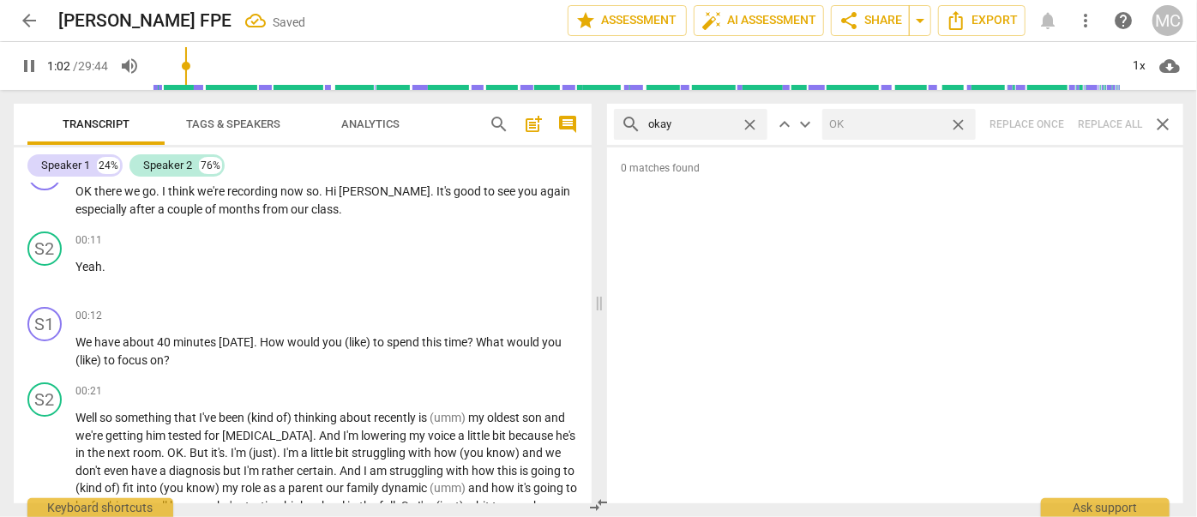
type input "63"
click at [958, 123] on span "close" at bounding box center [958, 125] width 18 height 18
type input "63"
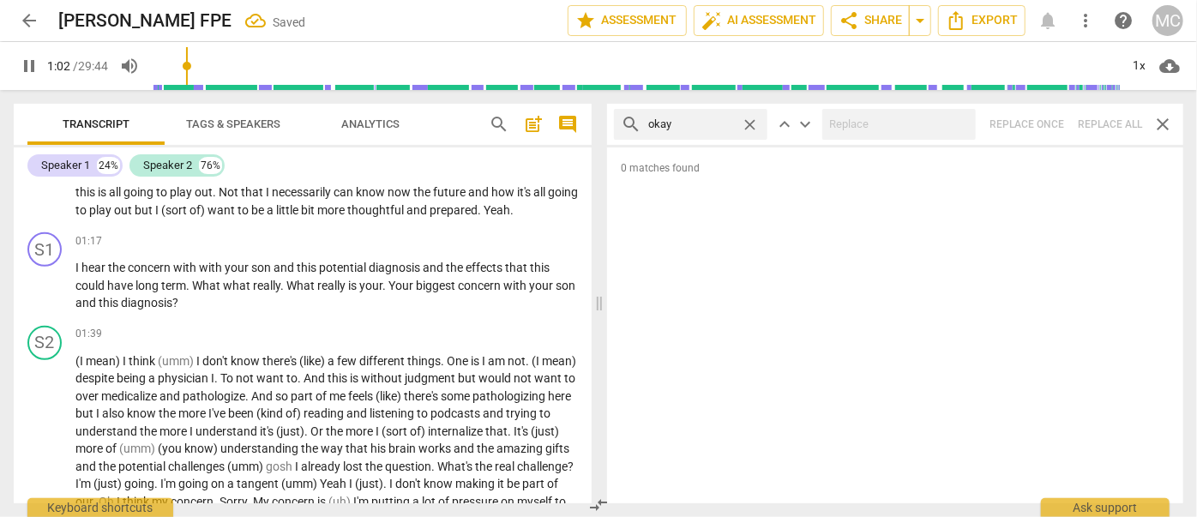
click at [749, 121] on span "close" at bounding box center [750, 125] width 18 height 18
click at [697, 123] on input "text" at bounding box center [704, 124] width 112 height 27
type input "64"
type input "may"
type input "64"
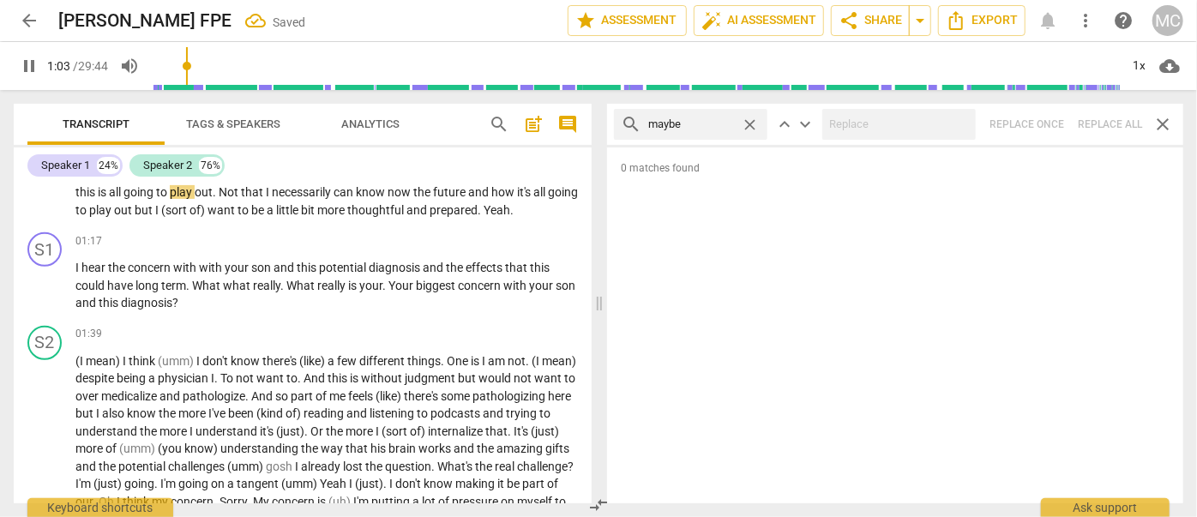
type input "maybe"
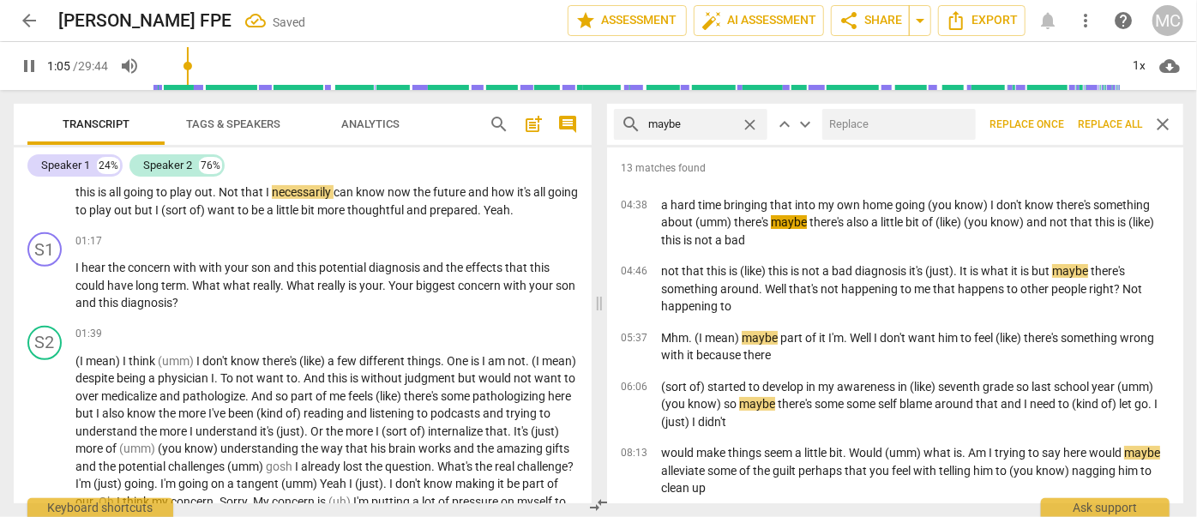
click at [845, 129] on input "text" at bounding box center [895, 124] width 147 height 27
type input "66"
click at [1096, 117] on span "Replace all" at bounding box center [1110, 124] width 64 height 15
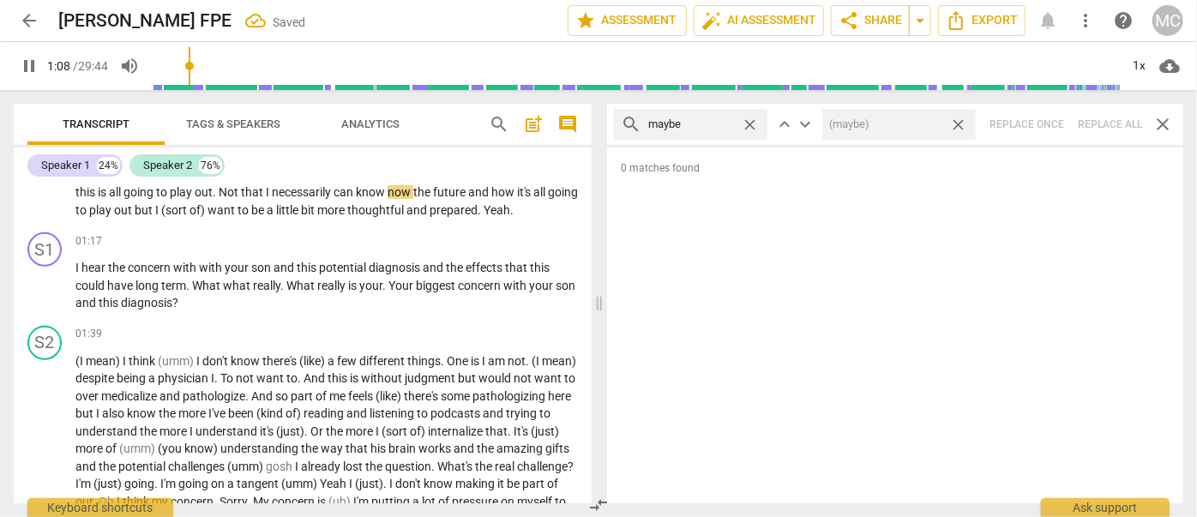
drag, startPoint x: 960, startPoint y: 123, endPoint x: 821, endPoint y: 132, distance: 140.1
click at [960, 123] on span "close" at bounding box center [958, 125] width 18 height 18
drag, startPoint x: 756, startPoint y: 123, endPoint x: 719, endPoint y: 123, distance: 37.7
click at [755, 123] on span "close" at bounding box center [750, 125] width 18 height 18
click at [712, 123] on input "text" at bounding box center [691, 124] width 86 height 27
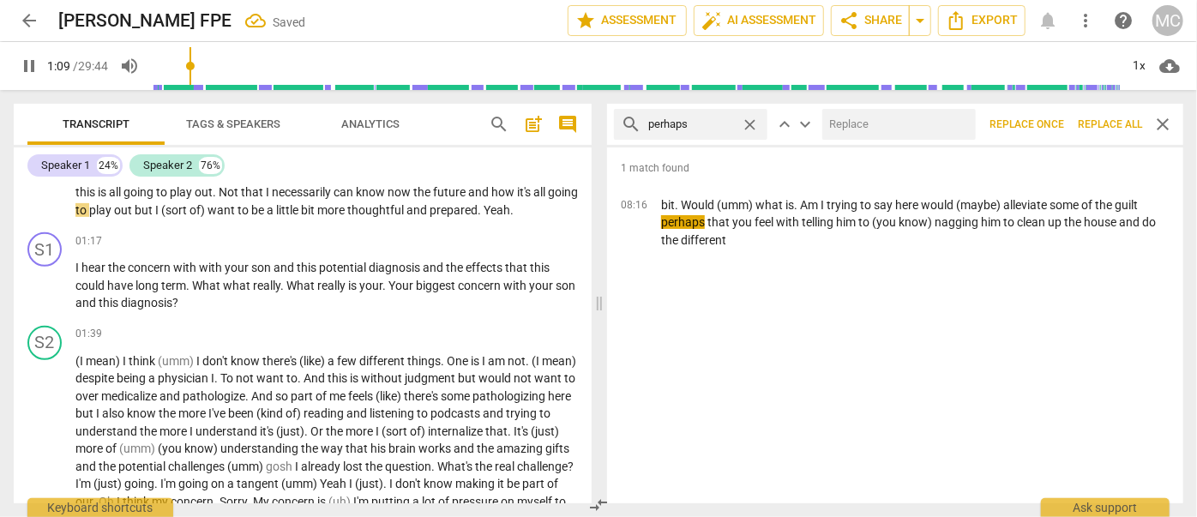
click at [909, 122] on input "text" at bounding box center [895, 124] width 147 height 27
click at [1111, 126] on span "Replace all" at bounding box center [1110, 124] width 64 height 15
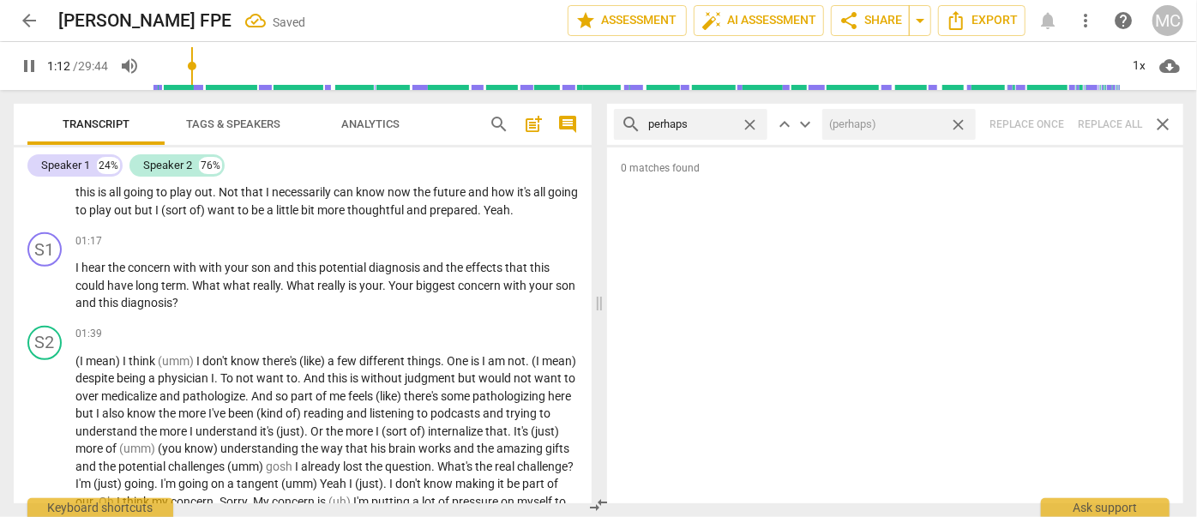
click at [960, 118] on span "close" at bounding box center [958, 125] width 18 height 18
click at [746, 120] on span "close" at bounding box center [750, 125] width 18 height 18
click at [729, 122] on input "text" at bounding box center [704, 124] width 112 height 27
click at [1133, 125] on div "search almost close keyboard_arrow_up keyboard_arrow_down Replace once Replace …" at bounding box center [895, 124] width 576 height 41
click at [1105, 122] on div "search almost close keyboard_arrow_up keyboard_arrow_down Replace once Replace …" at bounding box center [895, 124] width 576 height 41
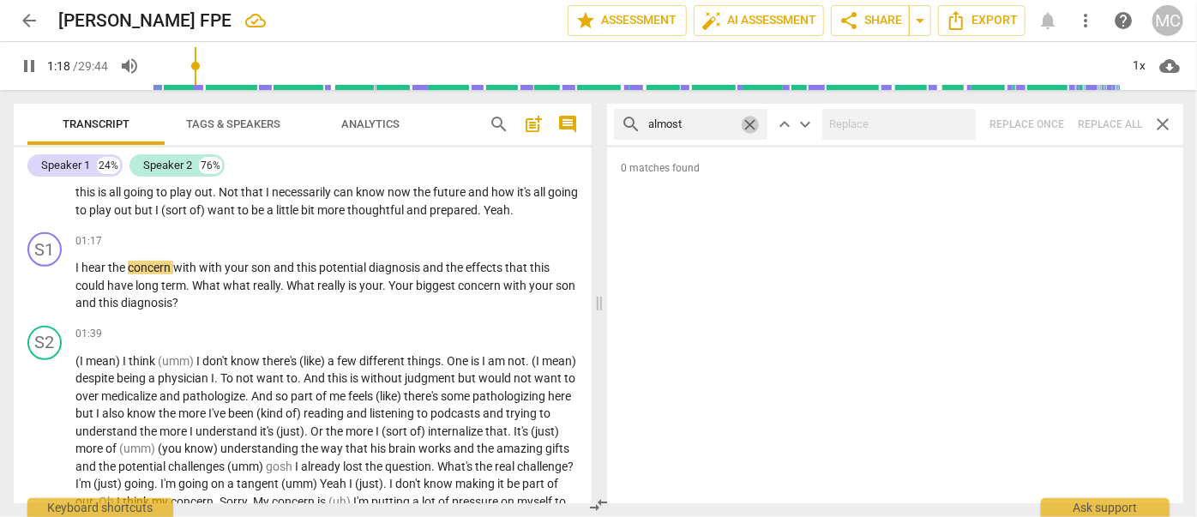
click at [748, 123] on span "close" at bounding box center [750, 125] width 18 height 18
click at [686, 126] on input "text" at bounding box center [704, 124] width 112 height 27
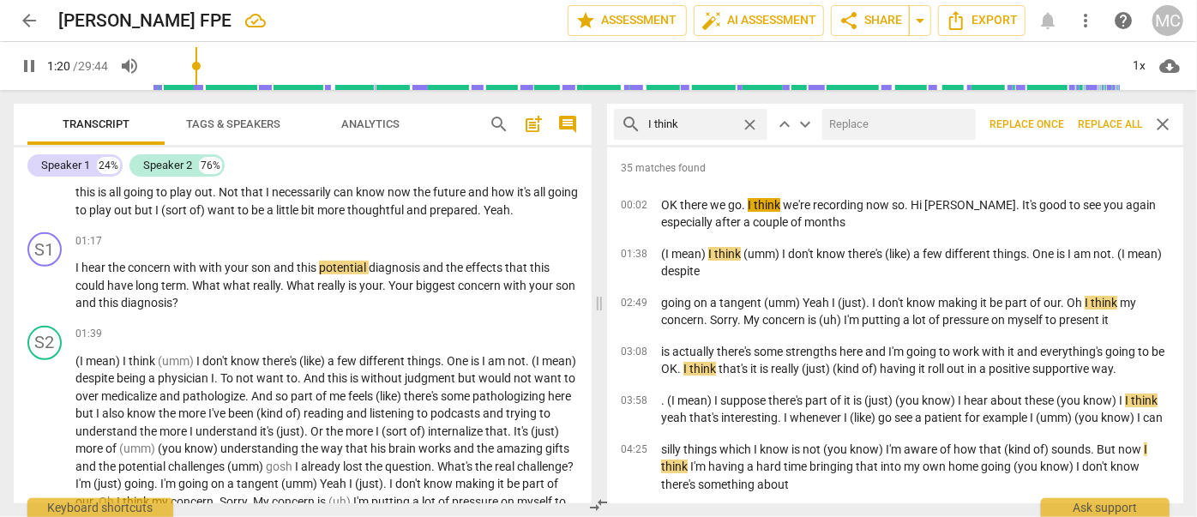
click at [876, 134] on input "text" at bounding box center [895, 124] width 147 height 27
click at [1113, 119] on span "Replace all" at bounding box center [1110, 124] width 64 height 15
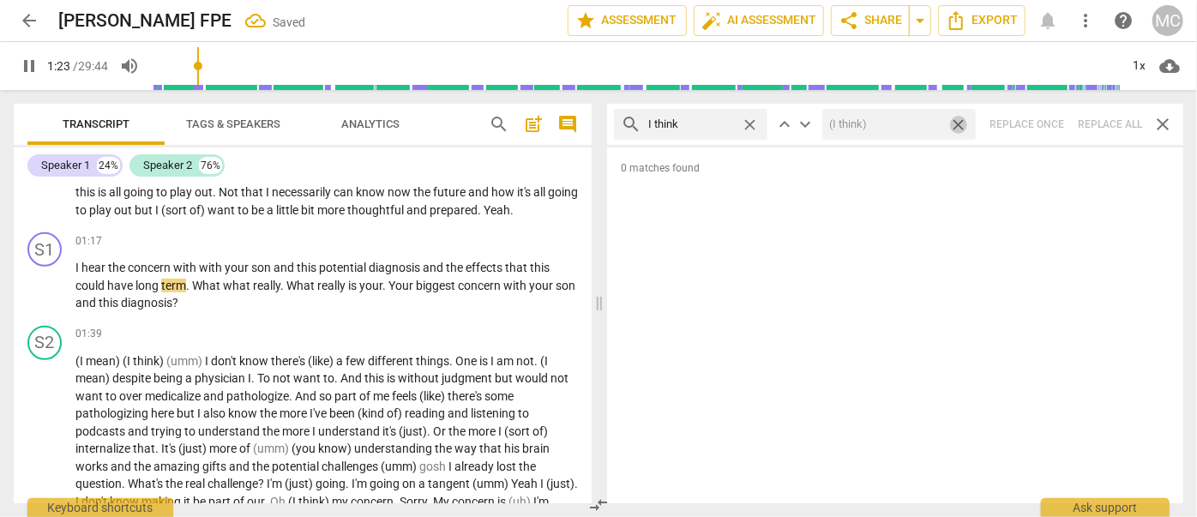
click at [960, 122] on span "close" at bounding box center [958, 125] width 18 height 18
click at [749, 120] on span "close" at bounding box center [750, 125] width 18 height 18
click at [714, 122] on input "text" at bounding box center [704, 124] width 112 height 27
click at [1104, 122] on div "search basically close keyboard_arrow_up keyboard_arrow_down Replace once Repla…" at bounding box center [895, 124] width 576 height 41
click at [748, 123] on span "close" at bounding box center [750, 125] width 18 height 18
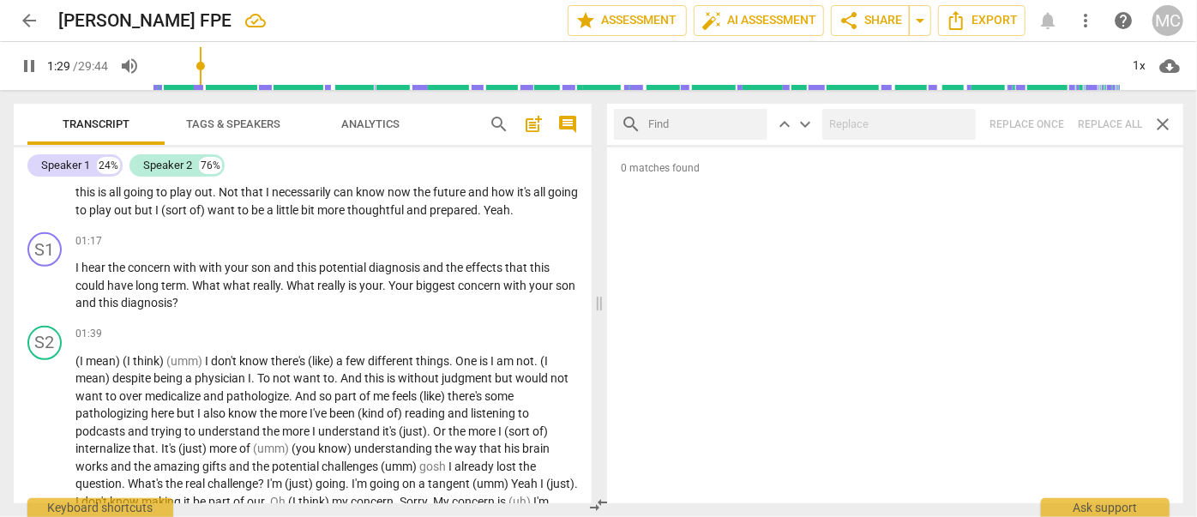
click at [686, 124] on input "text" at bounding box center [704, 124] width 112 height 27
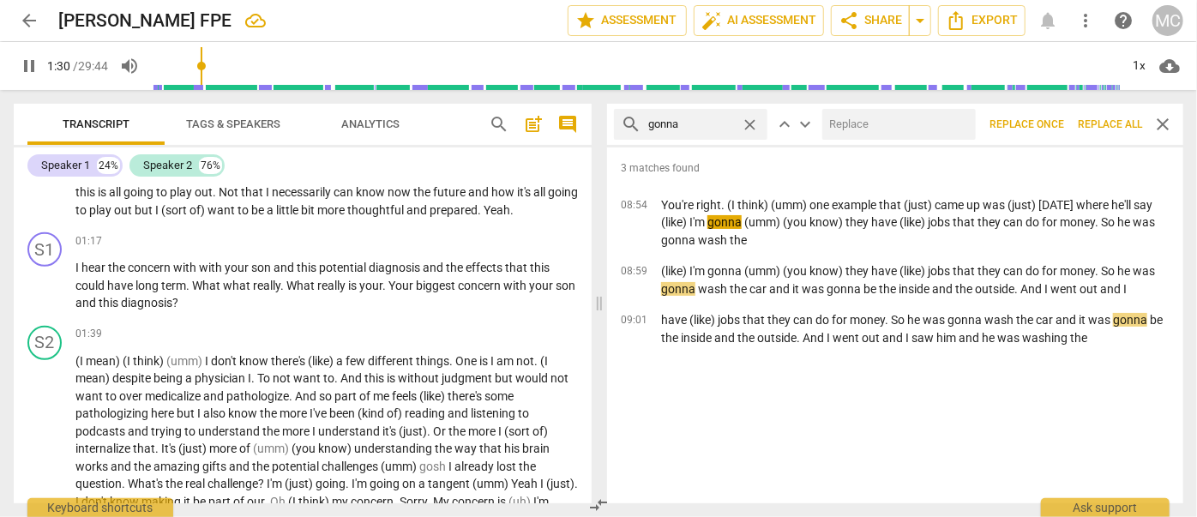
click at [851, 119] on input "text" at bounding box center [895, 124] width 147 height 27
click at [1086, 120] on span "Replace all" at bounding box center [1110, 124] width 64 height 15
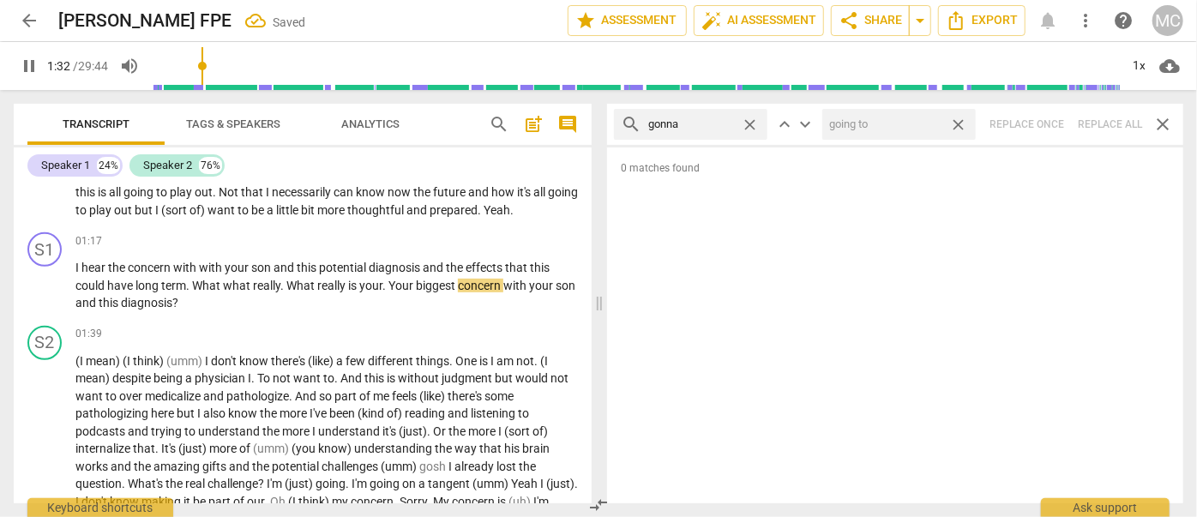
click at [958, 120] on span "close" at bounding box center [958, 125] width 18 height 18
click at [751, 122] on span "close" at bounding box center [750, 125] width 18 height 18
click at [718, 122] on input "text" at bounding box center [704, 124] width 112 height 27
click at [1100, 120] on div "search wanna close keyboard_arrow_up keyboard_arrow_down Replace once Replace a…" at bounding box center [895, 124] width 576 height 41
drag, startPoint x: 748, startPoint y: 119, endPoint x: 714, endPoint y: 120, distance: 33.5
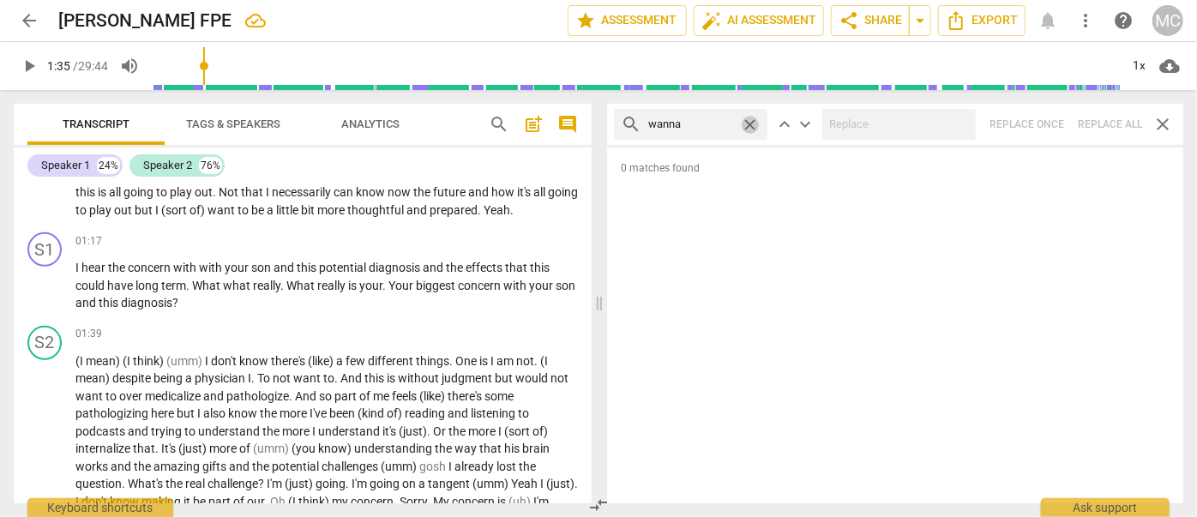
click at [748, 119] on span "close" at bounding box center [750, 125] width 18 height 18
click at [695, 122] on input "text" at bounding box center [704, 124] width 112 height 27
click at [1097, 123] on div "search gotcha close keyboard_arrow_up keyboard_arrow_down Replace once Replace …" at bounding box center [895, 124] width 576 height 41
click at [749, 120] on span "close" at bounding box center [750, 125] width 18 height 18
click at [696, 125] on input "text" at bounding box center [704, 124] width 112 height 27
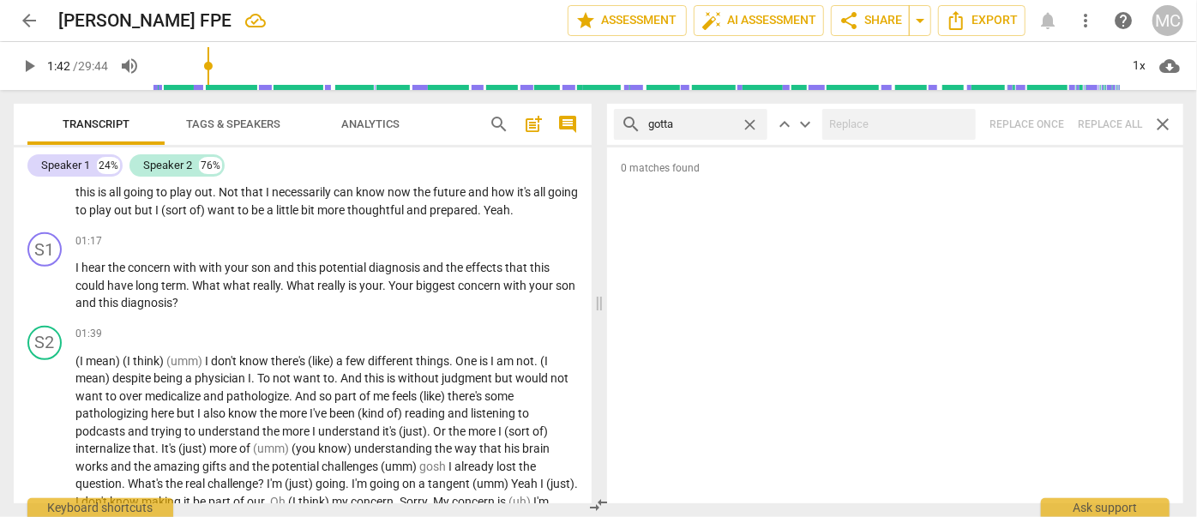
click at [1111, 119] on div "search gotta close keyboard_arrow_up keyboard_arrow_down Replace once Replace a…" at bounding box center [895, 124] width 576 height 41
click at [749, 120] on span "close" at bounding box center [750, 125] width 18 height 18
click at [718, 123] on input "text" at bounding box center [704, 124] width 112 height 27
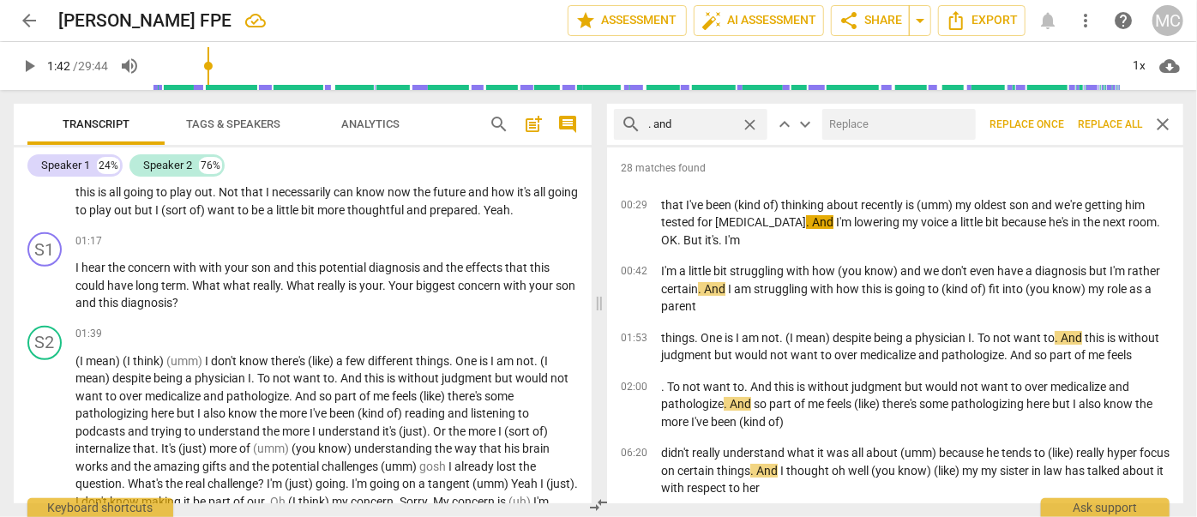
click at [924, 129] on input "text" at bounding box center [895, 124] width 147 height 27
click at [1102, 123] on span "Replace all" at bounding box center [1110, 124] width 64 height 15
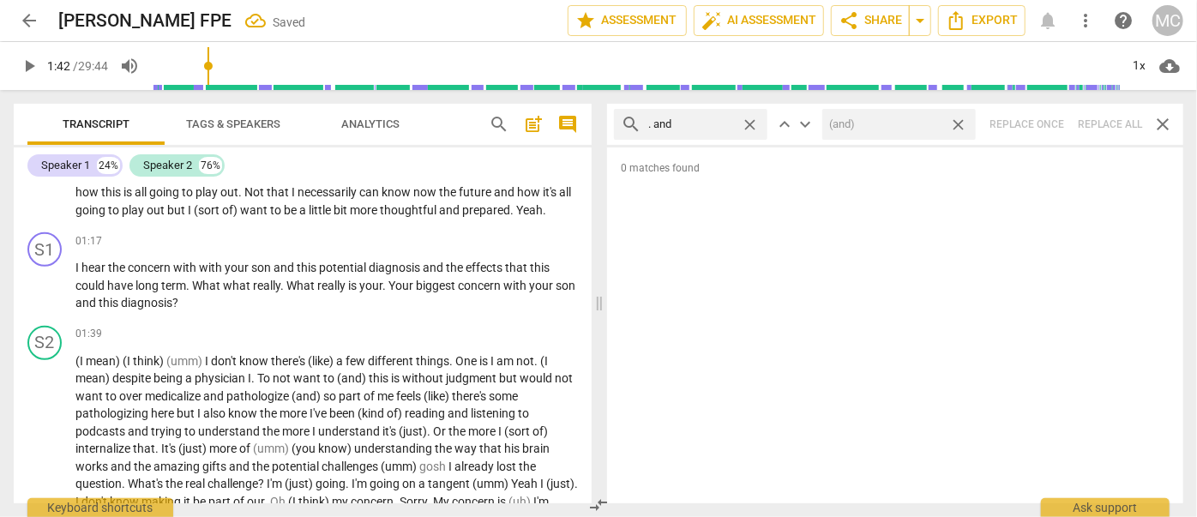
click at [961, 124] on span "close" at bounding box center [958, 125] width 18 height 18
click at [753, 122] on span "close" at bounding box center [750, 125] width 18 height 18
click at [705, 123] on input "text" at bounding box center [704, 124] width 112 height 27
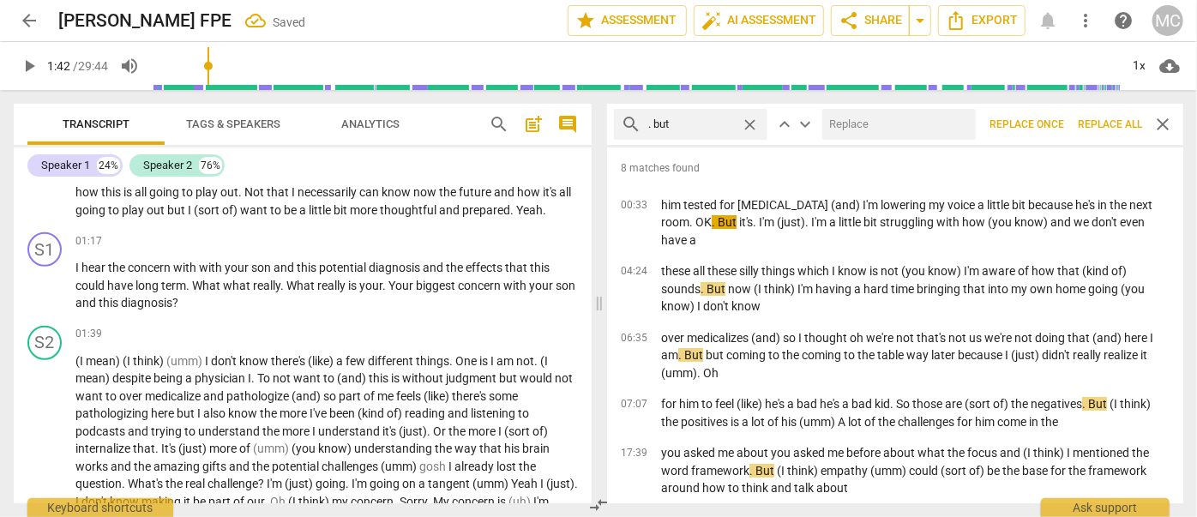
click at [864, 123] on input "text" at bounding box center [895, 124] width 147 height 27
click at [1107, 130] on span "Replace all" at bounding box center [1110, 124] width 64 height 15
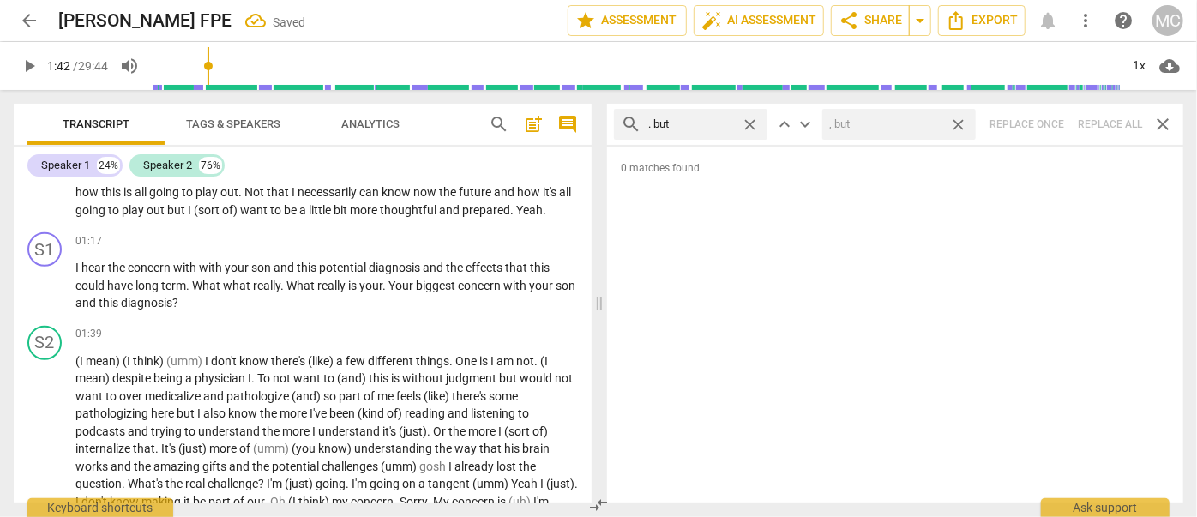
click at [962, 121] on span "close" at bounding box center [958, 125] width 18 height 18
click at [749, 120] on span "close" at bounding box center [750, 125] width 18 height 18
click at [713, 121] on input "text" at bounding box center [704, 124] width 112 height 27
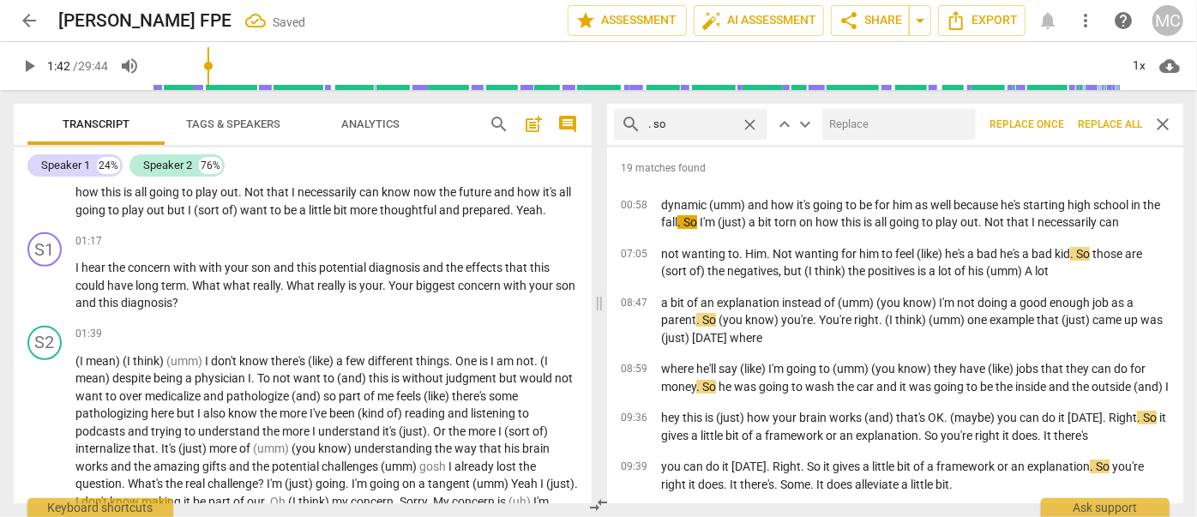
click at [887, 120] on input "text" at bounding box center [895, 124] width 147 height 27
click at [1113, 126] on span "Replace all" at bounding box center [1110, 124] width 64 height 15
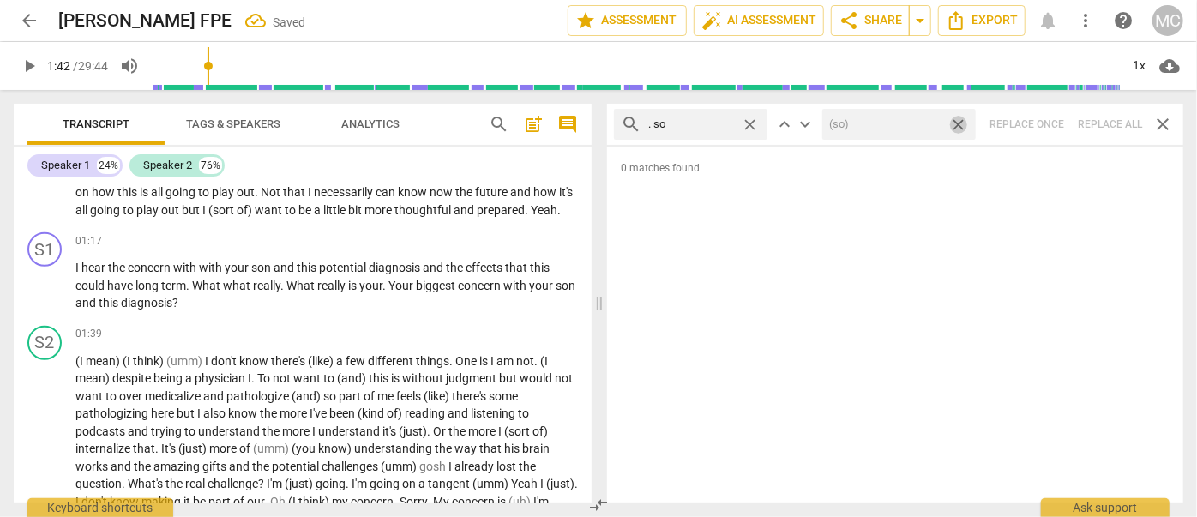
click at [959, 121] on span "close" at bounding box center [958, 125] width 18 height 18
drag, startPoint x: 752, startPoint y: 123, endPoint x: 708, endPoint y: 123, distance: 43.7
click at [751, 123] on span "close" at bounding box center [750, 125] width 18 height 18
click at [685, 123] on input "text" at bounding box center [704, 124] width 112 height 27
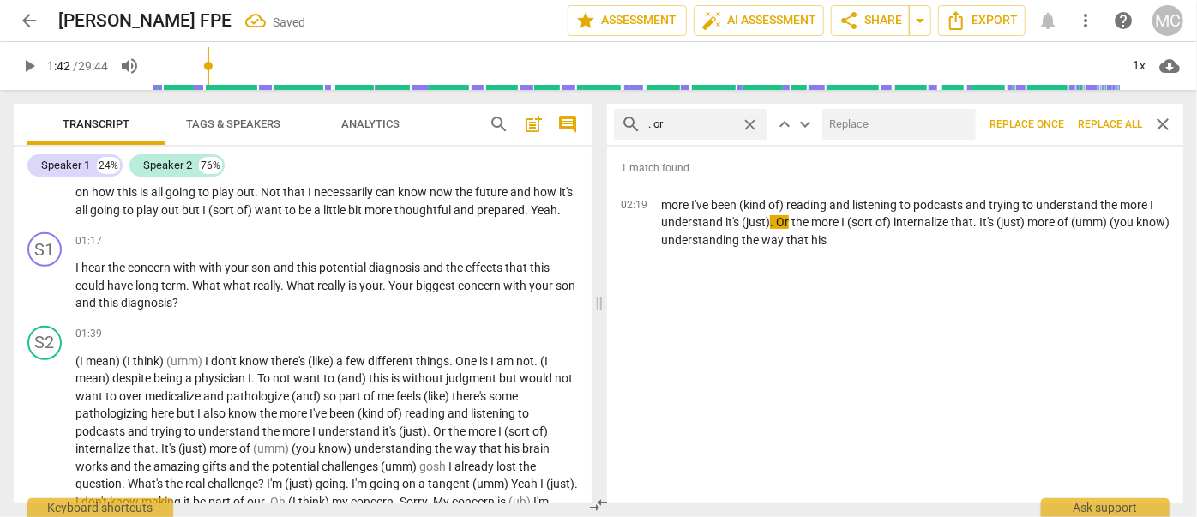
click at [859, 125] on input "text" at bounding box center [895, 124] width 147 height 27
click at [1104, 123] on span "Replace all" at bounding box center [1110, 124] width 64 height 15
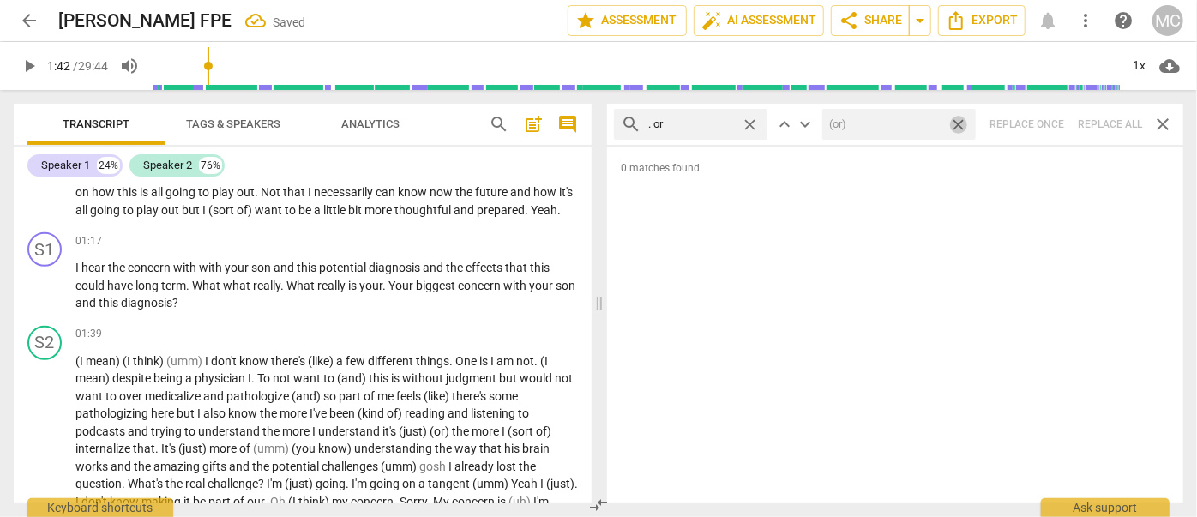
click at [960, 121] on span "close" at bounding box center [958, 125] width 18 height 18
click at [755, 123] on span "close" at bounding box center [750, 125] width 18 height 18
click at [718, 124] on input "text" at bounding box center [704, 124] width 112 height 27
click at [1116, 119] on div "search . because close keyboard_arrow_up keyboard_arrow_down Replace once Repla…" at bounding box center [895, 124] width 576 height 41
click at [749, 120] on span "close" at bounding box center [750, 125] width 18 height 18
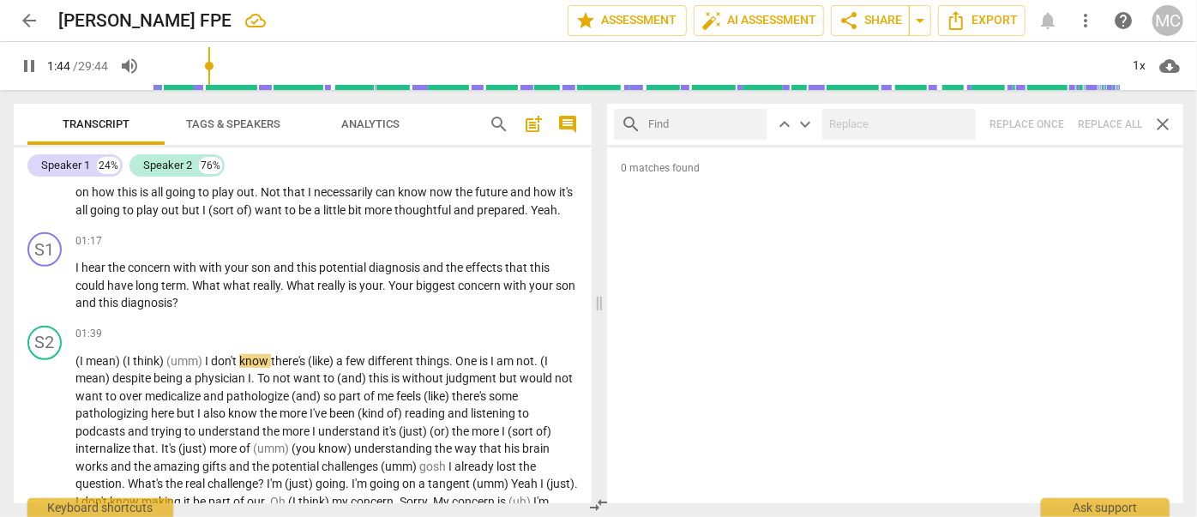
click at [709, 121] on input "text" at bounding box center [704, 124] width 112 height 27
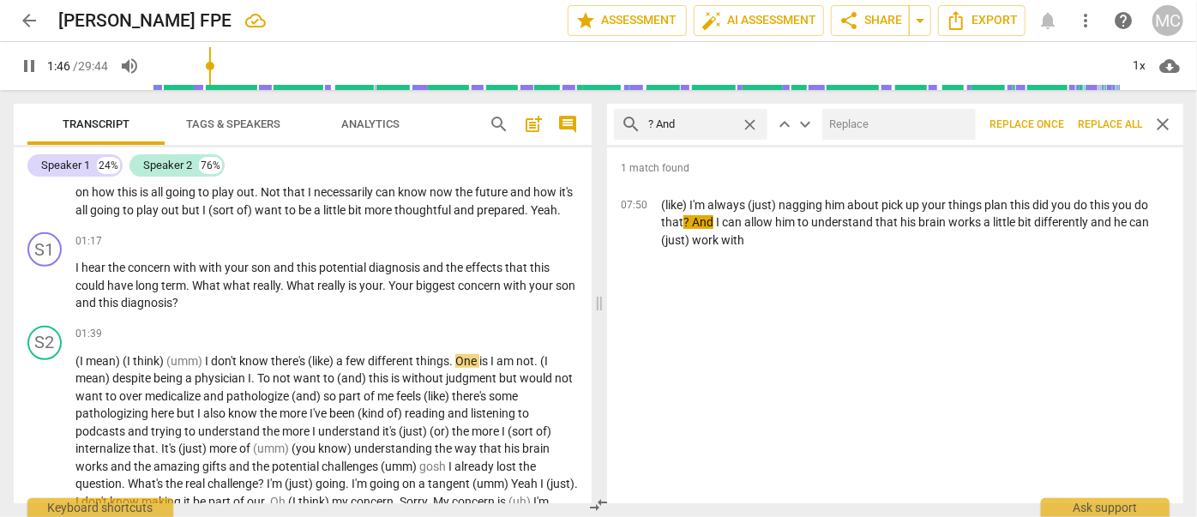
click at [845, 128] on input "text" at bounding box center [895, 124] width 147 height 27
drag, startPoint x: 1102, startPoint y: 116, endPoint x: 1008, endPoint y: 125, distance: 93.9
click at [1102, 116] on button "Replace all" at bounding box center [1110, 124] width 78 height 31
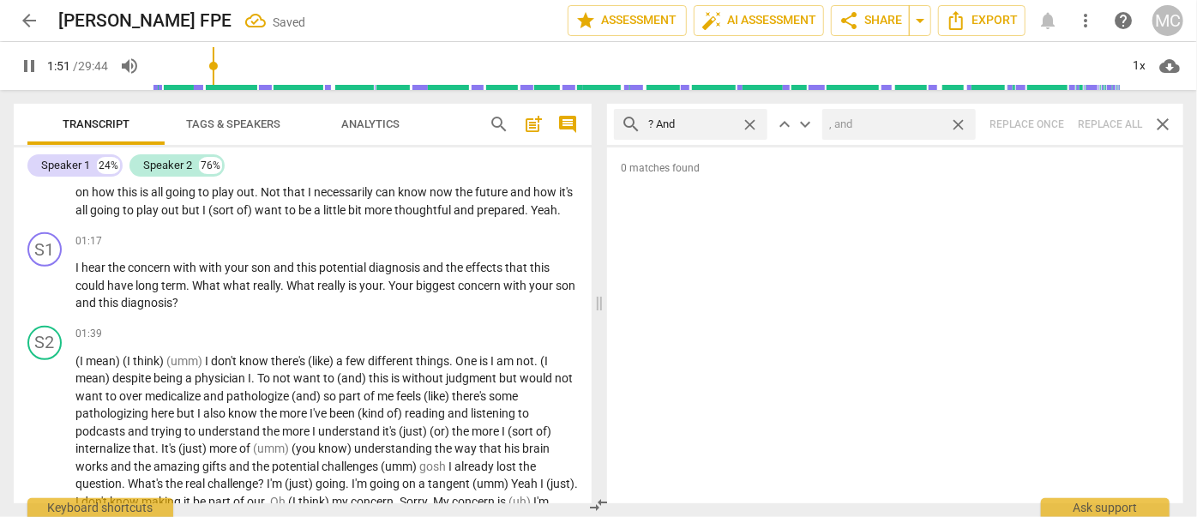
click at [960, 123] on span "close" at bounding box center [958, 125] width 18 height 18
click at [748, 118] on span "close" at bounding box center [750, 125] width 18 height 18
click at [701, 124] on input "text" at bounding box center [704, 124] width 112 height 27
click at [1116, 118] on div "search ? But close keyboard_arrow_up keyboard_arrow_down Replace once Replace a…" at bounding box center [895, 124] width 576 height 41
click at [753, 120] on span "close" at bounding box center [750, 125] width 18 height 18
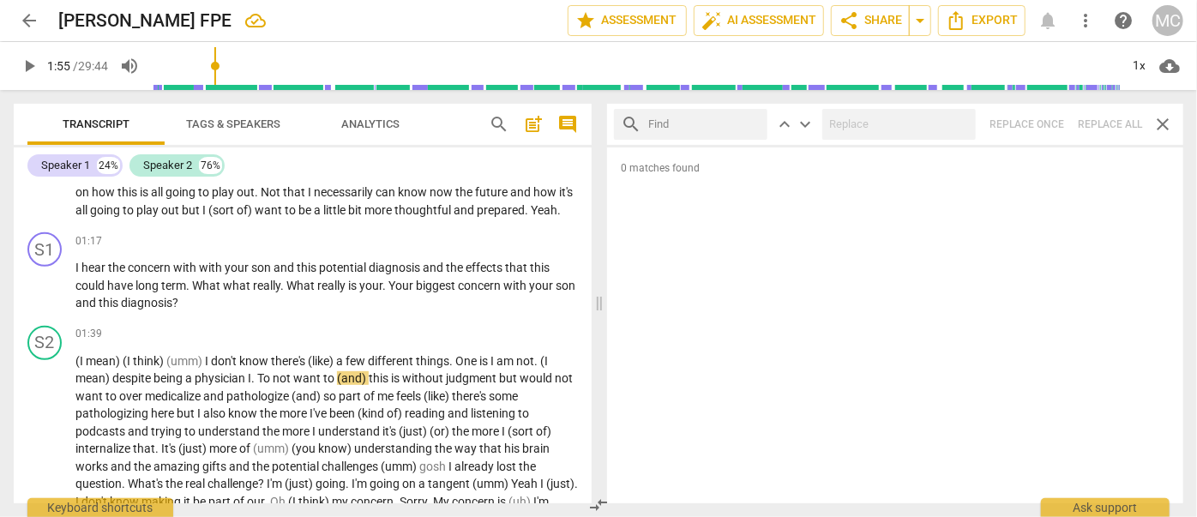
click at [692, 123] on input "text" at bounding box center [704, 124] width 112 height 27
click at [1111, 123] on div "search ? So close keyboard_arrow_up keyboard_arrow_down Replace once Replace al…" at bounding box center [895, 124] width 576 height 41
click at [749, 121] on span "close" at bounding box center [750, 125] width 18 height 18
click at [700, 123] on input "text" at bounding box center [704, 124] width 112 height 27
click at [1095, 117] on div "search ? Or close keyboard_arrow_up keyboard_arrow_down Replace once Replace al…" at bounding box center [895, 124] width 576 height 41
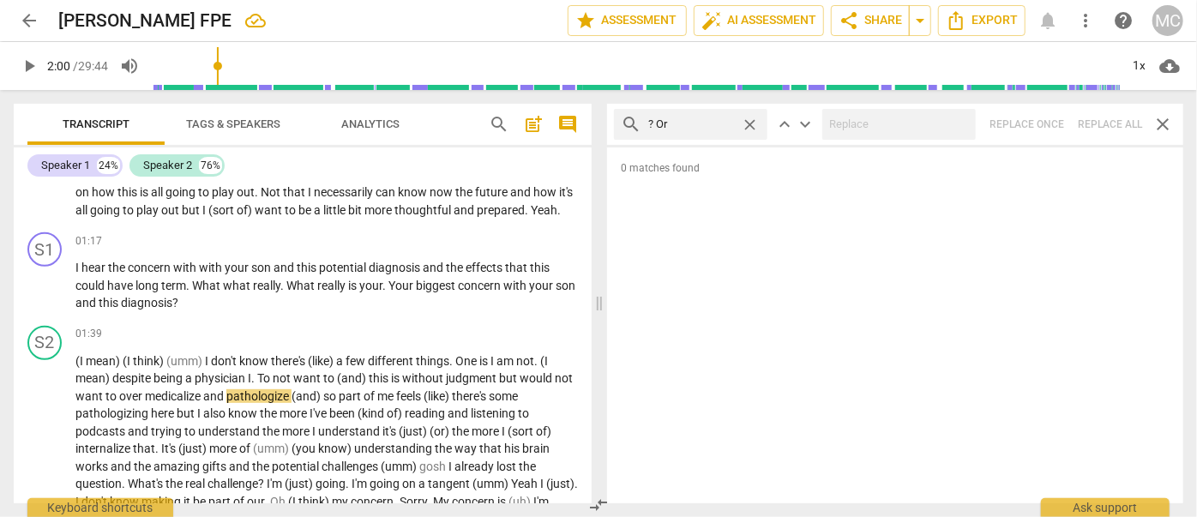
click at [749, 119] on span "close" at bounding box center [750, 125] width 18 height 18
click at [681, 125] on input "text" at bounding box center [704, 124] width 112 height 27
click at [1099, 119] on div "search ? Because close keyboard_arrow_up keyboard_arrow_down Replace once Repla…" at bounding box center [895, 124] width 576 height 41
click at [746, 120] on span "close" at bounding box center [750, 125] width 18 height 18
click at [683, 124] on input "text" at bounding box center [704, 124] width 112 height 27
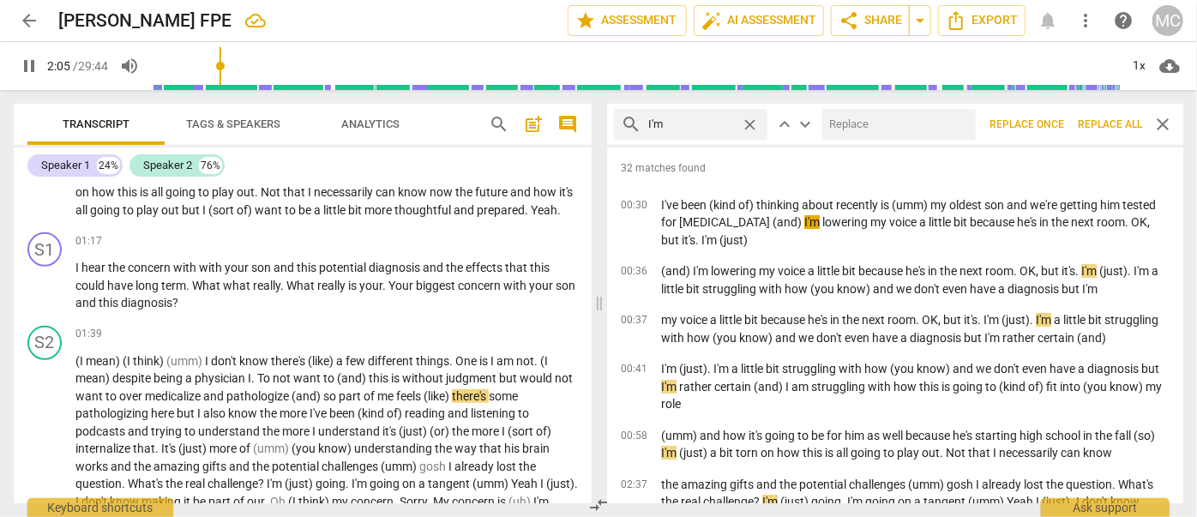
click at [874, 130] on input "text" at bounding box center [895, 124] width 147 height 27
click at [1098, 117] on span "Replace all" at bounding box center [1110, 124] width 64 height 15
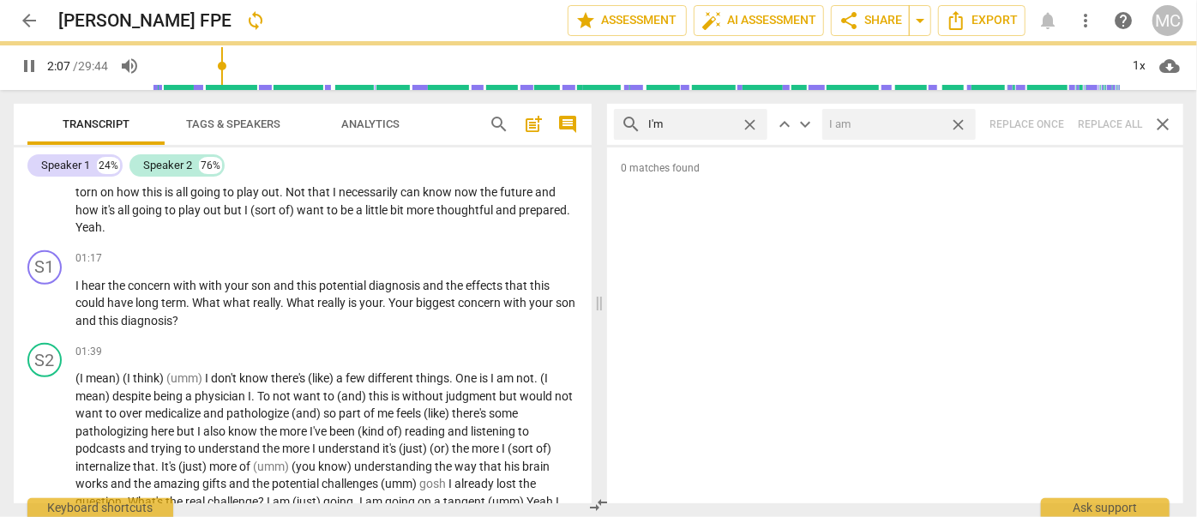
click at [962, 123] on span "close" at bounding box center [958, 125] width 18 height 18
click at [749, 120] on span "close" at bounding box center [750, 125] width 18 height 18
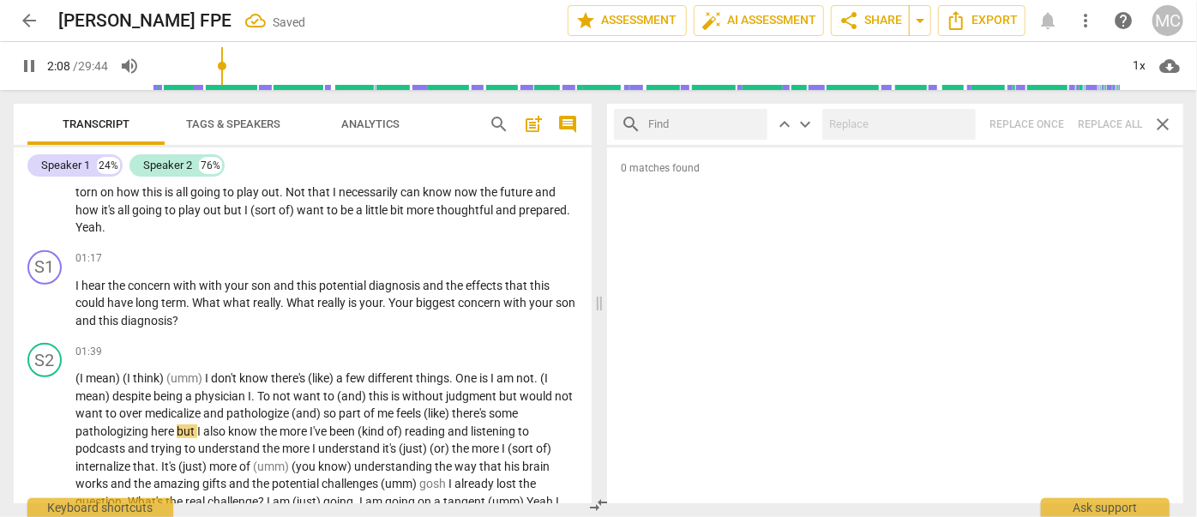
click at [658, 124] on input "text" at bounding box center [704, 124] width 112 height 27
click at [1098, 123] on div "search I'll close keyboard_arrow_up keyboard_arrow_down Replace once Replace al…" at bounding box center [895, 124] width 576 height 41
click at [749, 122] on span "close" at bounding box center [750, 125] width 18 height 18
click at [718, 123] on input "text" at bounding box center [704, 124] width 112 height 27
click at [1106, 124] on div "search you'll close keyboard_arrow_up keyboard_arrow_down Replace once Replace …" at bounding box center [895, 124] width 576 height 41
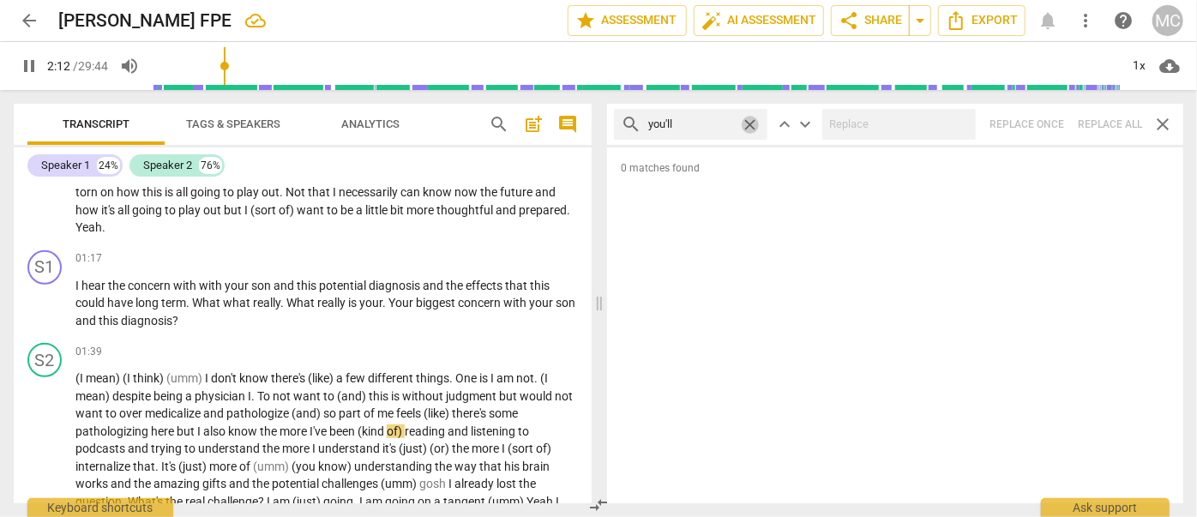
click at [748, 121] on span "close" at bounding box center [750, 125] width 18 height 18
click at [704, 125] on input "text" at bounding box center [704, 124] width 112 height 27
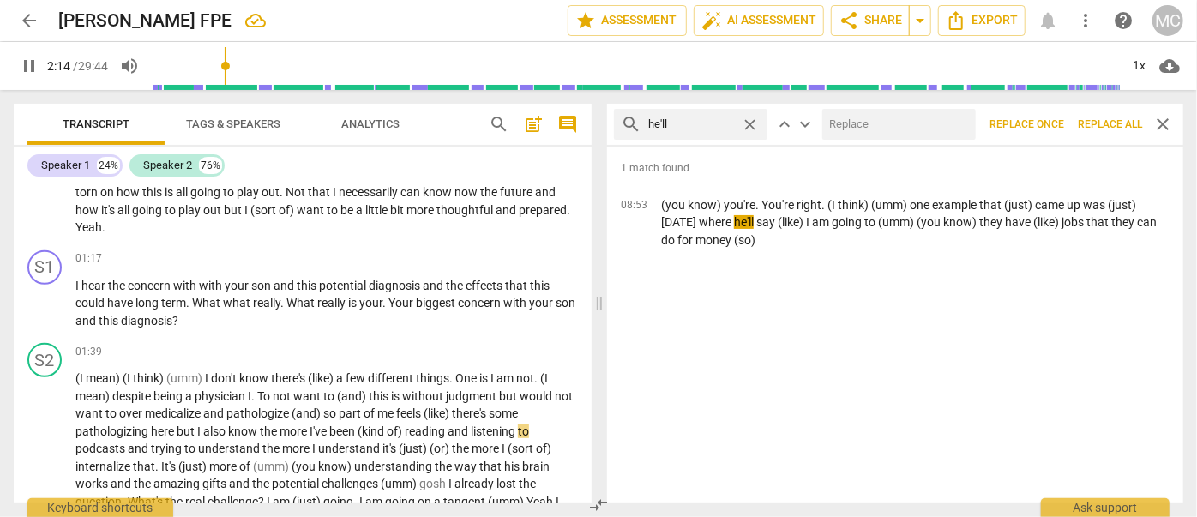
click at [834, 116] on input "text" at bounding box center [895, 124] width 147 height 27
click at [1093, 119] on span "Replace all" at bounding box center [1110, 124] width 64 height 15
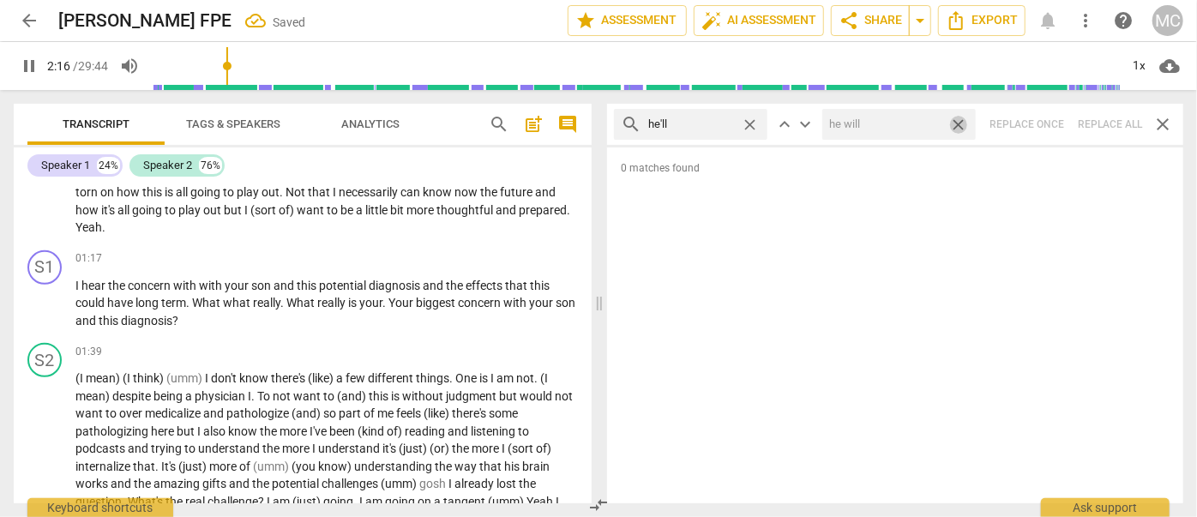
click at [959, 121] on span "close" at bounding box center [958, 125] width 18 height 18
click at [749, 123] on span "close" at bounding box center [750, 125] width 18 height 18
click at [732, 123] on input "text" at bounding box center [691, 124] width 86 height 27
click at [1115, 120] on div "search she'll close keyboard_arrow_up keyboard_arrow_down Replace once Replace …" at bounding box center [895, 124] width 576 height 41
click at [750, 121] on span "close" at bounding box center [750, 125] width 18 height 18
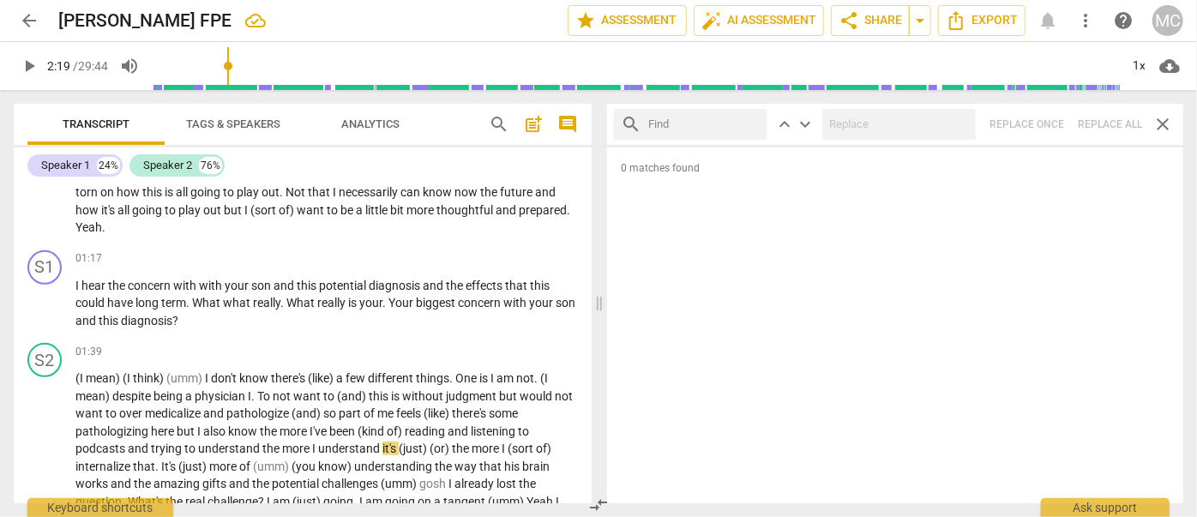
click at [725, 121] on input "text" at bounding box center [704, 124] width 112 height 27
click at [1098, 123] on div "search it'll close keyboard_arrow_up keyboard_arrow_down Replace once Replace a…" at bounding box center [895, 124] width 576 height 41
click at [750, 123] on span "close" at bounding box center [750, 125] width 18 height 18
click at [707, 125] on input "text" at bounding box center [704, 124] width 112 height 27
click at [1116, 119] on div "search we'll close keyboard_arrow_up keyboard_arrow_down Replace once Replace a…" at bounding box center [895, 124] width 576 height 41
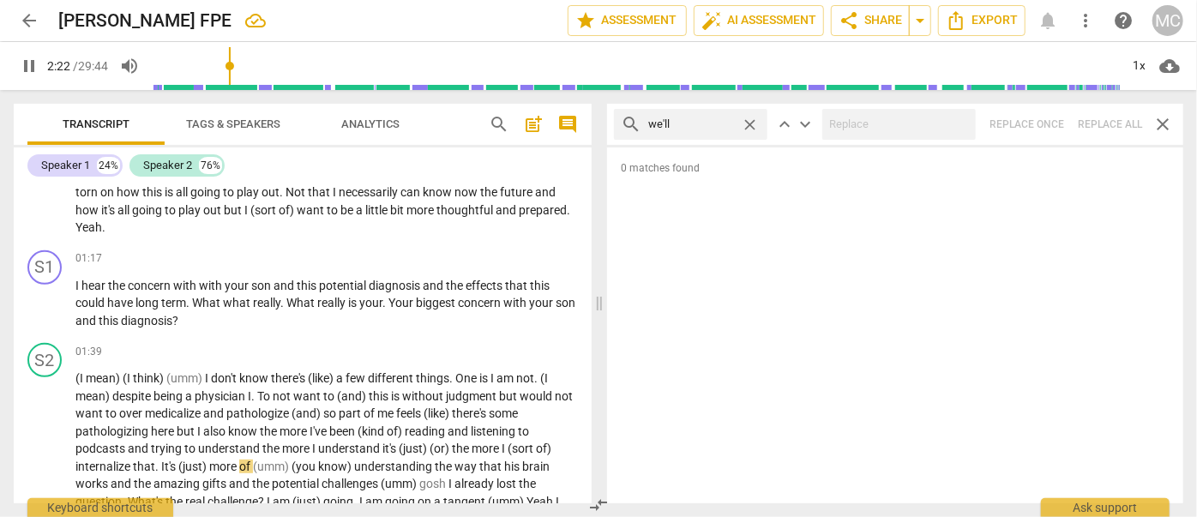
click at [748, 123] on span "close" at bounding box center [750, 125] width 18 height 18
click at [719, 122] on input "text" at bounding box center [704, 124] width 112 height 27
click at [1085, 123] on div "search they'll close keyboard_arrow_up keyboard_arrow_down Replace once Replace…" at bounding box center [895, 124] width 576 height 41
click at [750, 123] on span "close" at bounding box center [750, 125] width 18 height 18
click at [678, 125] on input "text" at bounding box center [704, 124] width 112 height 27
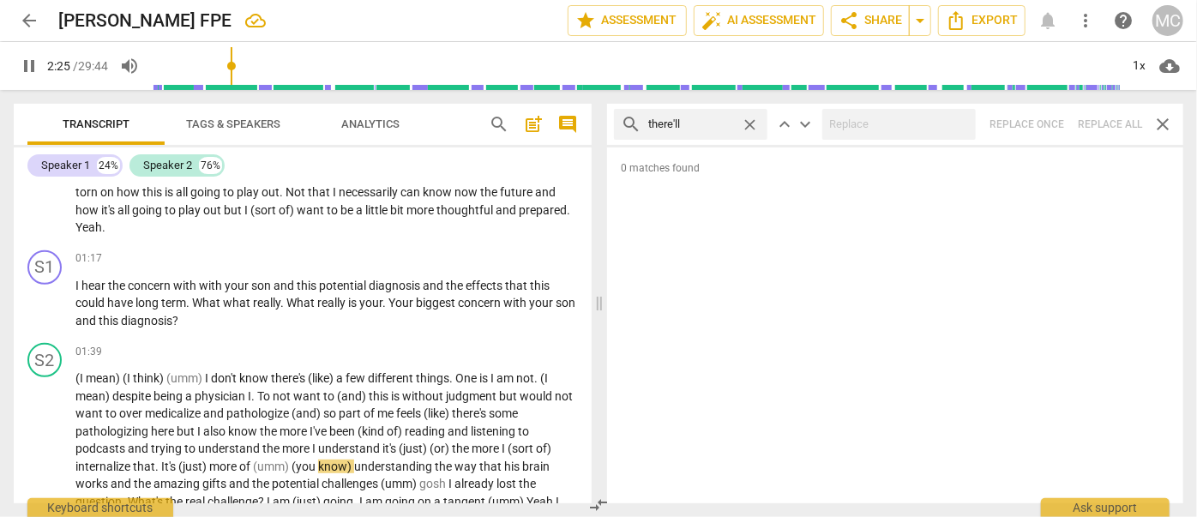
click at [1097, 113] on div "search there'll close keyboard_arrow_up keyboard_arrow_down Replace once Replac…" at bounding box center [895, 124] width 576 height 41
click at [752, 118] on span "close" at bounding box center [750, 125] width 18 height 18
click at [711, 120] on input "text" at bounding box center [704, 124] width 112 height 27
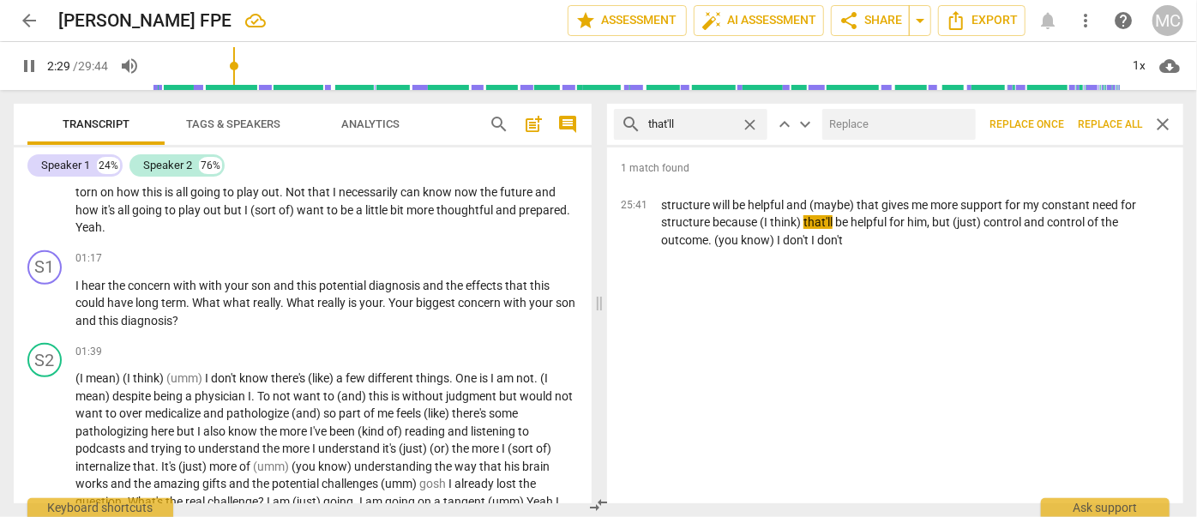
click at [882, 123] on input "text" at bounding box center [895, 124] width 147 height 27
click at [1106, 116] on button "Replace all" at bounding box center [1110, 124] width 78 height 31
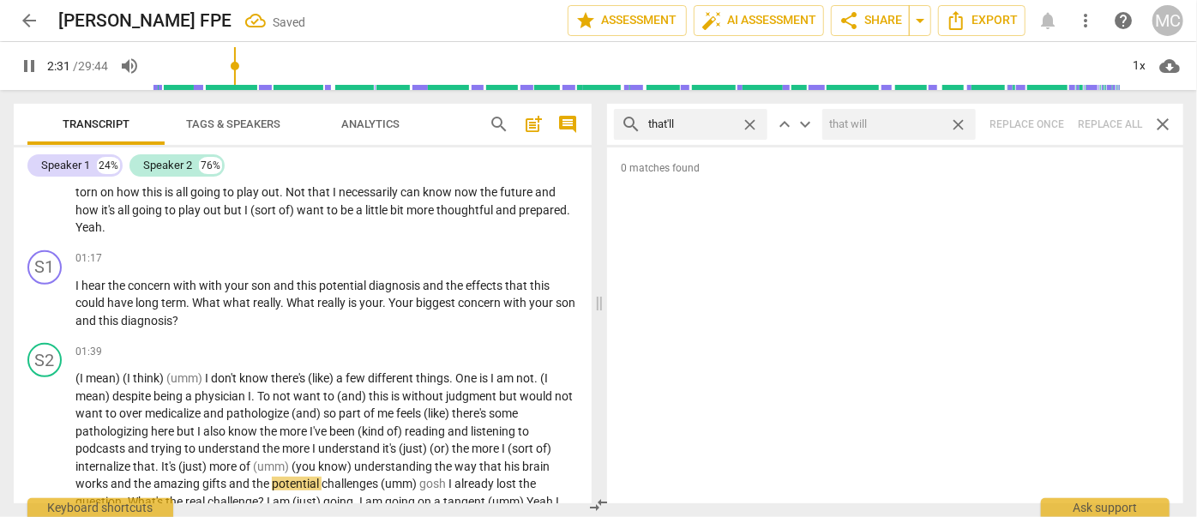
click at [960, 119] on span "close" at bounding box center [958, 125] width 18 height 18
click at [753, 121] on span "close" at bounding box center [750, 125] width 18 height 18
click at [696, 125] on input "text" at bounding box center [704, 124] width 112 height 27
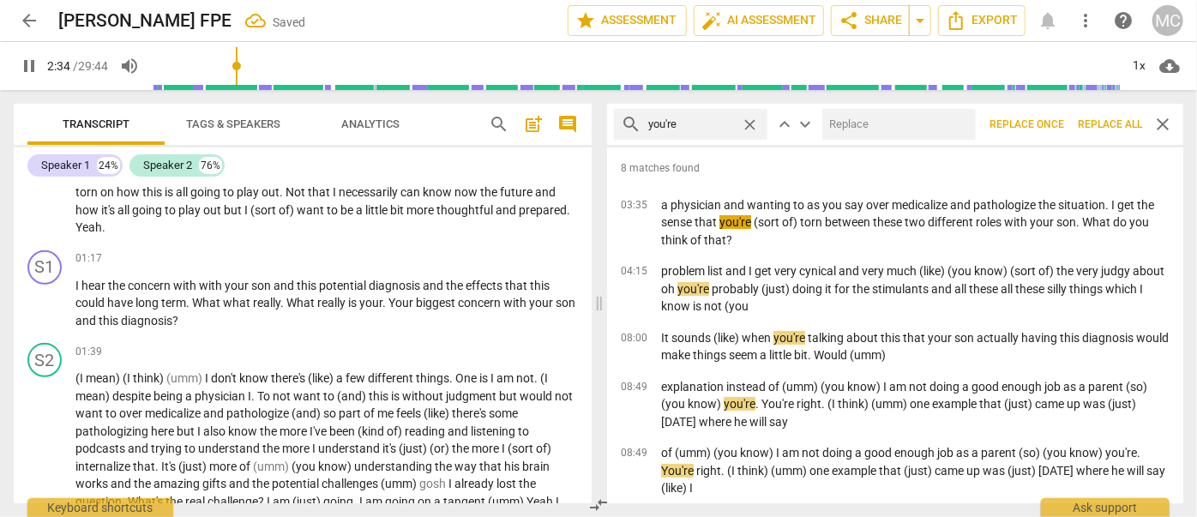
click at [917, 125] on input "text" at bounding box center [895, 124] width 147 height 27
click at [1103, 119] on span "Replace all" at bounding box center [1110, 124] width 64 height 15
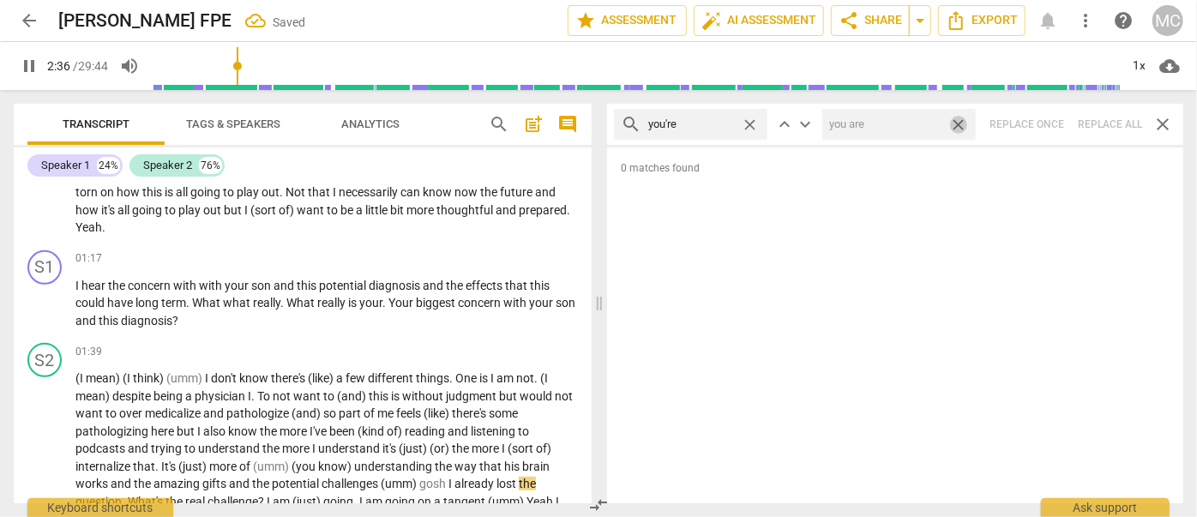
click at [958, 122] on span "close" at bounding box center [958, 125] width 18 height 18
click at [749, 123] on span "close" at bounding box center [750, 125] width 18 height 18
click at [690, 124] on input "text" at bounding box center [704, 124] width 112 height 27
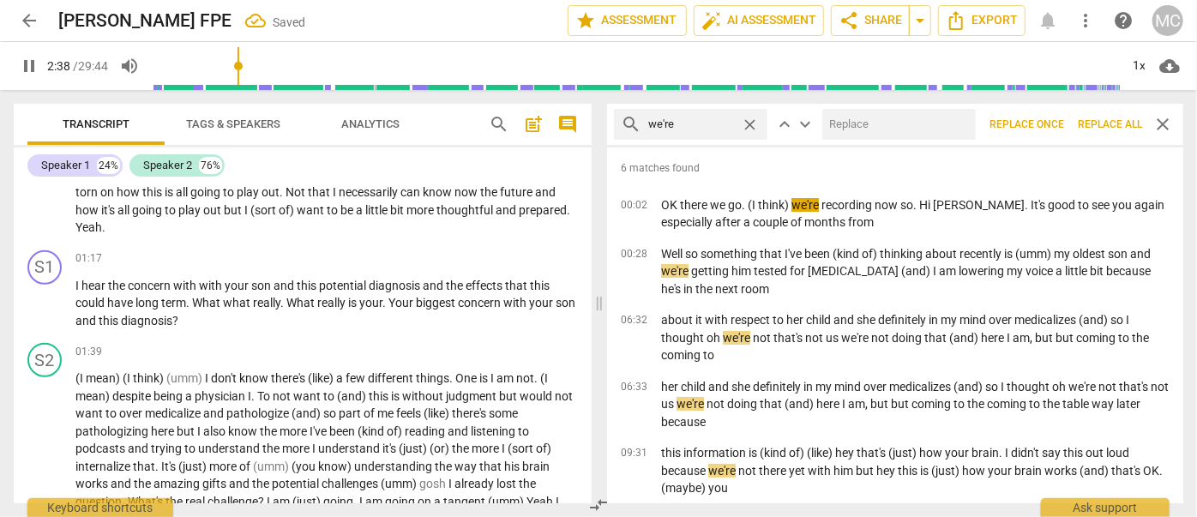
click at [927, 126] on input "text" at bounding box center [895, 124] width 147 height 27
click at [1106, 118] on span "Replace all" at bounding box center [1110, 124] width 64 height 15
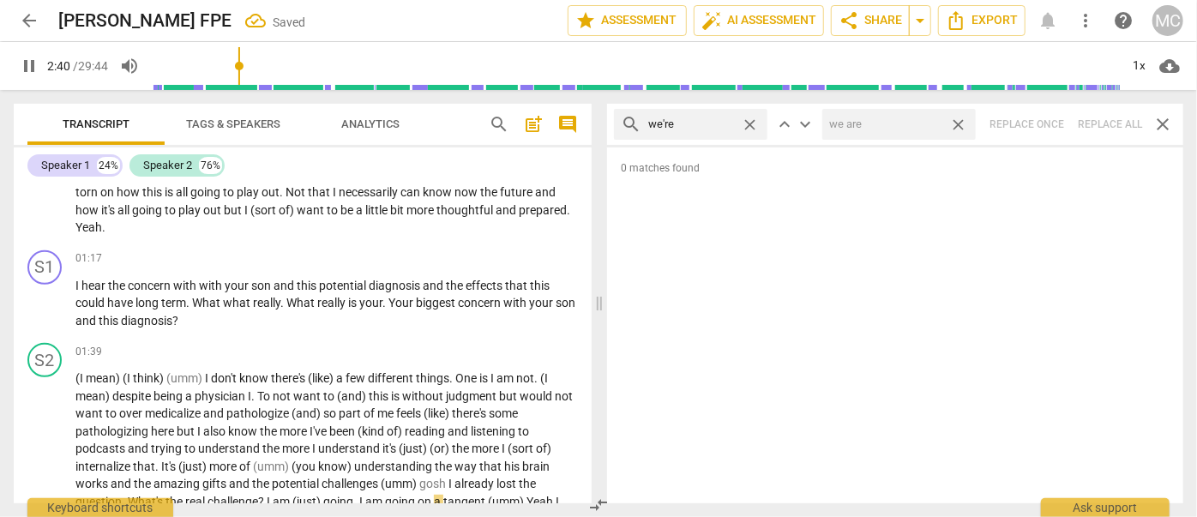
click at [960, 118] on span "close" at bounding box center [958, 125] width 18 height 18
click at [748, 121] on span "close" at bounding box center [750, 125] width 18 height 18
click at [706, 129] on input "text" at bounding box center [704, 124] width 112 height 27
click at [1099, 118] on div "search they're close keyboard_arrow_up keyboard_arrow_down Replace once Replace…" at bounding box center [895, 124] width 576 height 41
click at [747, 123] on span "close" at bounding box center [750, 125] width 18 height 18
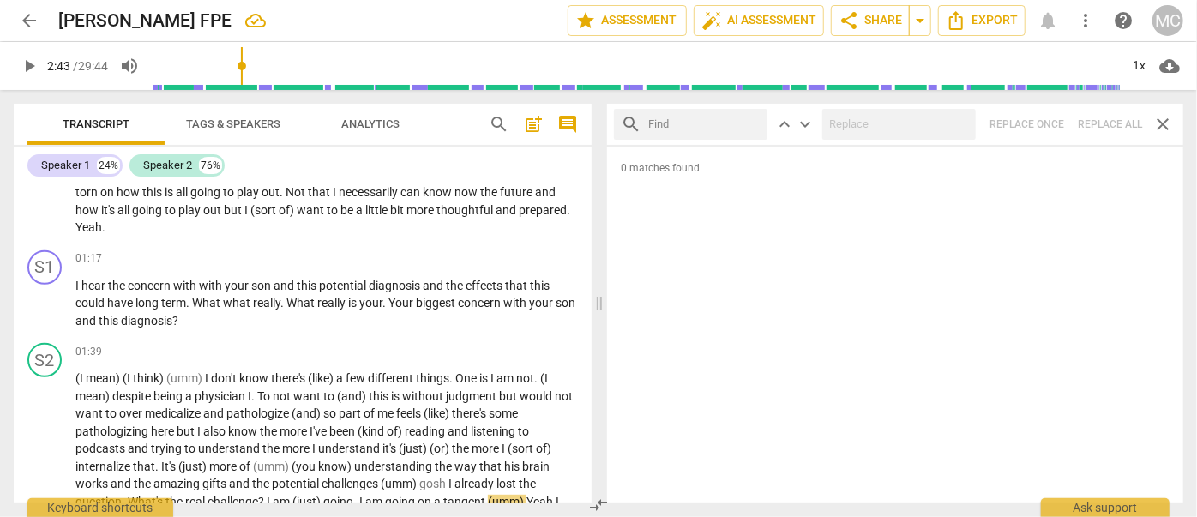
click at [715, 127] on input "text" at bounding box center [704, 124] width 112 height 27
click at [1102, 120] on div "search aren't close keyboard_arrow_up keyboard_arrow_down Replace once Replace …" at bounding box center [895, 124] width 576 height 41
click at [752, 120] on span "close" at bounding box center [750, 125] width 18 height 18
click at [726, 119] on input "text" at bounding box center [704, 124] width 112 height 27
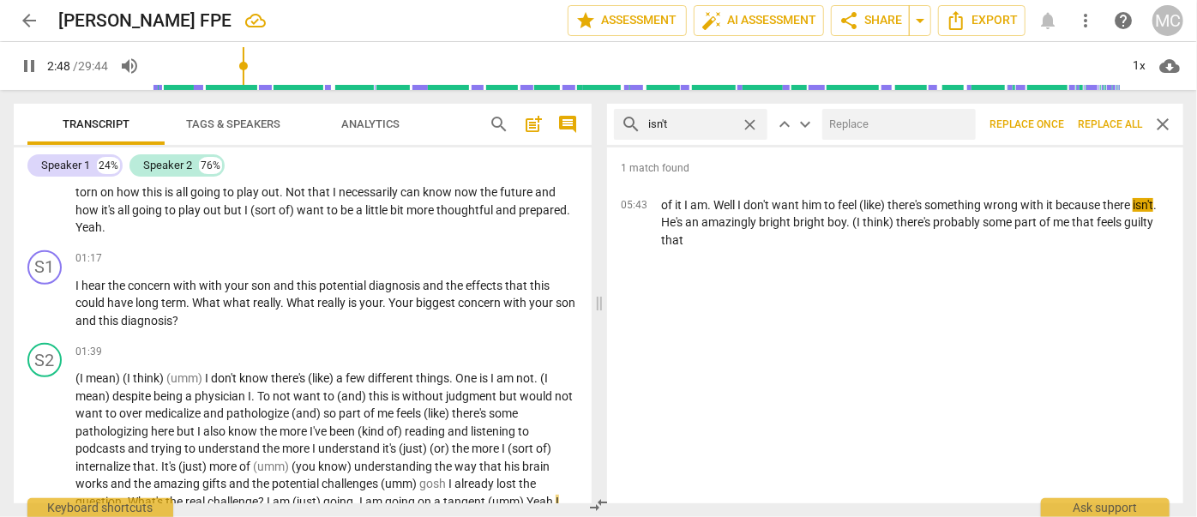
click at [870, 120] on input "text" at bounding box center [895, 124] width 147 height 27
click at [1106, 118] on span "Replace all" at bounding box center [1110, 124] width 64 height 15
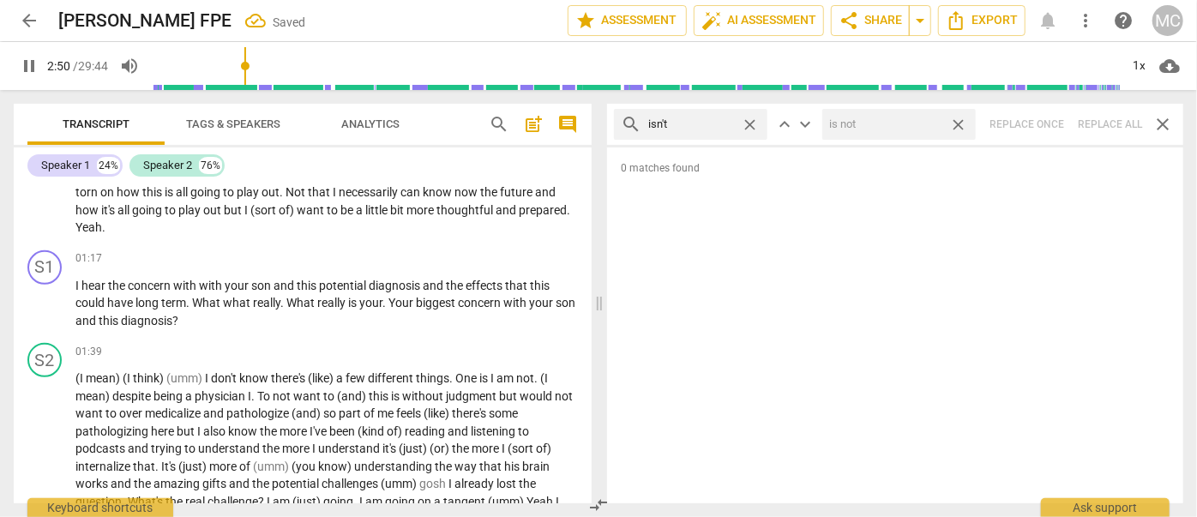
click at [960, 122] on span "close" at bounding box center [958, 125] width 18 height 18
click at [749, 118] on span "close" at bounding box center [750, 125] width 18 height 18
click at [686, 131] on input "text" at bounding box center [704, 124] width 112 height 27
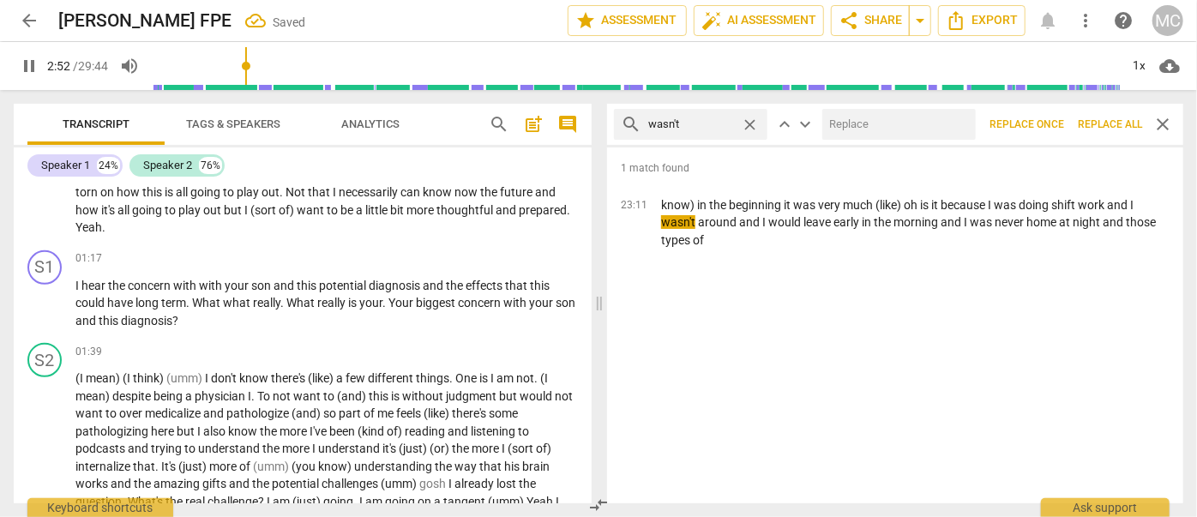
click at [837, 120] on input "text" at bounding box center [895, 124] width 147 height 27
click at [1104, 118] on span "Replace all" at bounding box center [1110, 124] width 64 height 15
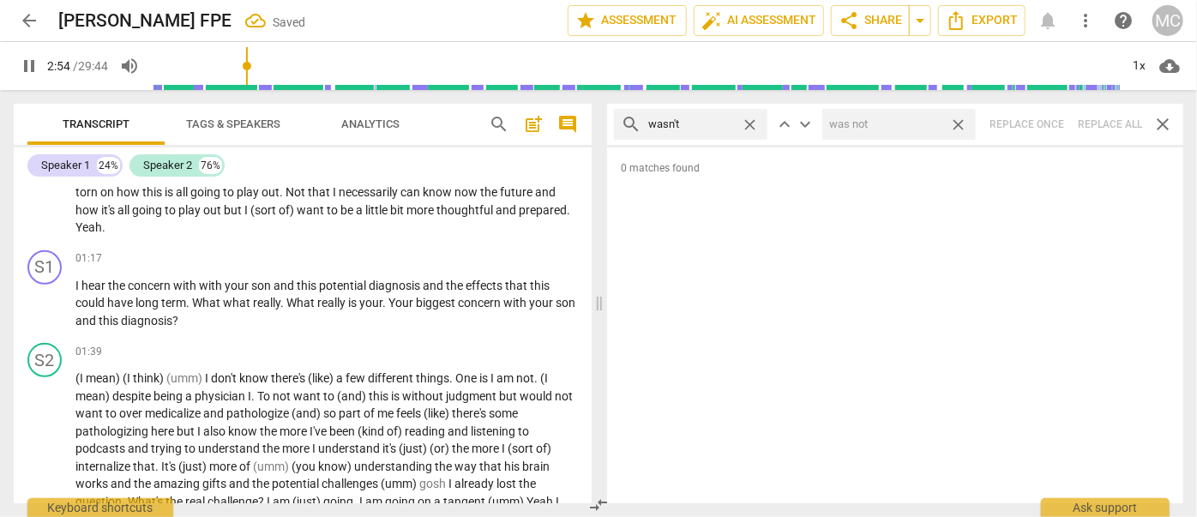
scroll to position [692, 0]
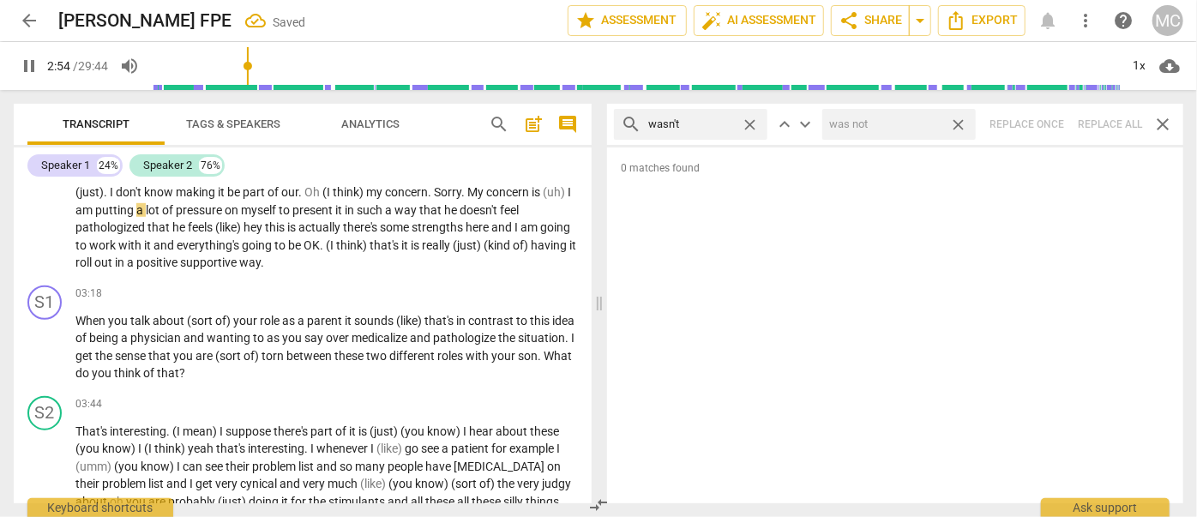
click at [959, 118] on span "close" at bounding box center [958, 125] width 18 height 18
click at [754, 120] on span "close" at bounding box center [750, 125] width 18 height 18
click at [737, 123] on input "text" at bounding box center [704, 124] width 112 height 27
click at [1109, 120] on div "search weren't close keyboard_arrow_up keyboard_arrow_down Replace once Replace…" at bounding box center [895, 124] width 576 height 41
click at [749, 124] on span "close" at bounding box center [750, 125] width 18 height 18
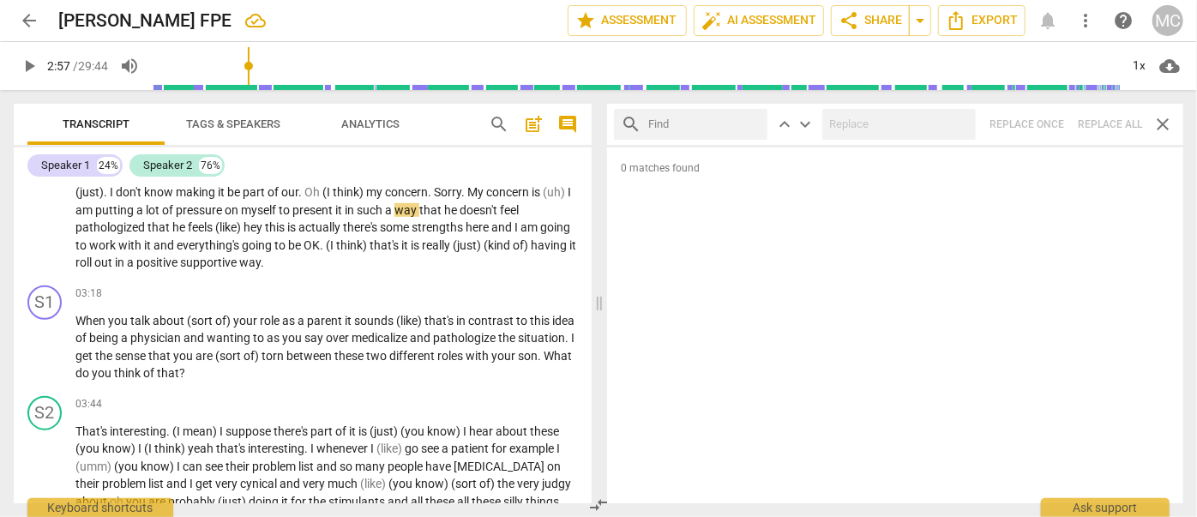
drag, startPoint x: 703, startPoint y: 118, endPoint x: 697, endPoint y: 135, distance: 18.2
click at [703, 118] on input "text" at bounding box center [704, 124] width 112 height 27
click at [1104, 123] on div "search haven't close keyboard_arrow_up keyboard_arrow_down Replace once Replace…" at bounding box center [895, 124] width 576 height 41
drag, startPoint x: 752, startPoint y: 121, endPoint x: 738, endPoint y: 121, distance: 13.7
click at [751, 121] on span "close" at bounding box center [750, 125] width 18 height 18
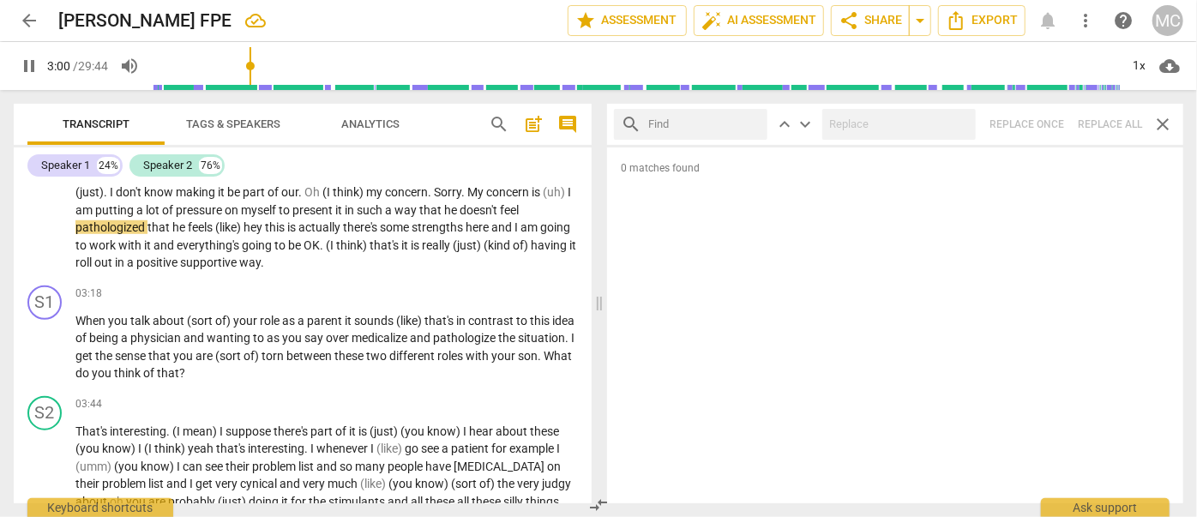
click at [726, 121] on input "text" at bounding box center [704, 124] width 112 height 27
click at [1098, 120] on div "search hasn't close keyboard_arrow_up keyboard_arrow_down Replace once Replace …" at bounding box center [895, 124] width 576 height 41
click at [749, 120] on span "close" at bounding box center [750, 125] width 18 height 18
click at [700, 119] on input "text" at bounding box center [691, 124] width 86 height 27
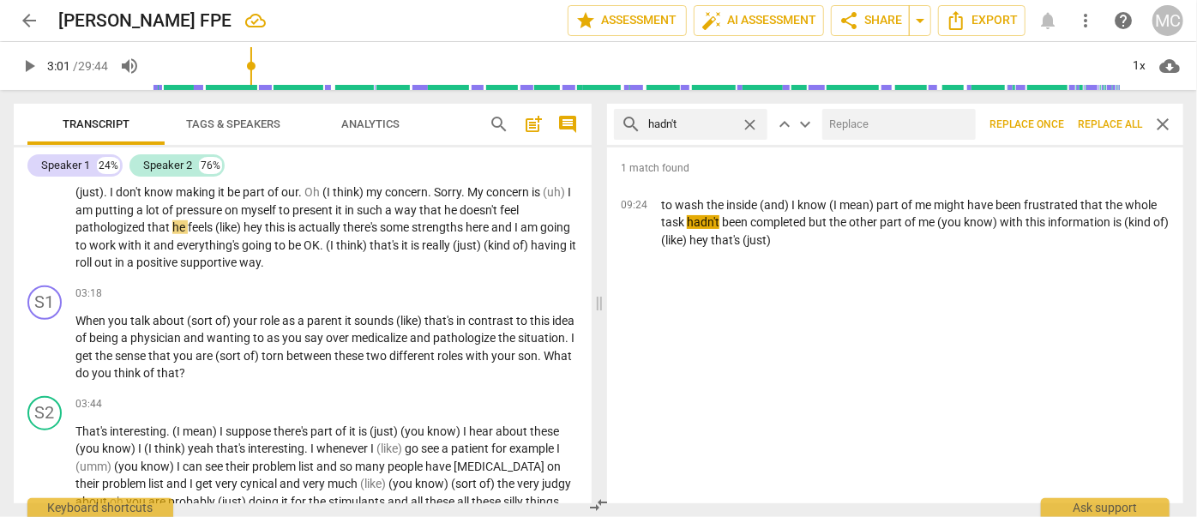
click at [889, 118] on input "text" at bounding box center [895, 124] width 147 height 27
click at [1101, 125] on span "Replace all" at bounding box center [1110, 124] width 64 height 15
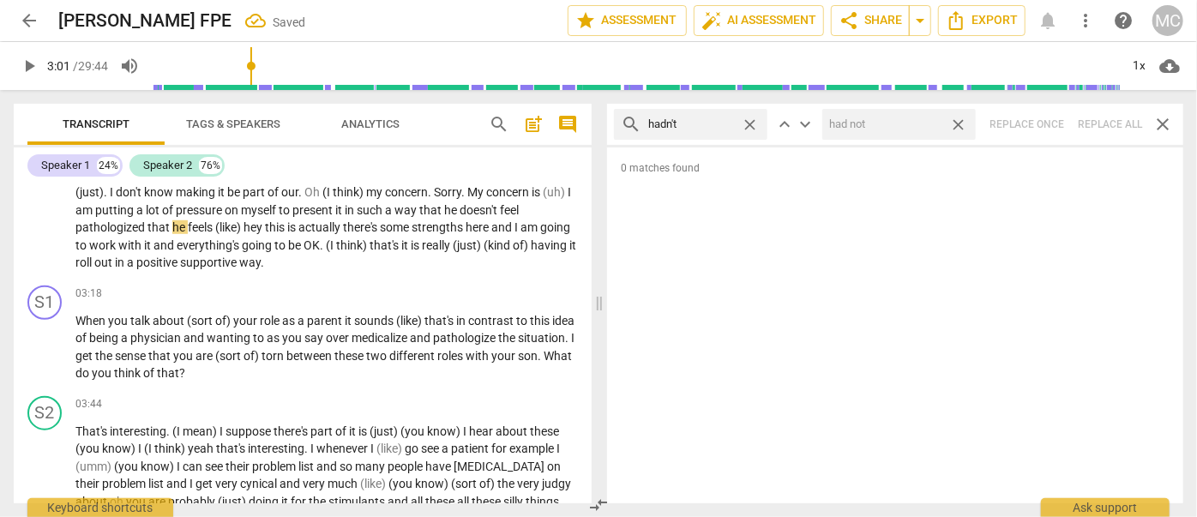
click at [957, 121] on span "close" at bounding box center [958, 125] width 18 height 18
click at [749, 120] on span "close" at bounding box center [750, 125] width 18 height 18
click at [701, 124] on input "text" at bounding box center [704, 124] width 112 height 27
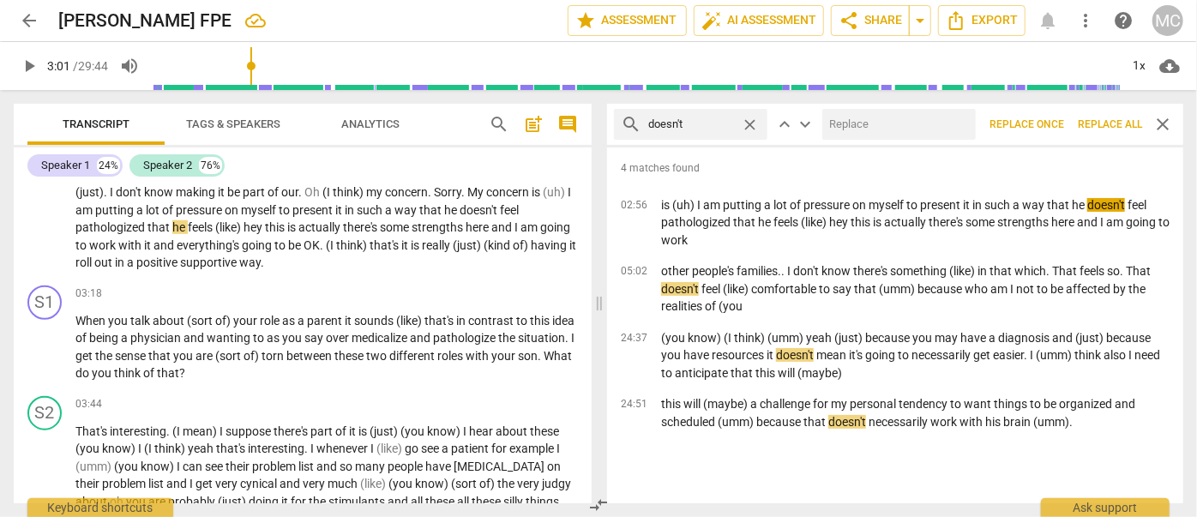
click at [901, 106] on div "search doesn't close keyboard_arrow_up keyboard_arrow_down Replace once Replace…" at bounding box center [895, 124] width 576 height 41
click at [894, 122] on input "text" at bounding box center [895, 124] width 147 height 27
click at [1098, 120] on span "Replace all" at bounding box center [1110, 124] width 64 height 15
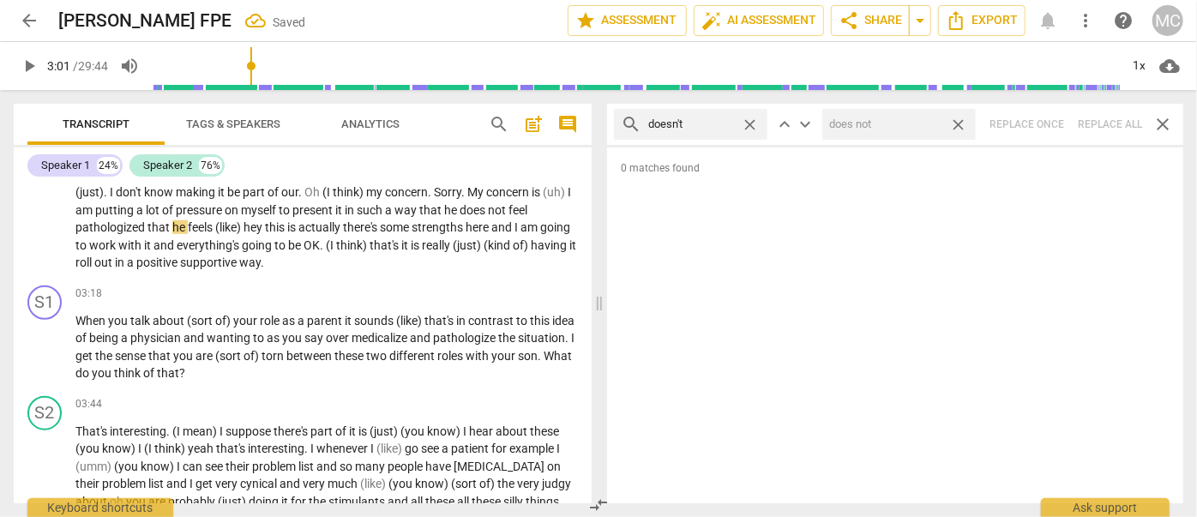
click at [962, 120] on span "close" at bounding box center [958, 125] width 18 height 18
click at [749, 123] on span "close" at bounding box center [750, 125] width 18 height 18
click at [697, 124] on input "text" at bounding box center [704, 124] width 112 height 27
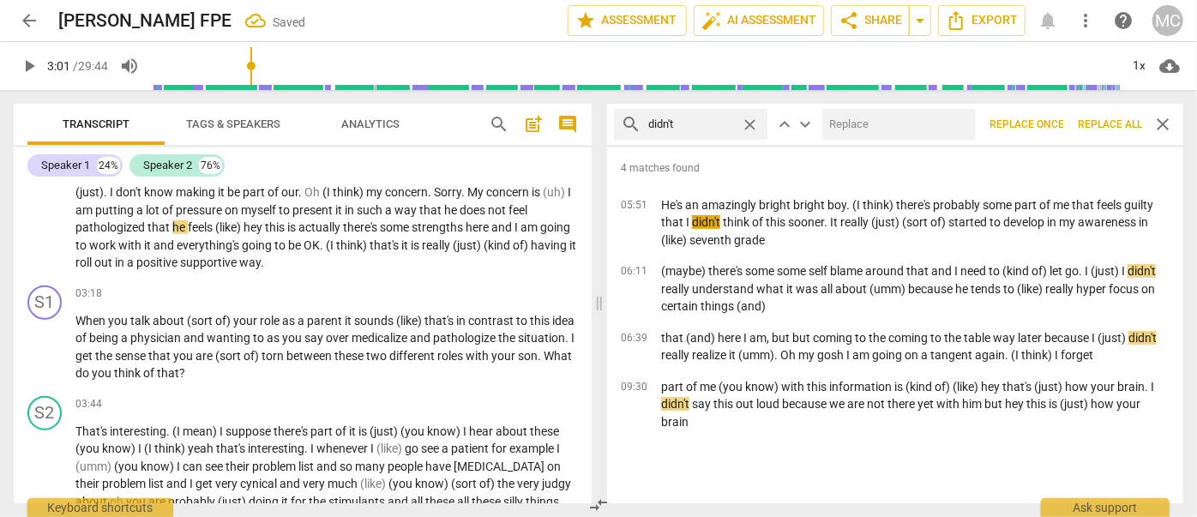
click at [907, 109] on div at bounding box center [898, 124] width 153 height 31
click at [897, 123] on input "text" at bounding box center [895, 124] width 147 height 27
click at [1115, 116] on button "Replace all" at bounding box center [1110, 124] width 78 height 31
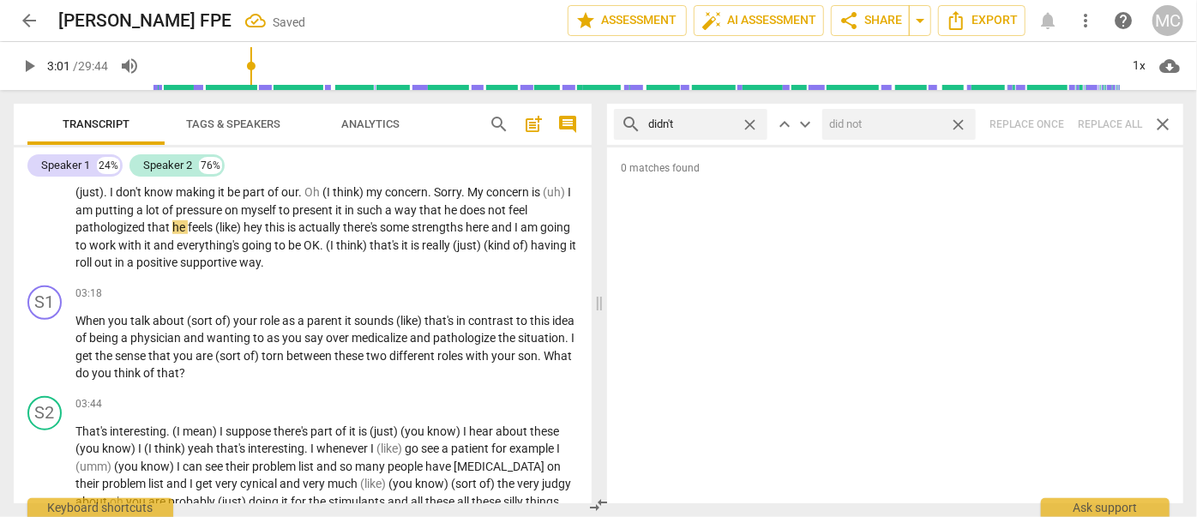
click at [965, 123] on span "close" at bounding box center [958, 125] width 18 height 18
click at [755, 118] on span "close" at bounding box center [750, 125] width 18 height 18
click at [704, 123] on input "text" at bounding box center [704, 124] width 112 height 27
click at [1099, 118] on div "search wouldn't close keyboard_arrow_up keyboard_arrow_down Replace once Replac…" at bounding box center [895, 124] width 576 height 41
click at [755, 121] on span "close" at bounding box center [750, 125] width 18 height 18
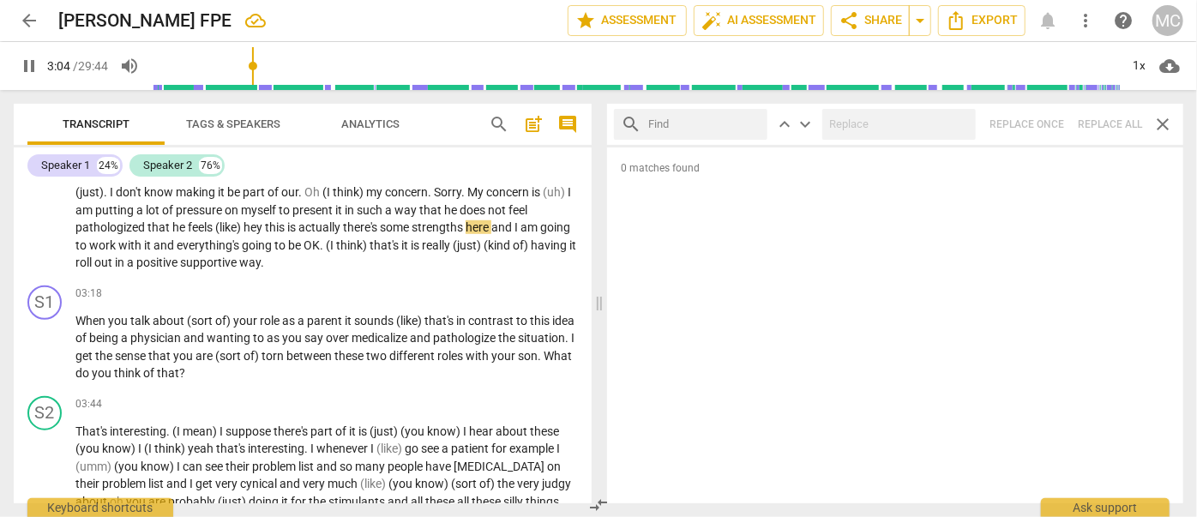
drag, startPoint x: 720, startPoint y: 125, endPoint x: 734, endPoint y: 127, distance: 13.8
click at [720, 125] on input "text" at bounding box center [704, 124] width 112 height 27
click at [1104, 118] on div "search shouldn't close keyboard_arrow_up keyboard_arrow_down Replace once Repla…" at bounding box center [895, 124] width 576 height 41
click at [748, 122] on span "close" at bounding box center [750, 125] width 18 height 18
click at [714, 123] on input "text" at bounding box center [704, 124] width 112 height 27
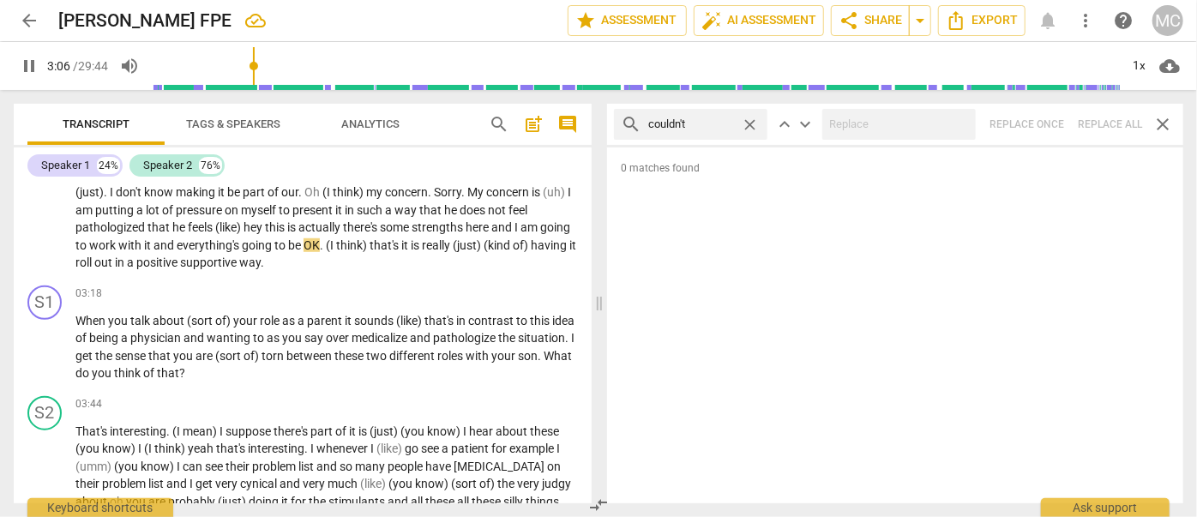
click at [1098, 118] on div "search couldn't close keyboard_arrow_up keyboard_arrow_down Replace once Replac…" at bounding box center [895, 124] width 576 height 41
click at [749, 123] on span "close" at bounding box center [750, 125] width 18 height 18
drag, startPoint x: 697, startPoint y: 121, endPoint x: 681, endPoint y: 124, distance: 16.6
click at [697, 121] on input "text" at bounding box center [704, 124] width 112 height 27
click at [1109, 113] on div "search won't close keyboard_arrow_up keyboard_arrow_down Replace once Replace a…" at bounding box center [895, 124] width 576 height 41
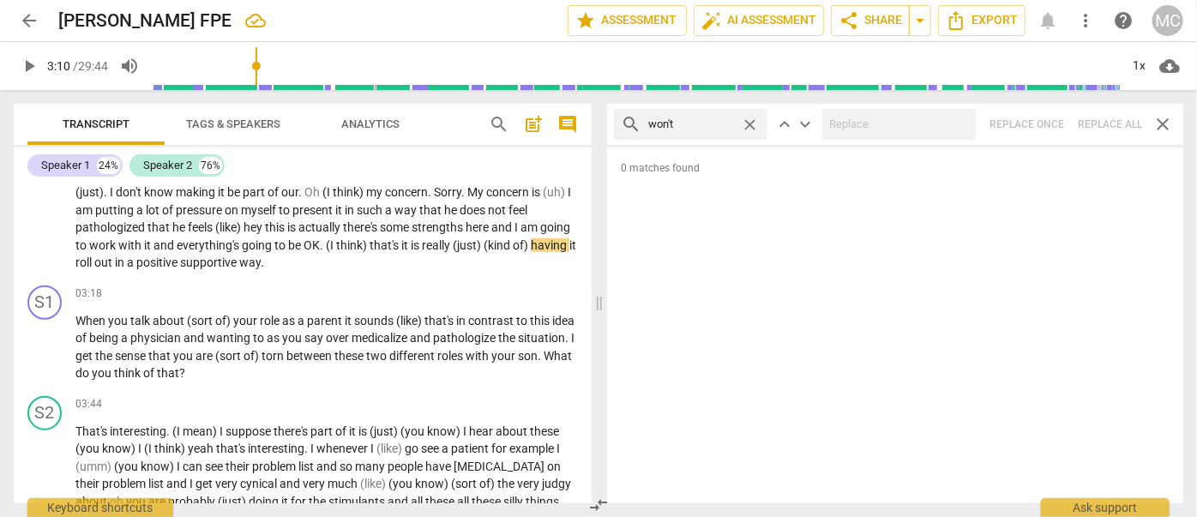
click at [753, 125] on span "close" at bounding box center [750, 125] width 18 height 18
click at [687, 125] on input "text" at bounding box center [704, 124] width 112 height 27
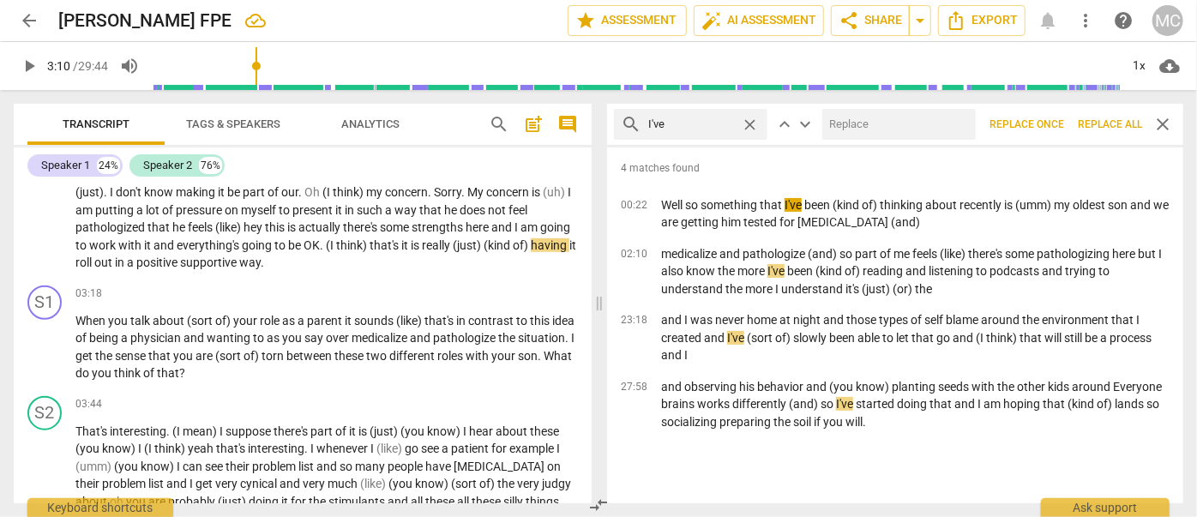
click at [894, 135] on input "text" at bounding box center [895, 124] width 147 height 27
click at [1097, 117] on span "Replace all" at bounding box center [1110, 124] width 64 height 15
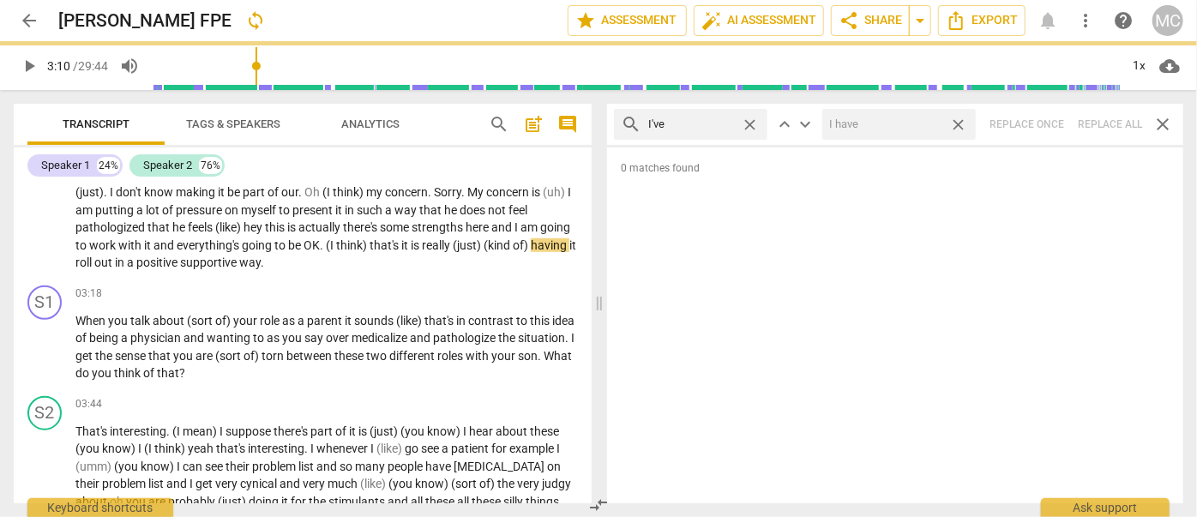
scroll to position [710, 0]
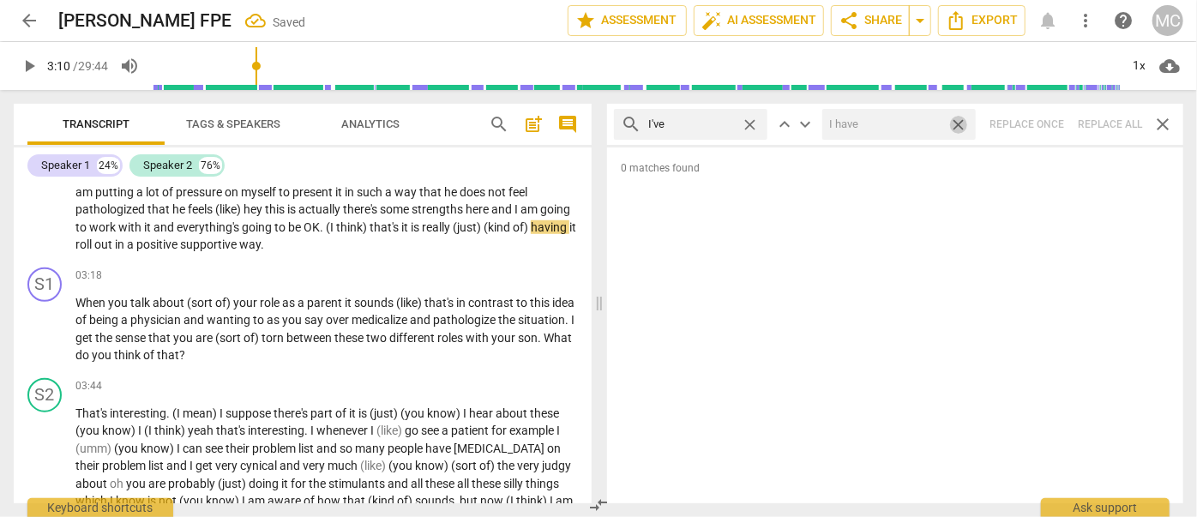
click at [960, 121] on span "close" at bounding box center [958, 125] width 18 height 18
click at [749, 123] on span "close" at bounding box center [750, 125] width 18 height 18
click at [716, 123] on input "text" at bounding box center [704, 124] width 112 height 27
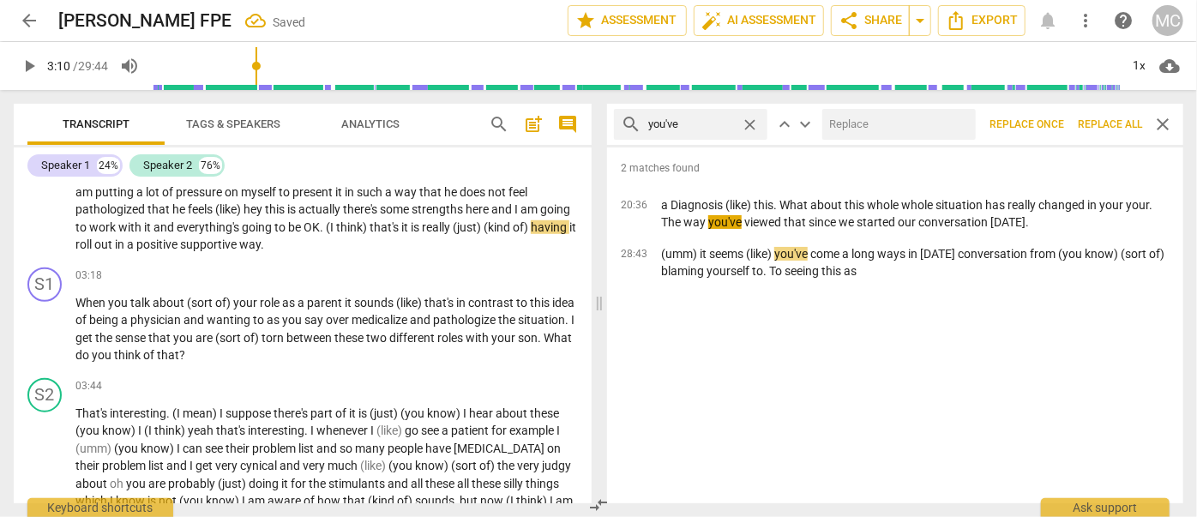
click at [907, 135] on input "text" at bounding box center [895, 124] width 147 height 27
click at [1104, 117] on span "Replace all" at bounding box center [1110, 124] width 64 height 15
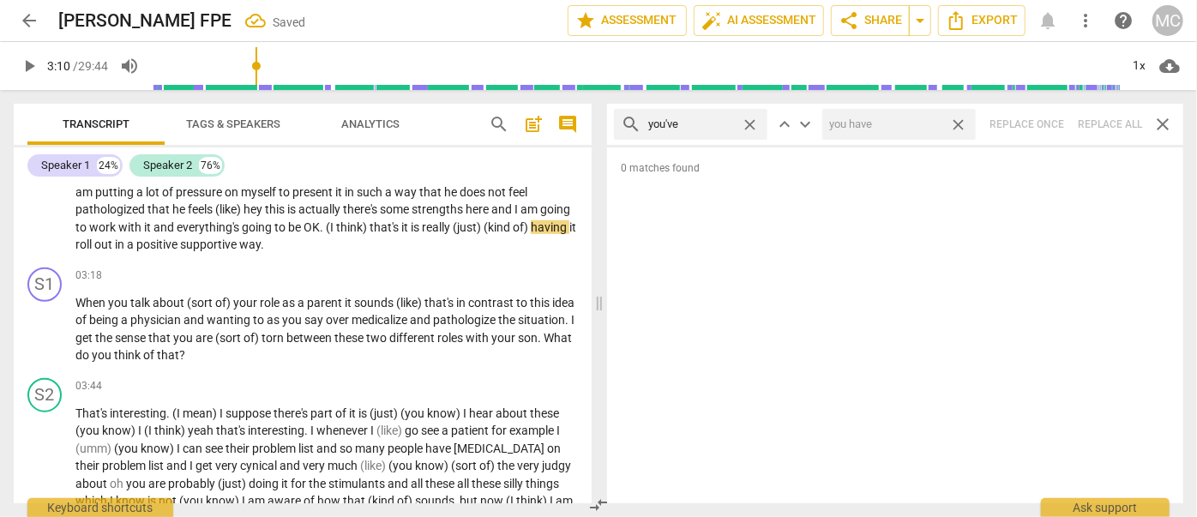
click at [962, 119] on span "close" at bounding box center [958, 125] width 18 height 18
click at [749, 121] on span "close" at bounding box center [750, 125] width 18 height 18
click at [697, 131] on input "text" at bounding box center [704, 124] width 112 height 27
click at [1099, 124] on div "search we've close keyboard_arrow_up keyboard_arrow_down Replace once Replace a…" at bounding box center [895, 124] width 576 height 41
click at [749, 122] on span "close" at bounding box center [750, 125] width 18 height 18
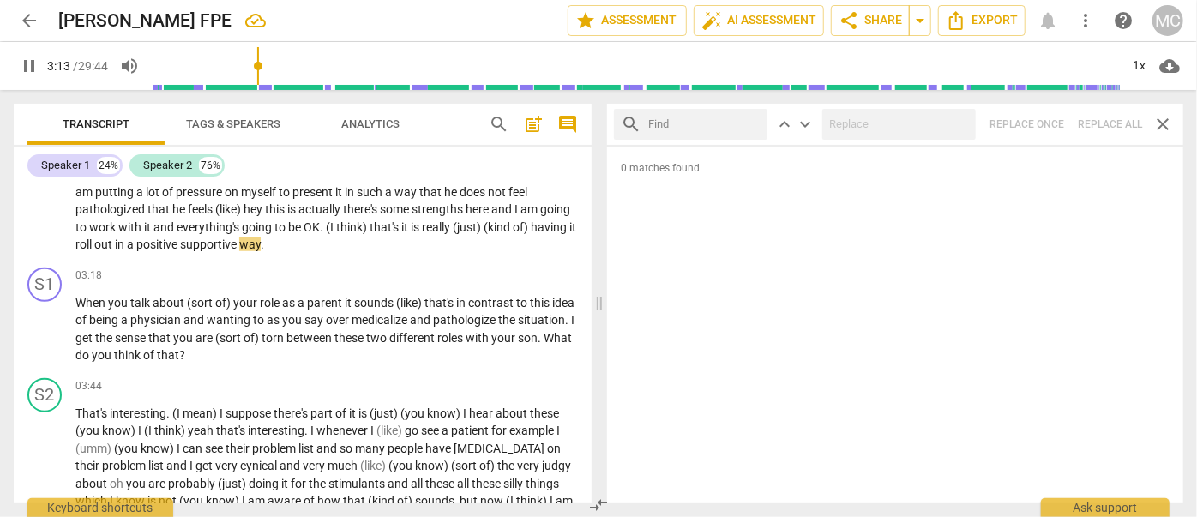
click at [670, 125] on input "text" at bounding box center [704, 124] width 112 height 27
click at [1100, 123] on div "search they've close keyboard_arrow_up keyboard_arrow_down Replace once Replace…" at bounding box center [895, 124] width 576 height 41
drag, startPoint x: 745, startPoint y: 123, endPoint x: 735, endPoint y: 124, distance: 10.4
click at [745, 123] on span "close" at bounding box center [750, 125] width 18 height 18
click at [693, 127] on input "text" at bounding box center [704, 124] width 112 height 27
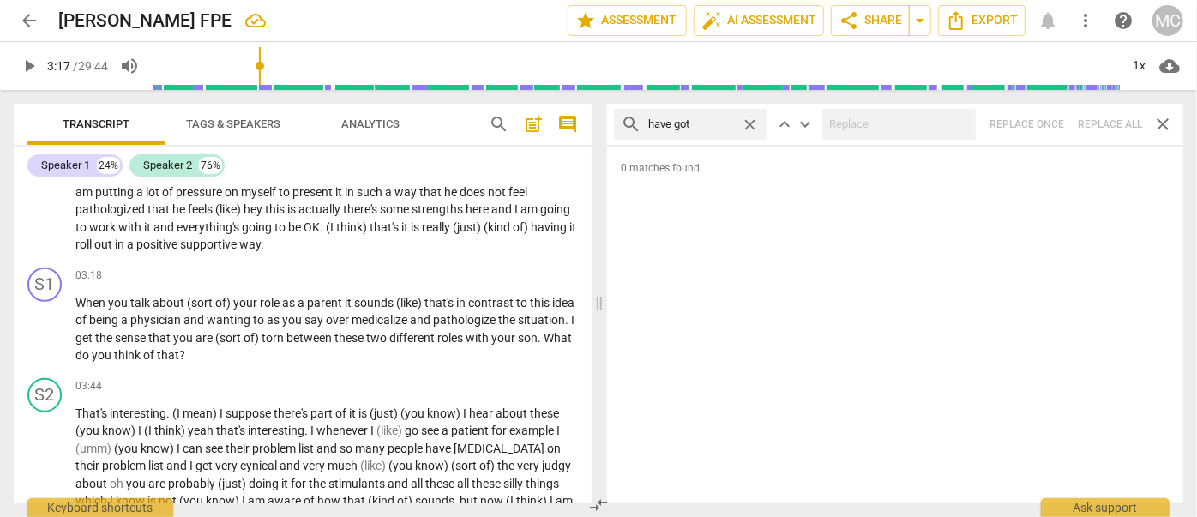
click at [1113, 114] on div "search have got close keyboard_arrow_up keyboard_arrow_down Replace once Replac…" at bounding box center [895, 124] width 576 height 41
click at [751, 122] on span "close" at bounding box center [750, 125] width 18 height 18
drag, startPoint x: 722, startPoint y: 123, endPoint x: 732, endPoint y: 113, distance: 14.0
click at [722, 123] on input "text" at bounding box center [704, 124] width 112 height 27
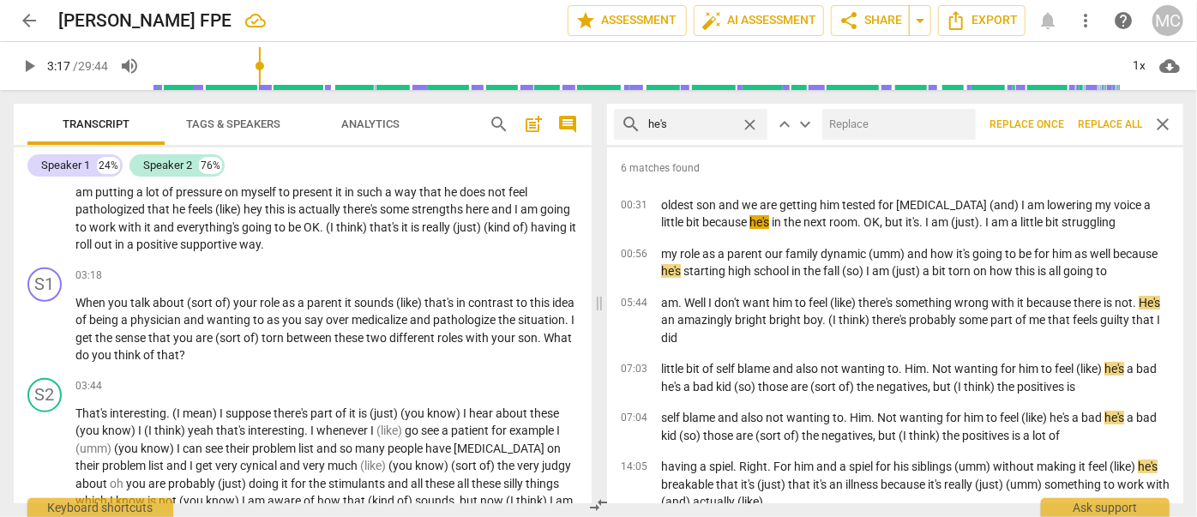
click at [859, 123] on input "text" at bounding box center [895, 124] width 147 height 27
click at [1092, 122] on span "Replace all" at bounding box center [1110, 124] width 64 height 15
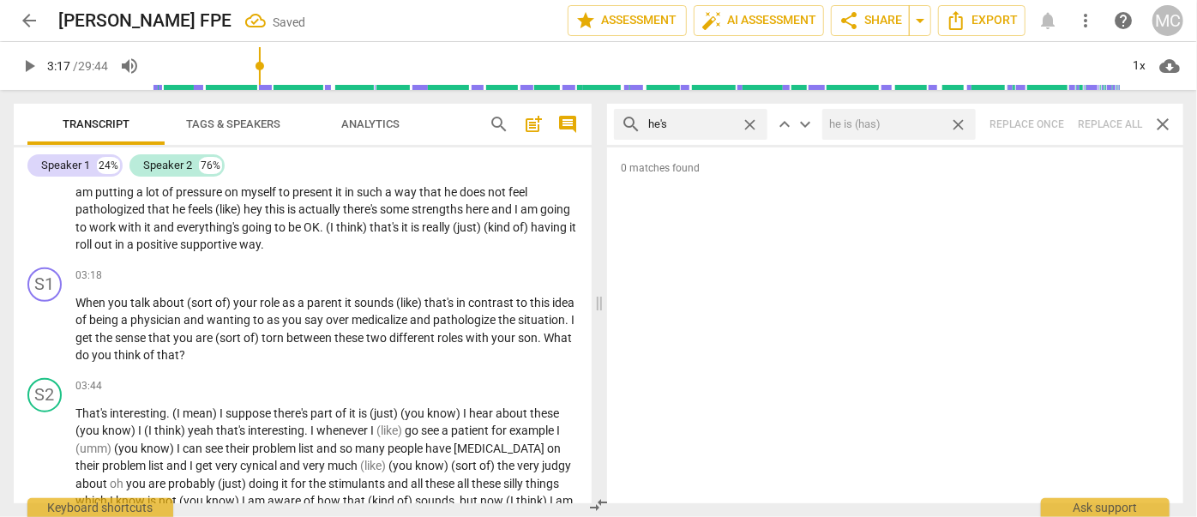
click at [963, 125] on span "close" at bounding box center [958, 125] width 18 height 18
click at [752, 119] on span "close" at bounding box center [750, 125] width 18 height 18
click at [725, 122] on input "text" at bounding box center [704, 124] width 112 height 27
click at [1104, 117] on div "search she's close keyboard_arrow_up keyboard_arrow_down Replace once Replace a…" at bounding box center [895, 124] width 576 height 41
click at [747, 123] on span "close" at bounding box center [750, 125] width 18 height 18
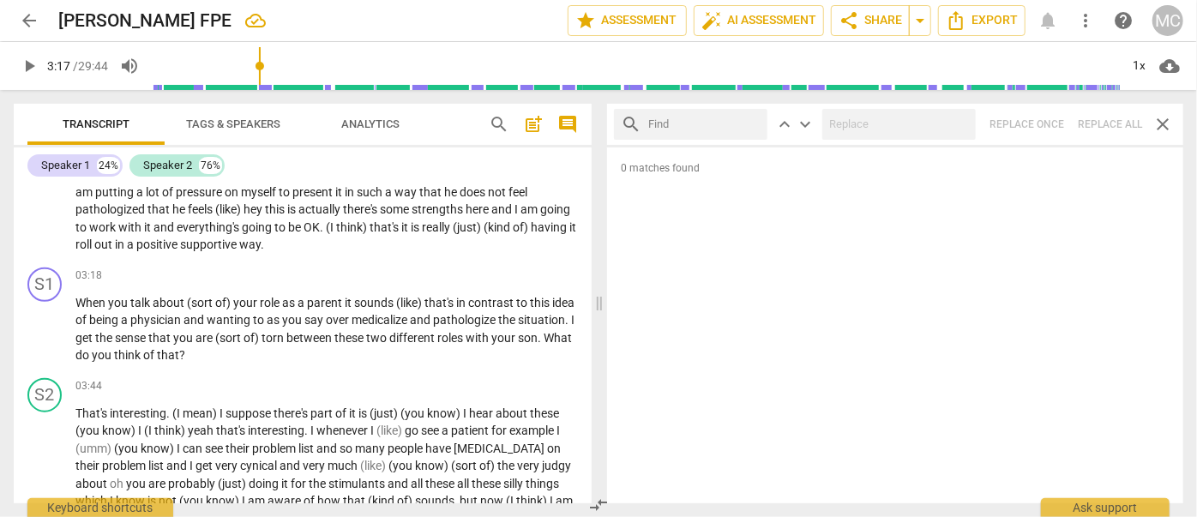
click at [720, 122] on input "text" at bounding box center [704, 124] width 112 height 27
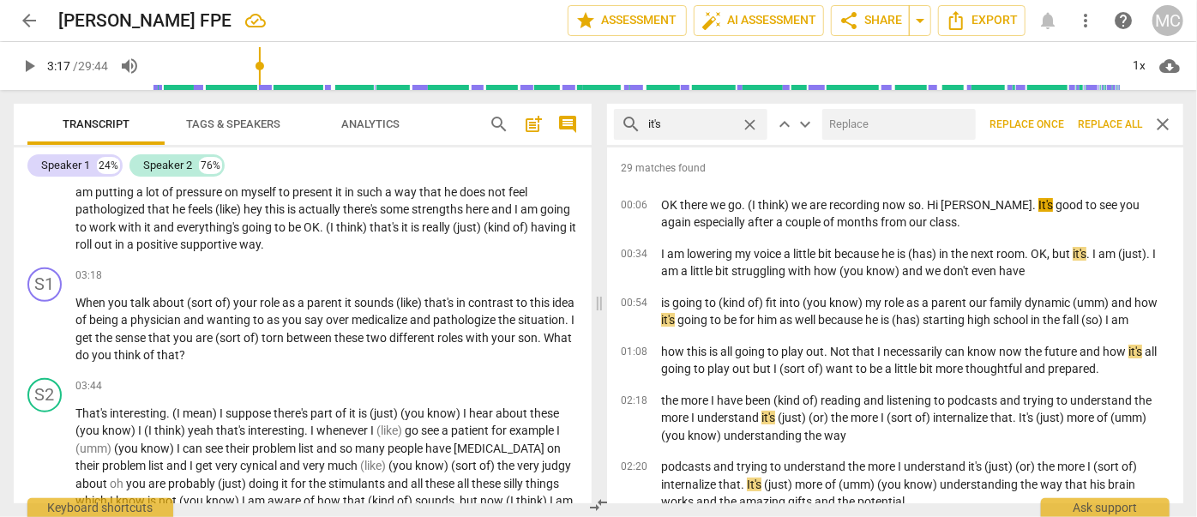
click at [853, 113] on input "text" at bounding box center [895, 124] width 147 height 27
click at [1095, 125] on span "Replace all" at bounding box center [1110, 124] width 64 height 15
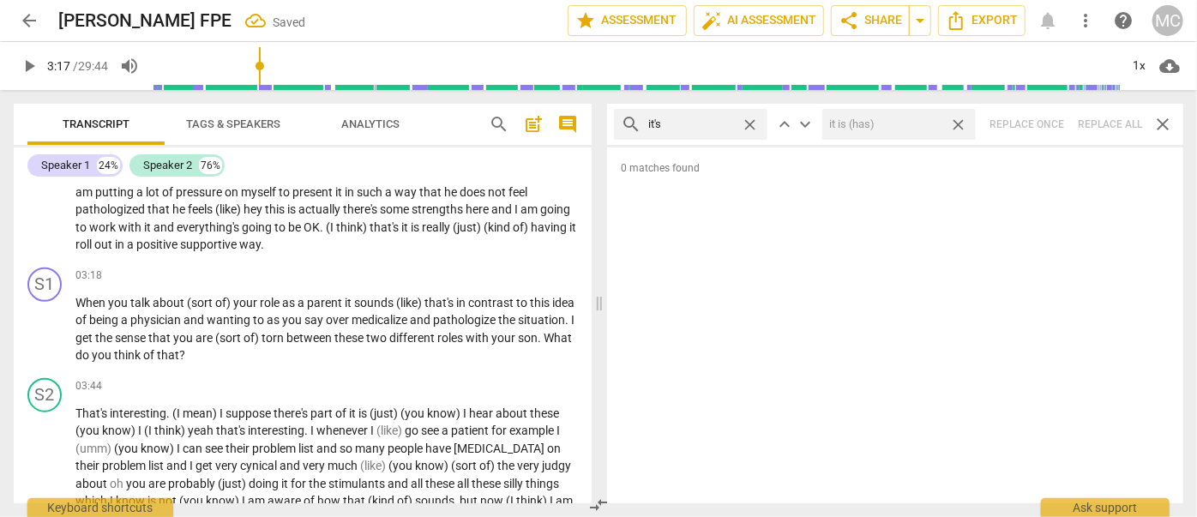
click at [961, 123] on span "close" at bounding box center [958, 125] width 18 height 18
drag, startPoint x: 749, startPoint y: 118, endPoint x: 707, endPoint y: 123, distance: 42.2
click at [749, 118] on span "close" at bounding box center [750, 125] width 18 height 18
click at [707, 123] on input "text" at bounding box center [691, 124] width 86 height 27
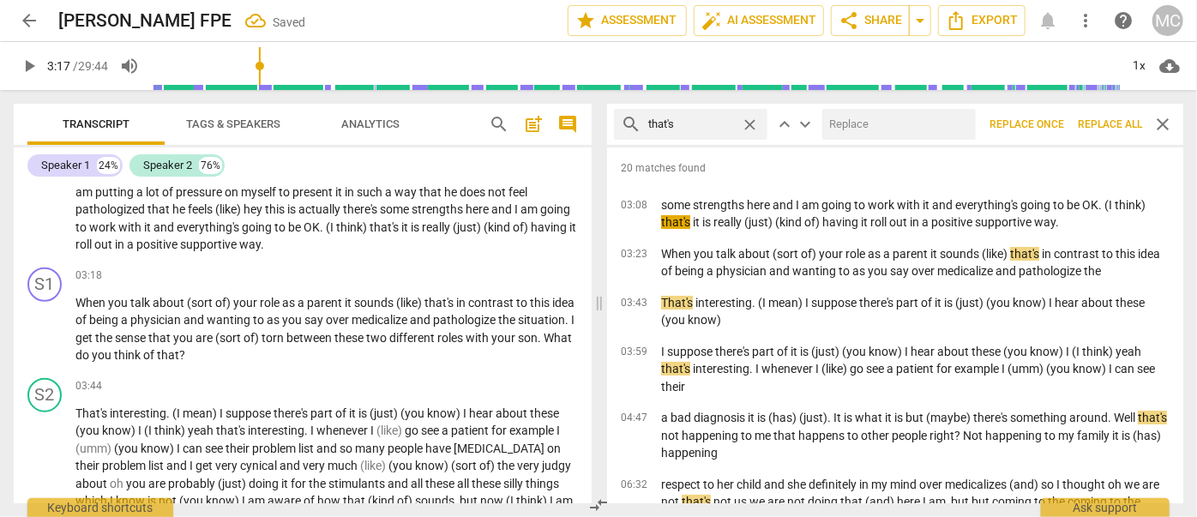
click at [869, 123] on input "text" at bounding box center [895, 124] width 147 height 27
click at [1120, 122] on span "Replace all" at bounding box center [1110, 124] width 64 height 15
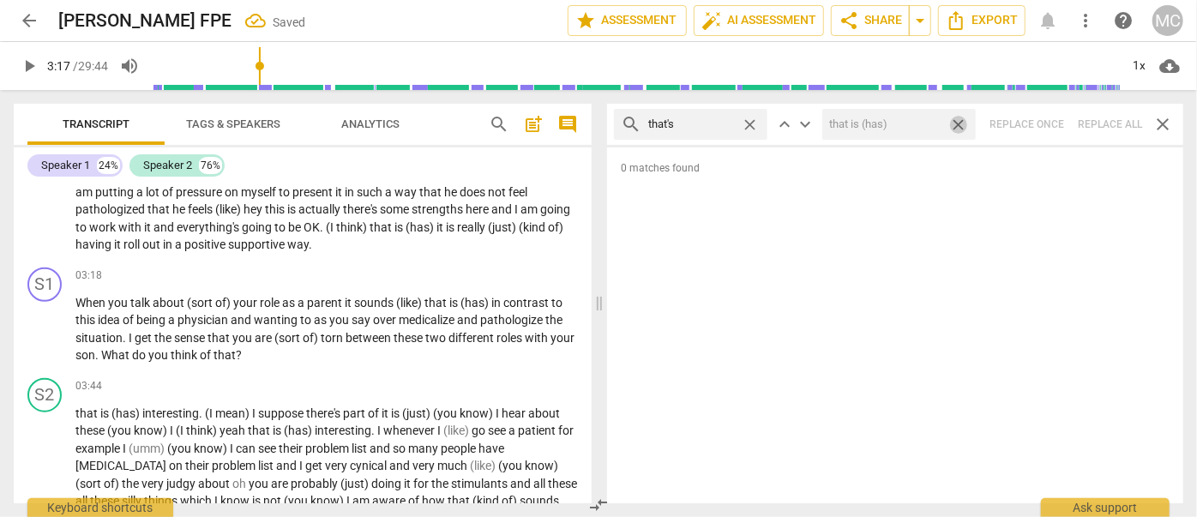
click at [960, 118] on span "close" at bounding box center [958, 125] width 18 height 18
click at [746, 120] on span "close" at bounding box center [750, 125] width 18 height 18
click at [711, 123] on input "text" at bounding box center [704, 124] width 112 height 27
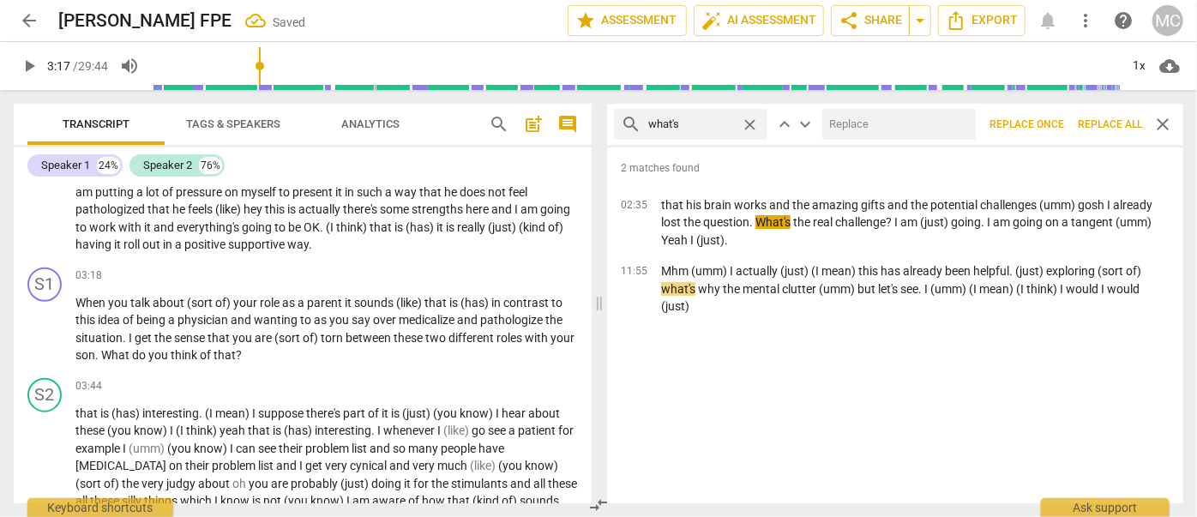
click at [877, 129] on input "text" at bounding box center [895, 124] width 147 height 27
click at [1124, 120] on span "Replace all" at bounding box center [1110, 124] width 64 height 15
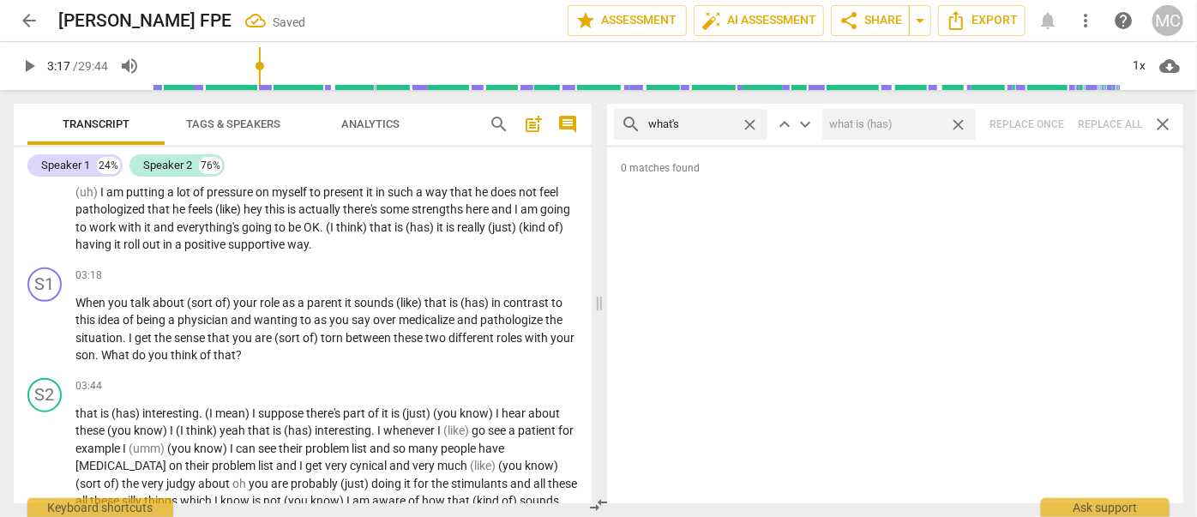
click at [957, 120] on span "close" at bounding box center [958, 125] width 18 height 18
click at [748, 123] on span "close" at bounding box center [750, 125] width 18 height 18
click at [722, 122] on input "text" at bounding box center [704, 124] width 112 height 27
click at [1102, 122] on div "search where's close keyboard_arrow_up keyboard_arrow_down Replace once Replace…" at bounding box center [895, 124] width 576 height 41
click at [749, 122] on span "close" at bounding box center [750, 125] width 18 height 18
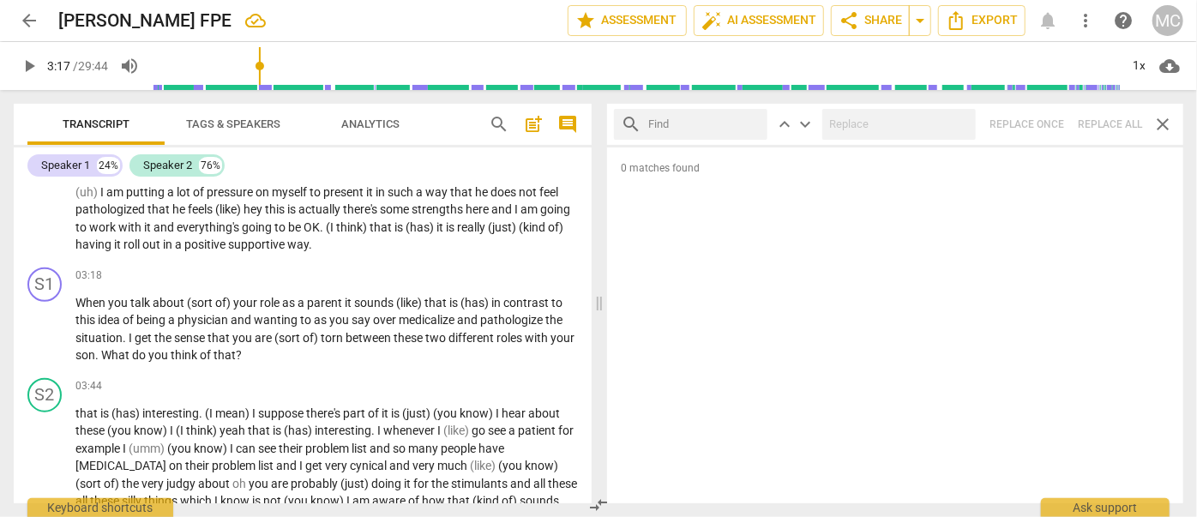
click at [707, 125] on input "text" at bounding box center [704, 124] width 112 height 27
click at [1111, 123] on div "search who's close keyboard_arrow_up keyboard_arrow_down Replace once Replace a…" at bounding box center [895, 124] width 576 height 41
click at [751, 119] on span "close" at bounding box center [750, 125] width 18 height 18
click at [711, 122] on input "text" at bounding box center [704, 124] width 112 height 27
click at [1099, 129] on div "search when's close keyboard_arrow_up keyboard_arrow_down Replace once Replace …" at bounding box center [895, 124] width 576 height 41
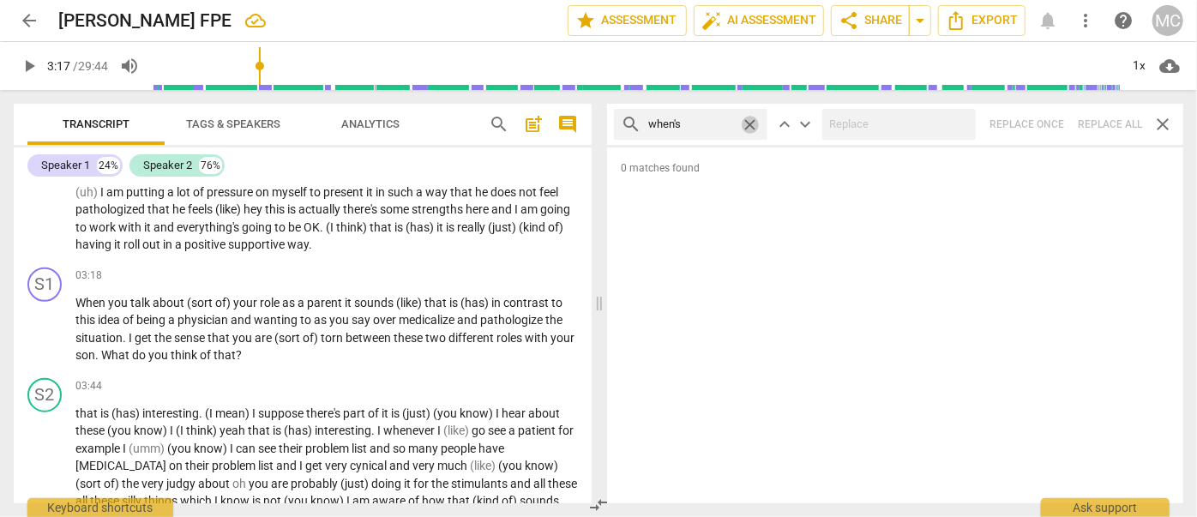
click at [749, 119] on span "close" at bounding box center [750, 125] width 18 height 18
click at [707, 121] on input "text" at bounding box center [704, 124] width 112 height 27
click at [1103, 118] on div "search how's close keyboard_arrow_up keyboard_arrow_down Replace once Replace a…" at bounding box center [895, 124] width 576 height 41
click at [753, 123] on span "close" at bounding box center [750, 125] width 18 height 18
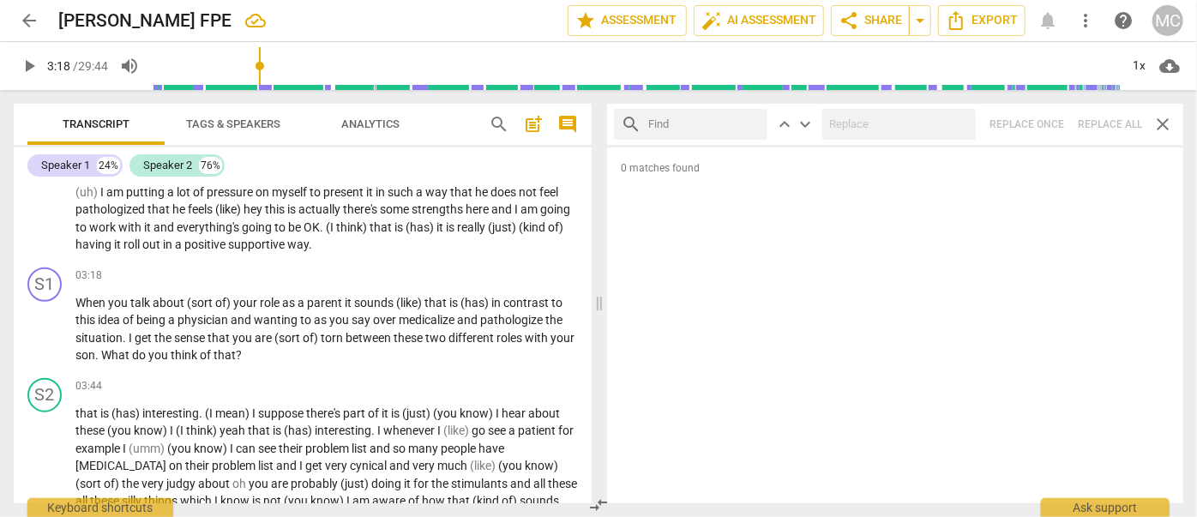
click at [719, 123] on input "text" at bounding box center [704, 124] width 112 height 27
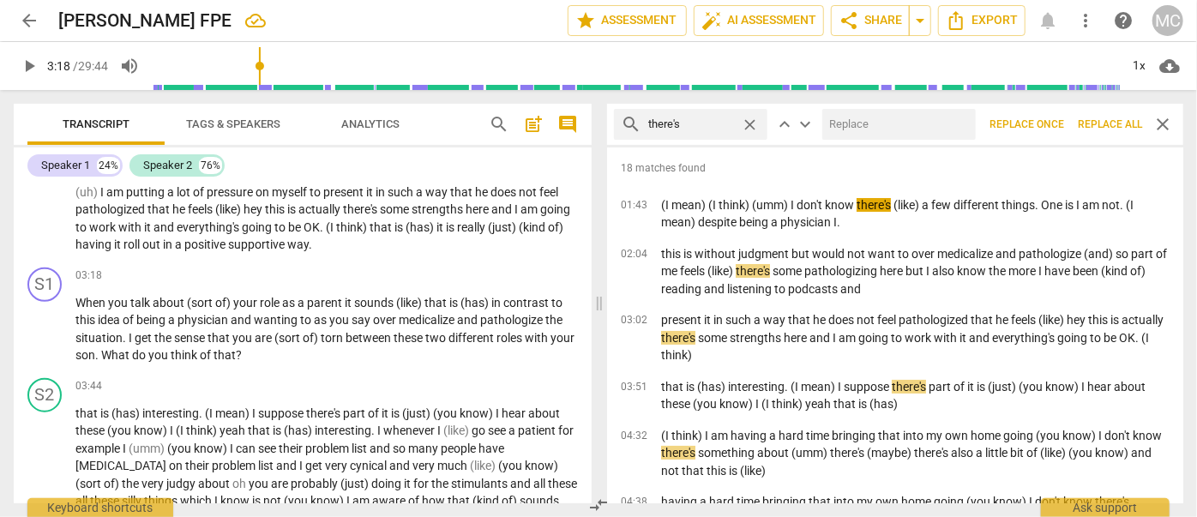
click at [899, 123] on input "text" at bounding box center [895, 124] width 147 height 27
click at [1100, 118] on span "Replace all" at bounding box center [1110, 124] width 64 height 15
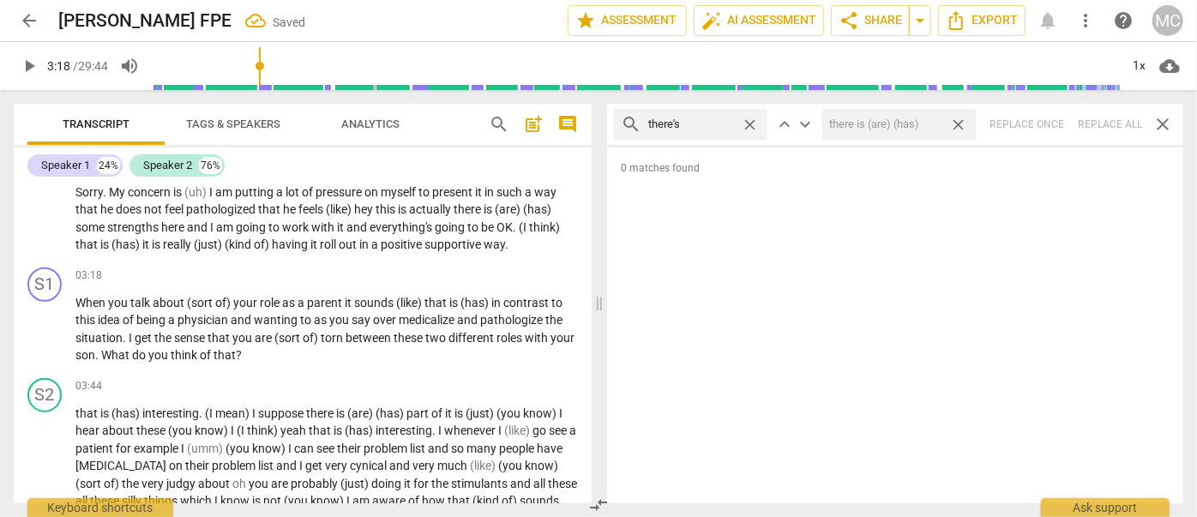
drag, startPoint x: 964, startPoint y: 124, endPoint x: 810, endPoint y: 142, distance: 154.5
click at [964, 124] on span "close" at bounding box center [958, 125] width 18 height 18
click at [753, 123] on span "close" at bounding box center [750, 125] width 18 height 18
click at [711, 125] on input "text" at bounding box center [704, 124] width 112 height 27
click at [1102, 124] on div "search here's close keyboard_arrow_up keyboard_arrow_down Replace once Replace …" at bounding box center [895, 124] width 576 height 41
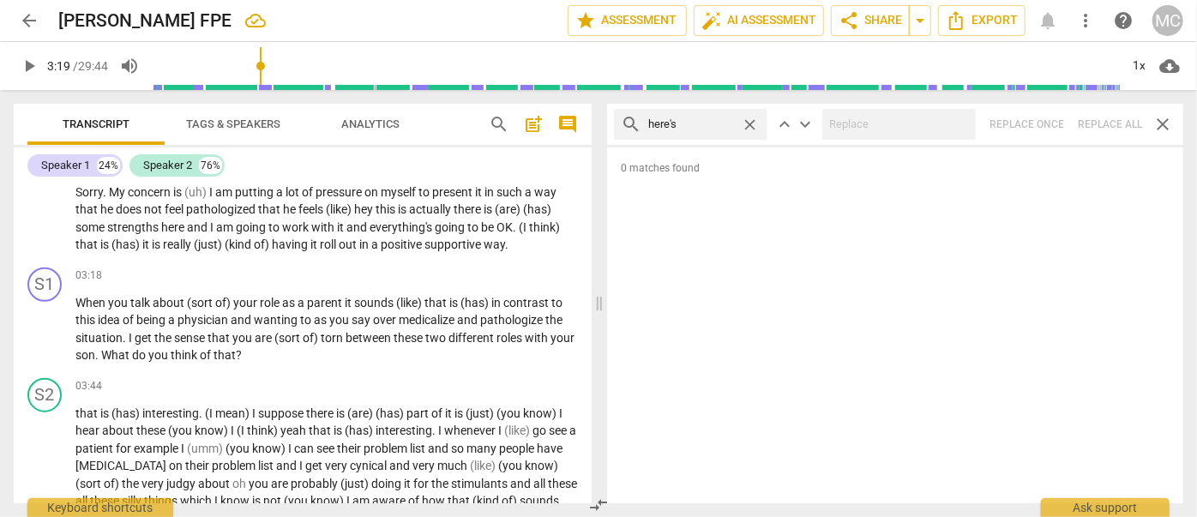
click at [744, 121] on span "close" at bounding box center [750, 125] width 18 height 18
click at [689, 123] on input "text" at bounding box center [704, 124] width 112 height 27
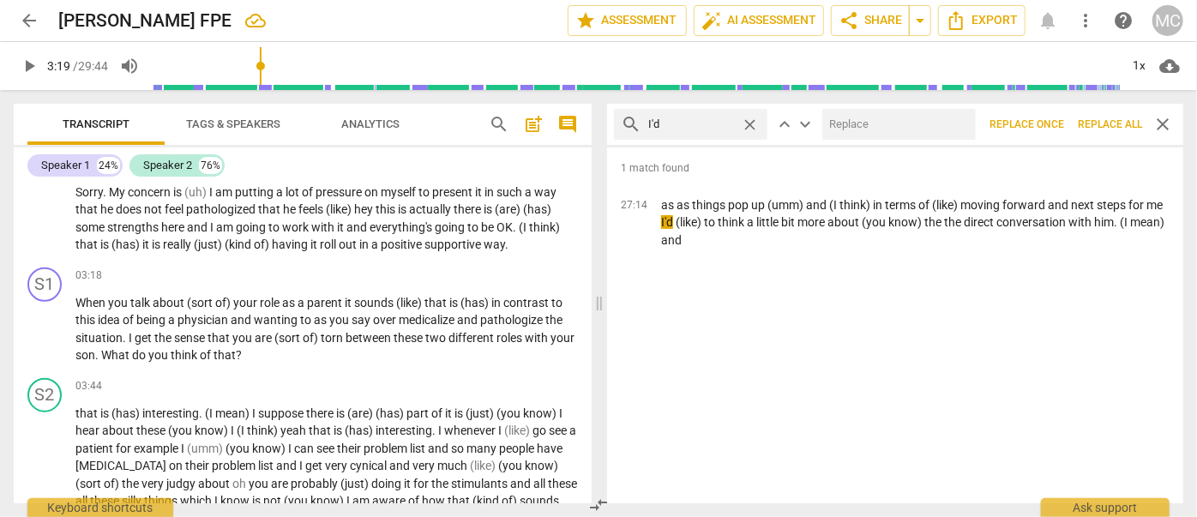
click at [861, 130] on input "text" at bounding box center [895, 124] width 147 height 27
click at [1101, 122] on span "Replace all" at bounding box center [1110, 124] width 64 height 15
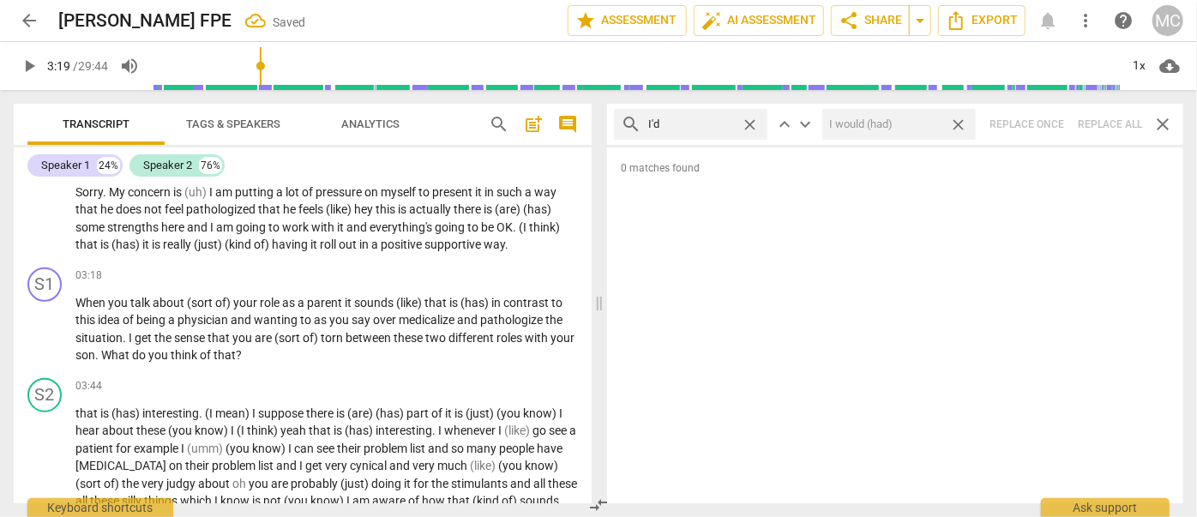
click at [962, 120] on span "close" at bounding box center [958, 125] width 18 height 18
click at [750, 123] on span "close" at bounding box center [750, 125] width 18 height 18
click at [707, 125] on input "text" at bounding box center [704, 124] width 112 height 27
click at [1103, 119] on div "search you'd close keyboard_arrow_up keyboard_arrow_down Replace once Replace a…" at bounding box center [895, 124] width 576 height 41
click at [749, 124] on span "close" at bounding box center [750, 125] width 18 height 18
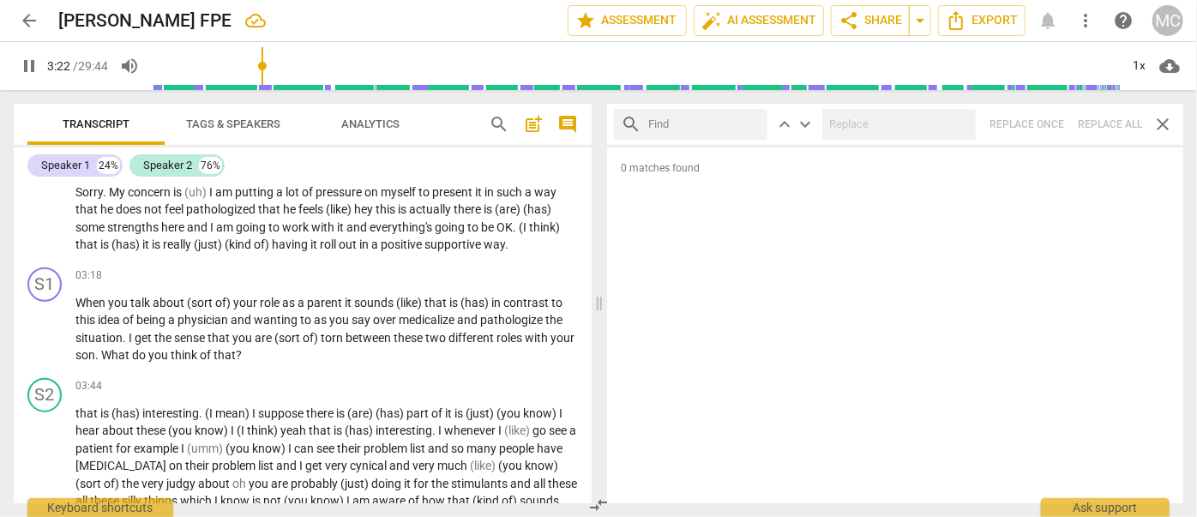
click at [688, 123] on input "text" at bounding box center [704, 124] width 112 height 27
click at [1102, 123] on div "search he'd close keyboard_arrow_up keyboard_arrow_down Replace once Replace al…" at bounding box center [895, 124] width 576 height 41
click at [748, 118] on span "close" at bounding box center [750, 125] width 18 height 18
click at [697, 123] on input "text" at bounding box center [704, 124] width 112 height 27
click at [1105, 120] on div "search you would close keyboard_arrow_up keyboard_arrow_down Replace once Repla…" at bounding box center [895, 124] width 576 height 41
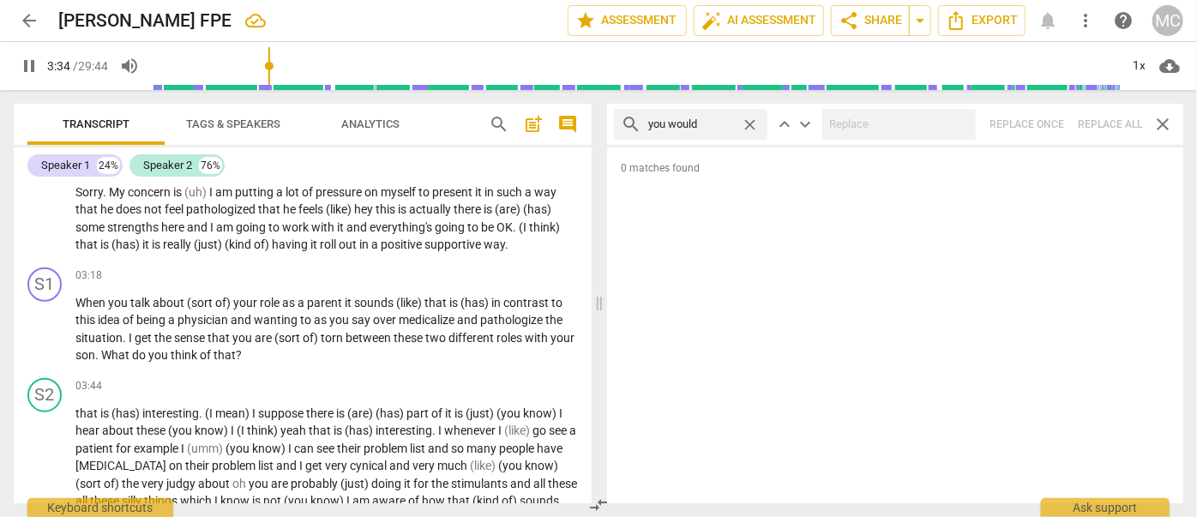
click at [745, 122] on span "close" at bounding box center [750, 125] width 18 height 18
click at [706, 122] on input "text" at bounding box center [704, 124] width 112 height 27
click at [1101, 113] on div "search she'd close keyboard_arrow_up keyboard_arrow_down Replace once Replace a…" at bounding box center [895, 124] width 576 height 41
click at [750, 123] on span "close" at bounding box center [750, 125] width 18 height 18
click at [716, 126] on input "text" at bounding box center [704, 124] width 112 height 27
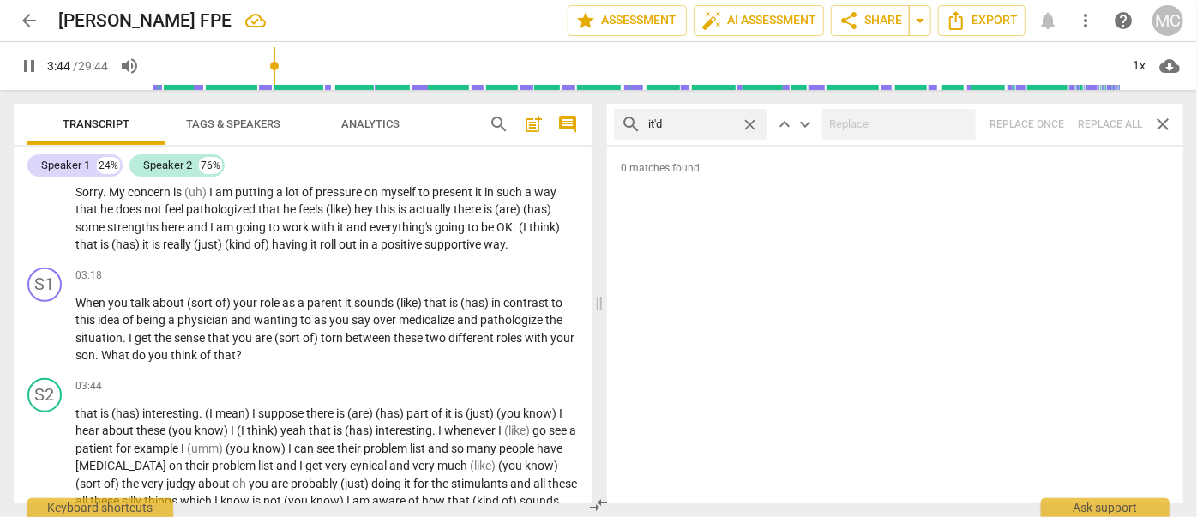
click at [1111, 130] on div "search it'd close keyboard_arrow_up keyboard_arrow_down Replace once Replace al…" at bounding box center [895, 124] width 576 height 41
click at [748, 121] on span "close" at bounding box center [750, 125] width 18 height 18
click at [695, 121] on input "text" at bounding box center [704, 124] width 112 height 27
click at [1104, 127] on div "search we'd close keyboard_arrow_up keyboard_arrow_down Replace once Replace al…" at bounding box center [895, 124] width 576 height 41
drag, startPoint x: 749, startPoint y: 121, endPoint x: 738, endPoint y: 121, distance: 10.3
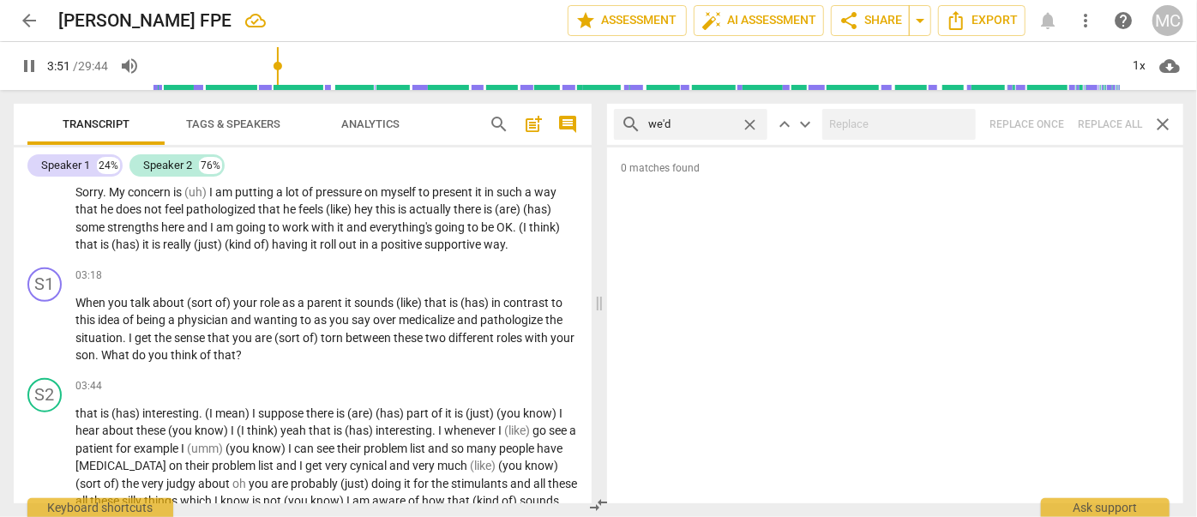
click at [748, 121] on span "close" at bounding box center [750, 125] width 18 height 18
click at [700, 125] on input "text" at bounding box center [704, 124] width 112 height 27
click at [1104, 125] on div "search they'd close keyboard_arrow_up keyboard_arrow_down Replace once Replace …" at bounding box center [895, 124] width 576 height 41
click at [749, 123] on span "close" at bounding box center [750, 125] width 18 height 18
